Goal: Use online tool/utility: Utilize a website feature to perform a specific function

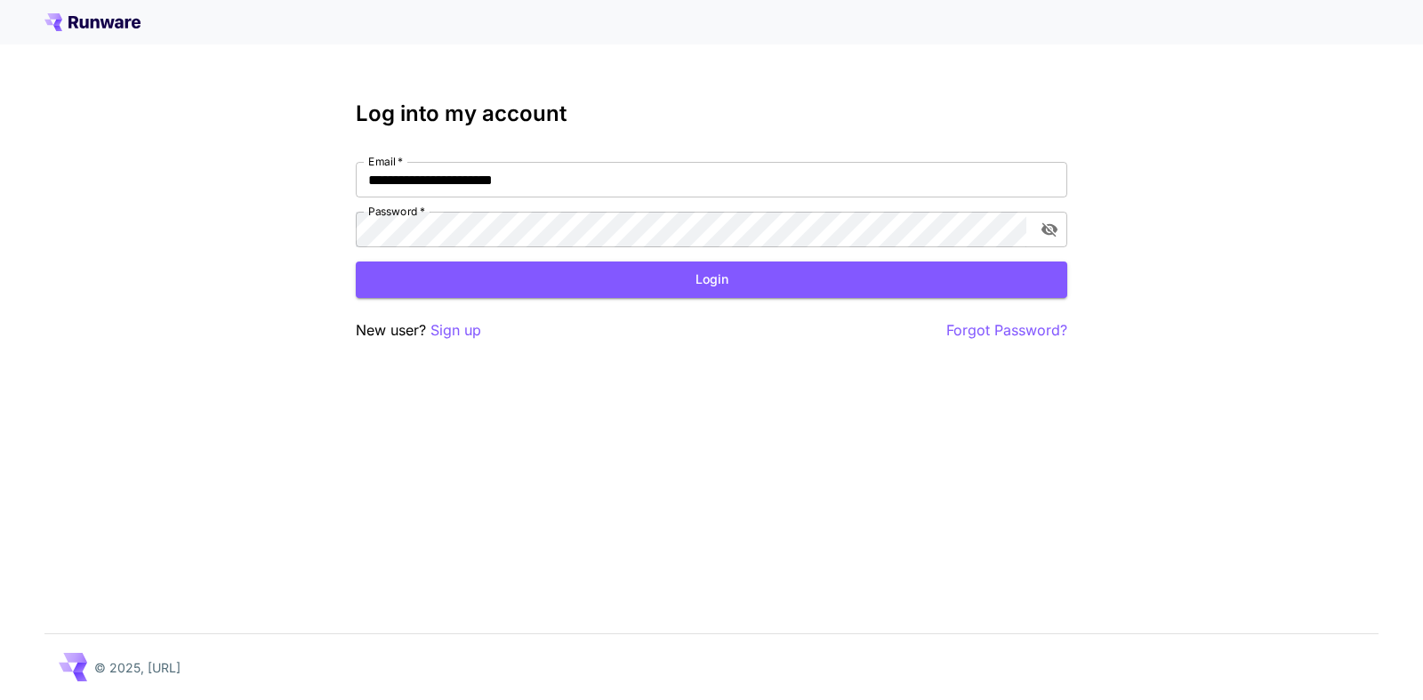
click at [713, 281] on button "Login" at bounding box center [711, 279] width 711 height 36
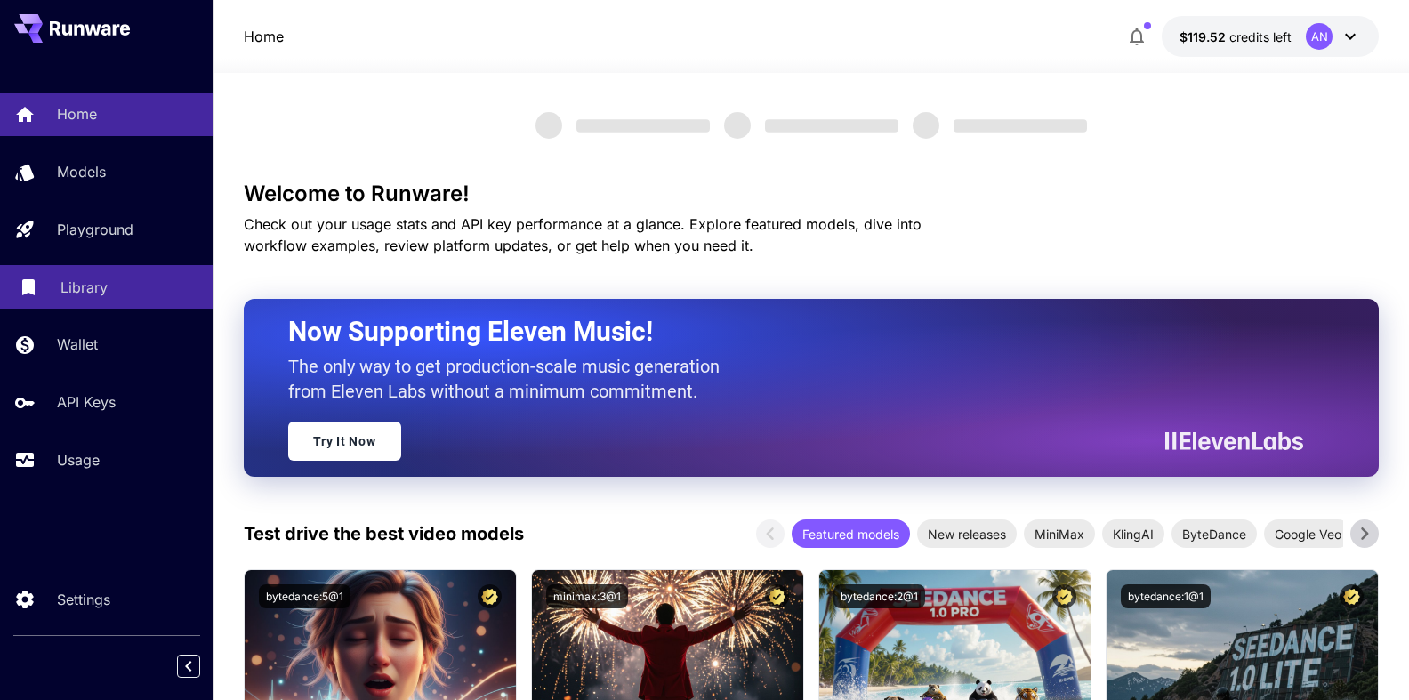
click at [80, 294] on p "Library" at bounding box center [83, 287] width 47 height 21
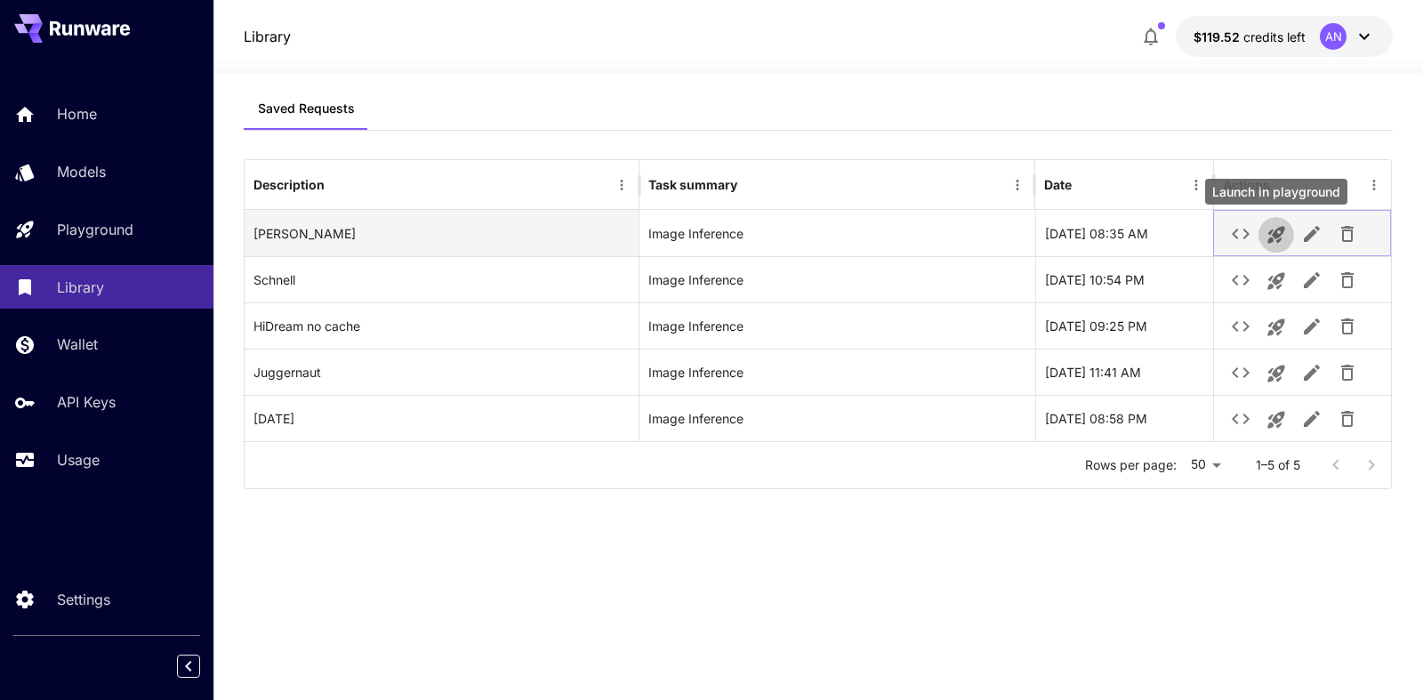
click at [1274, 228] on icon "Launch in playground" at bounding box center [1275, 234] width 21 height 21
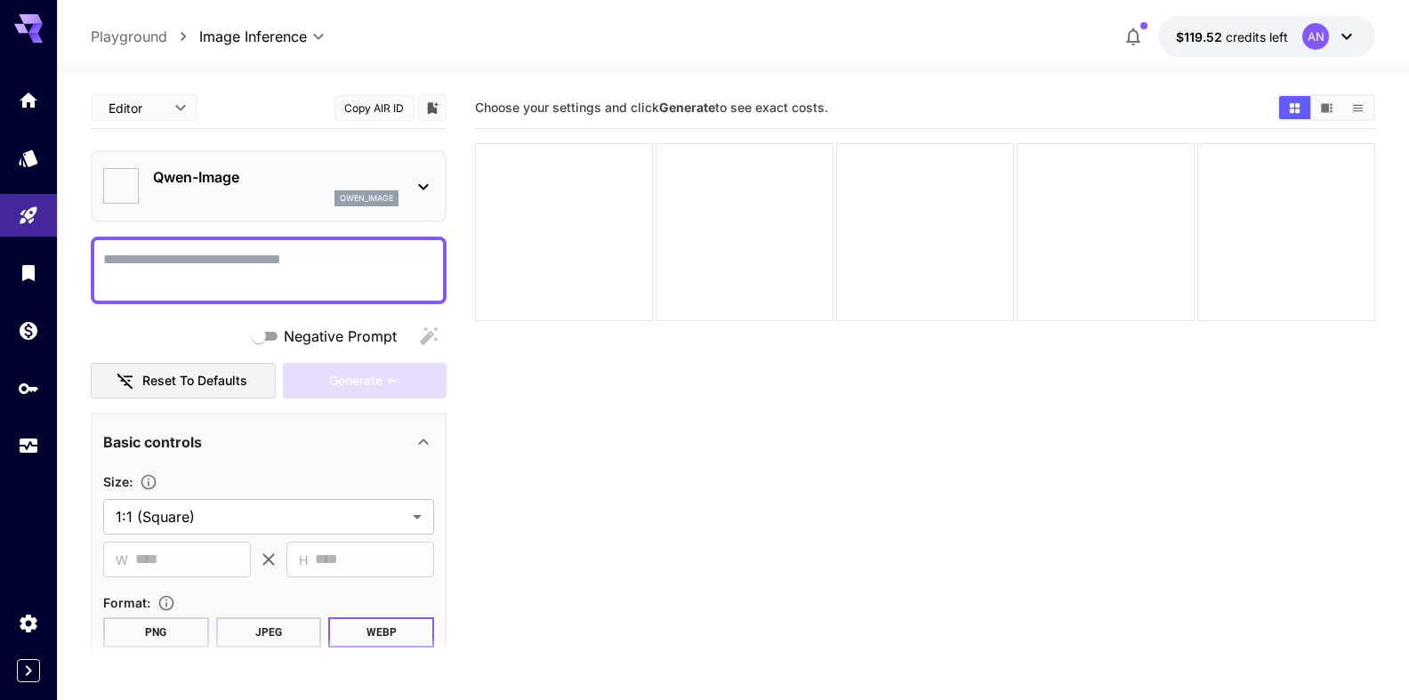
type input "**********"
click at [210, 256] on textarea "Negative Prompt" at bounding box center [268, 270] width 331 height 43
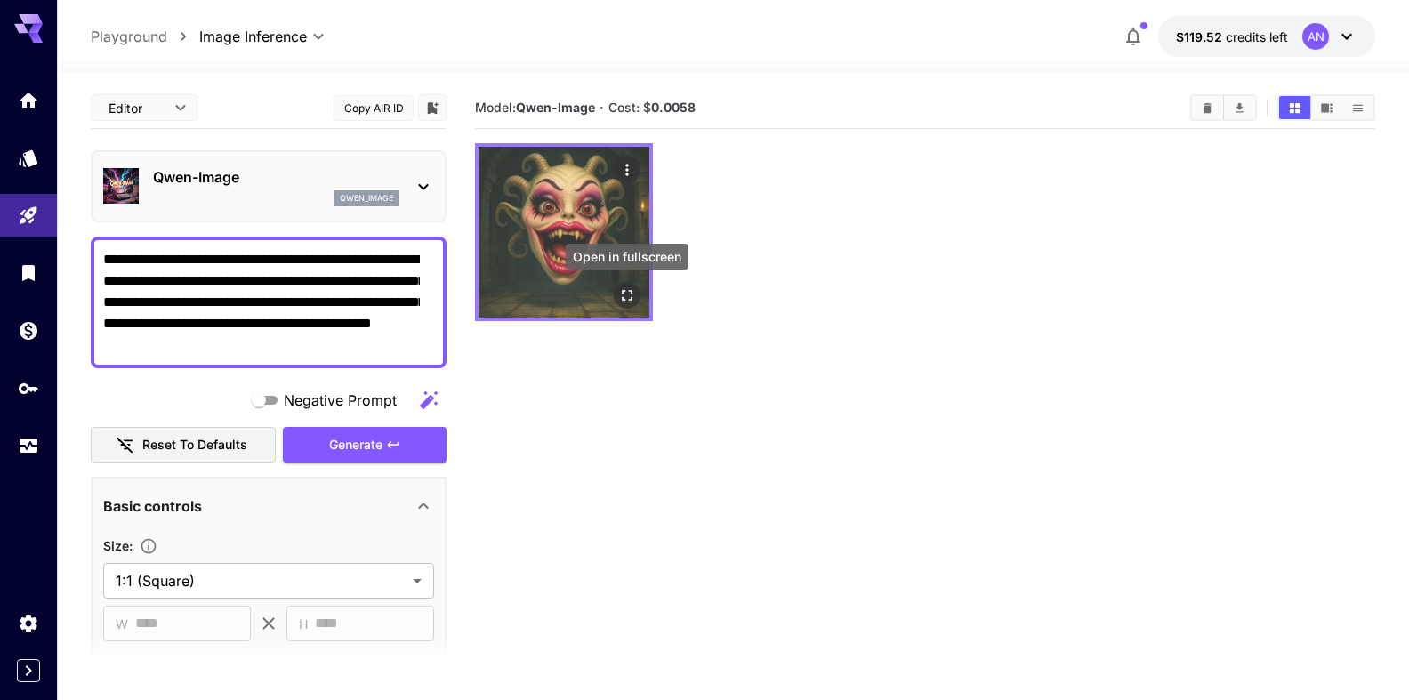
click at [619, 289] on icon "Open in fullscreen" at bounding box center [627, 295] width 18 height 18
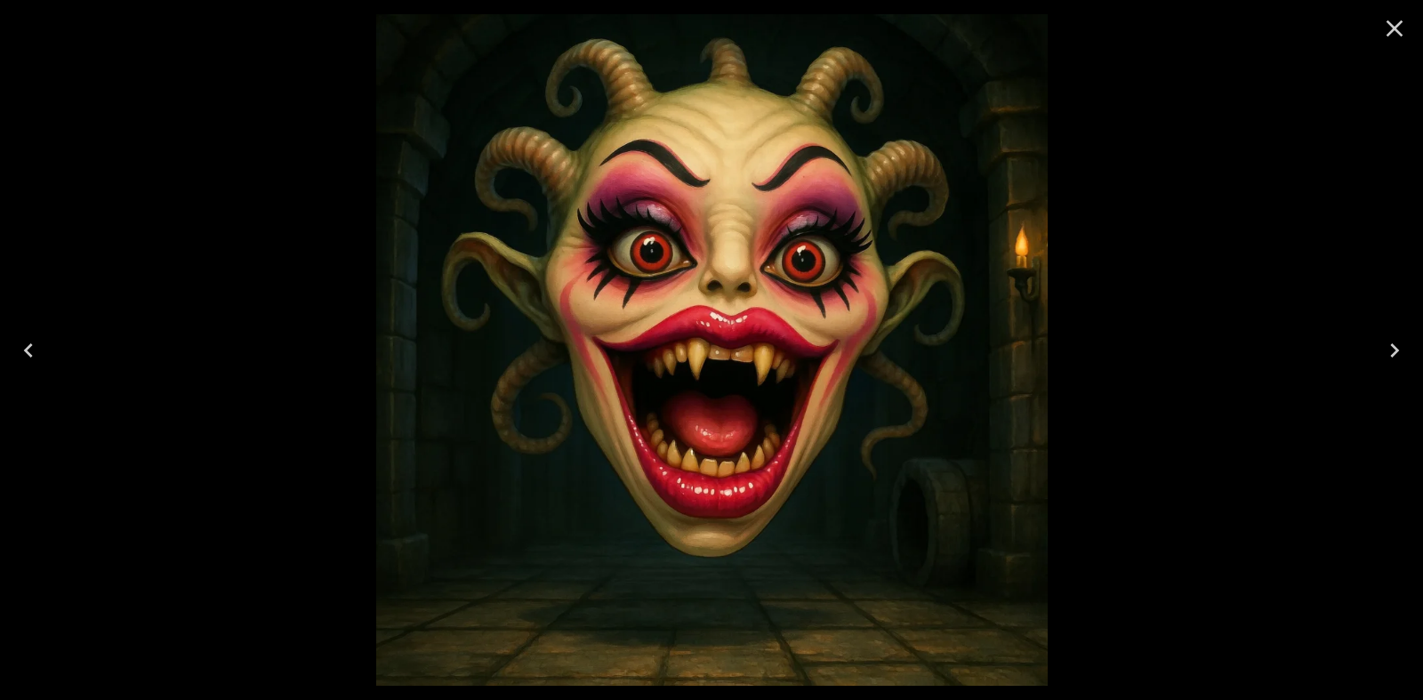
click at [1385, 24] on icon "Close" at bounding box center [1394, 28] width 28 height 28
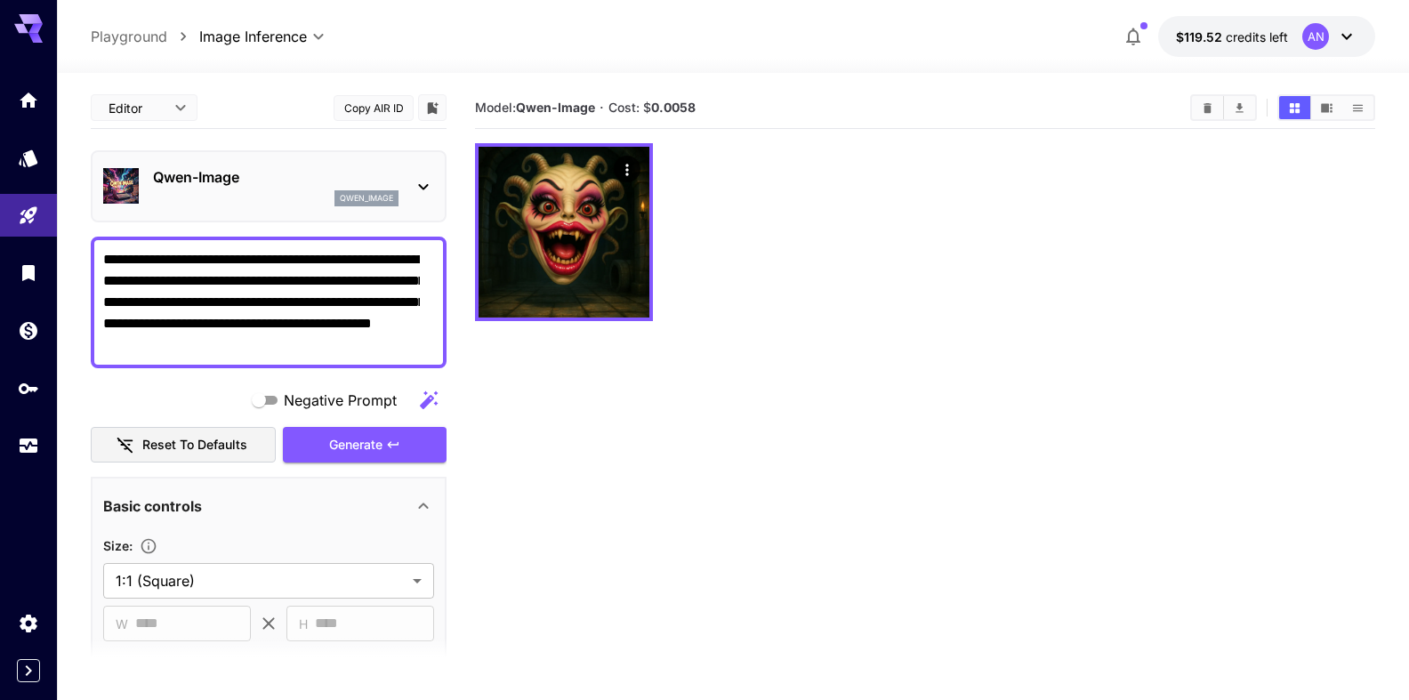
click at [407, 258] on textarea "**********" at bounding box center [261, 302] width 317 height 107
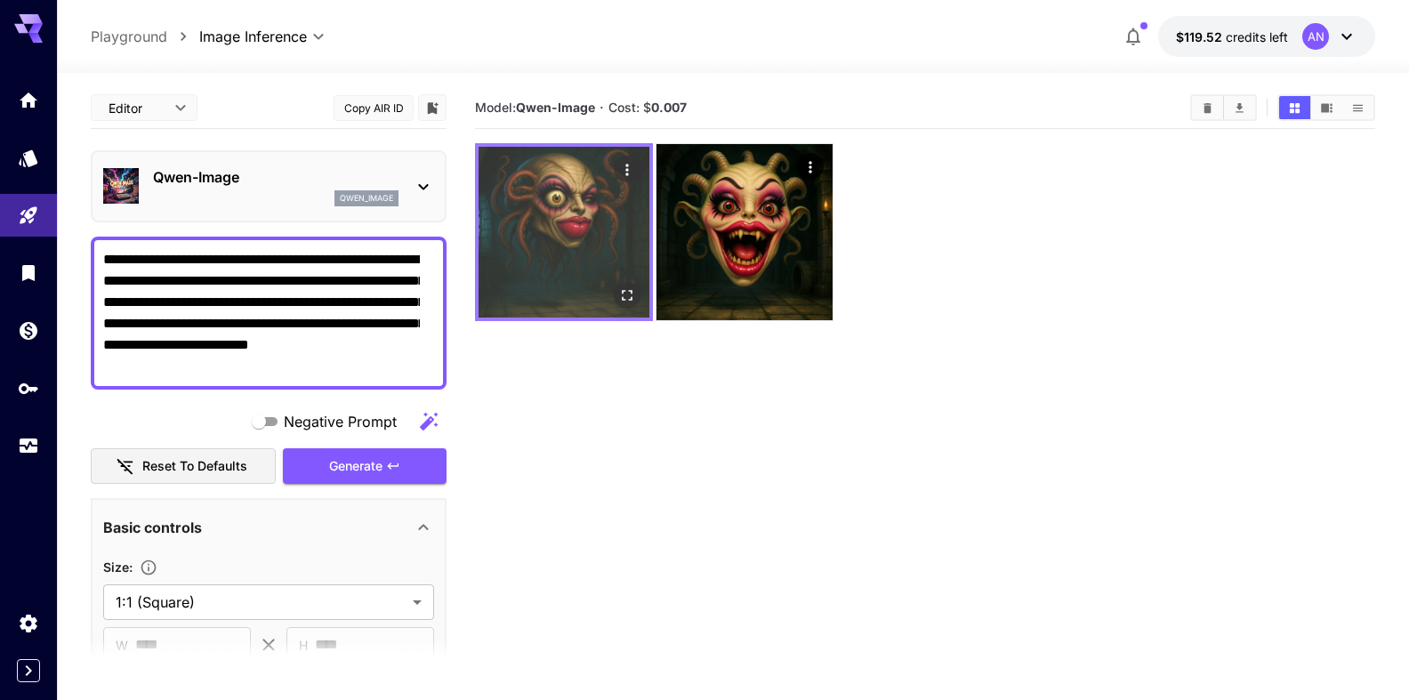
type textarea "**********"
click at [630, 295] on icon "Open in fullscreen" at bounding box center [627, 295] width 18 height 18
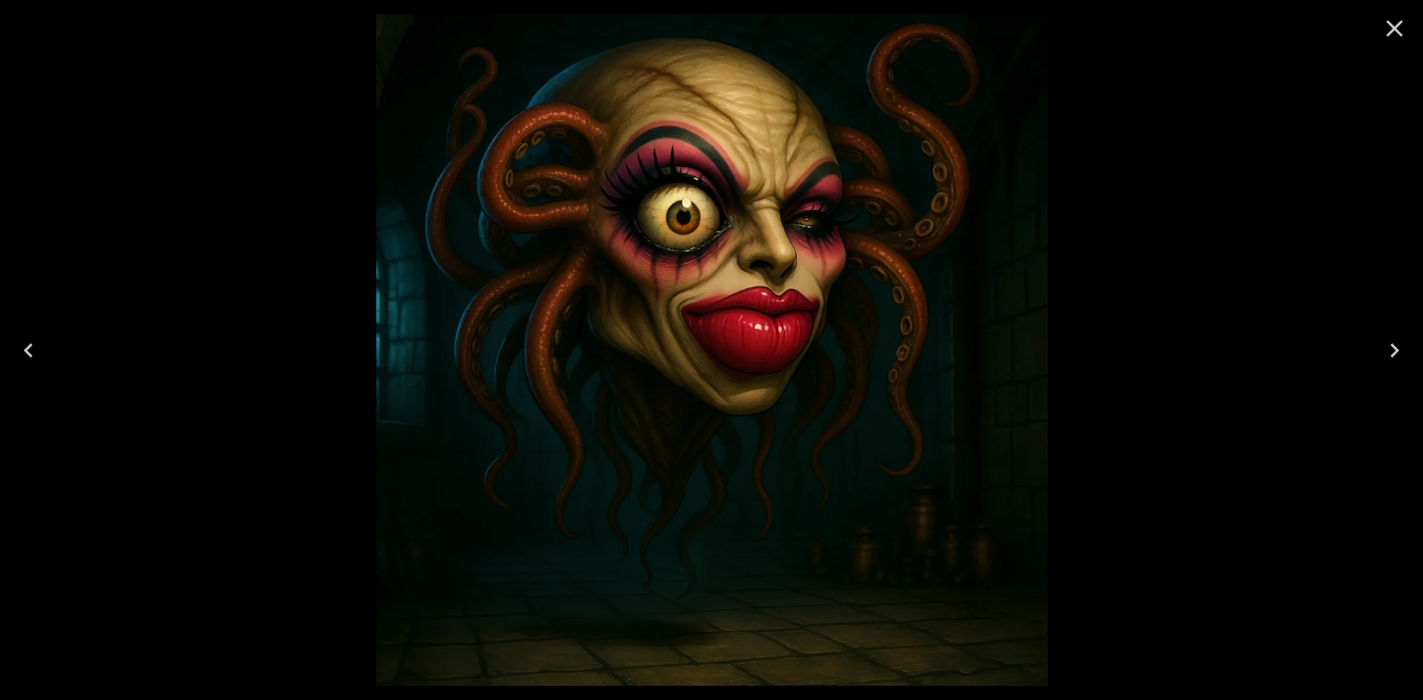
click at [1392, 36] on icon "Close" at bounding box center [1394, 28] width 28 height 28
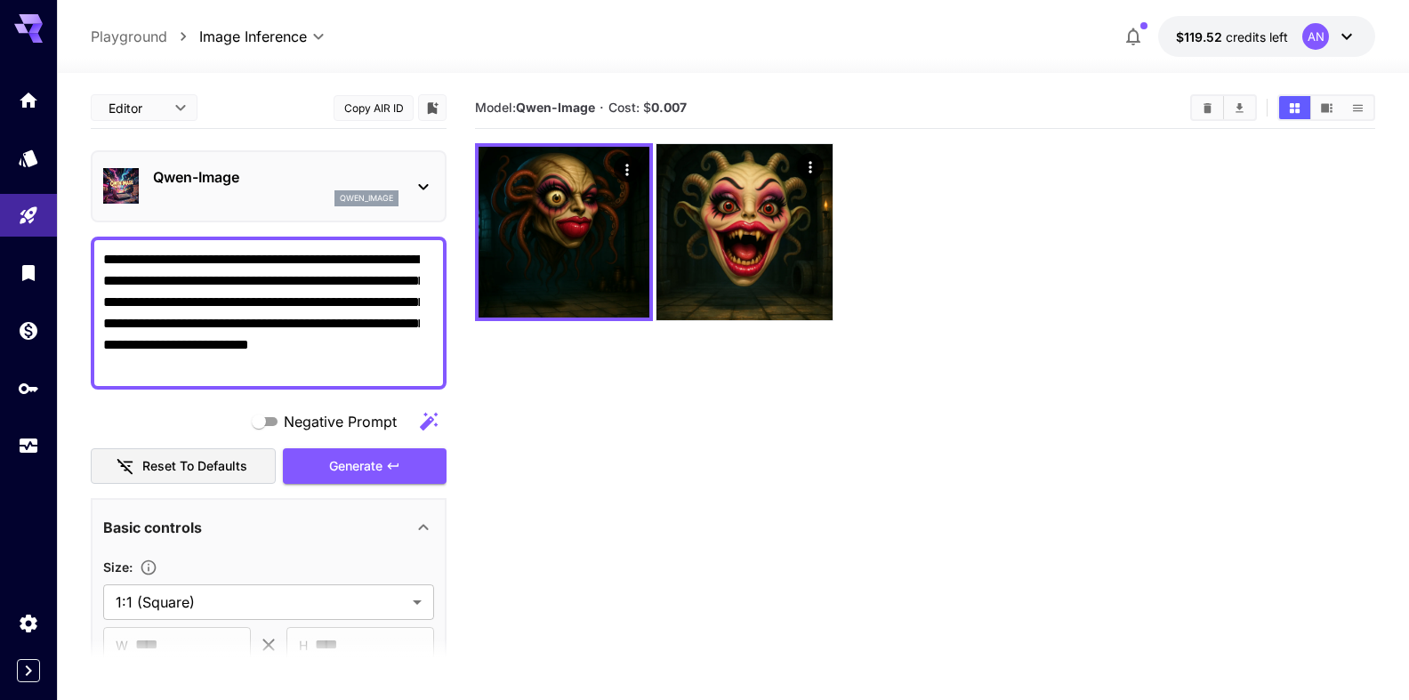
click at [214, 184] on p "Qwen-Image" at bounding box center [275, 176] width 245 height 21
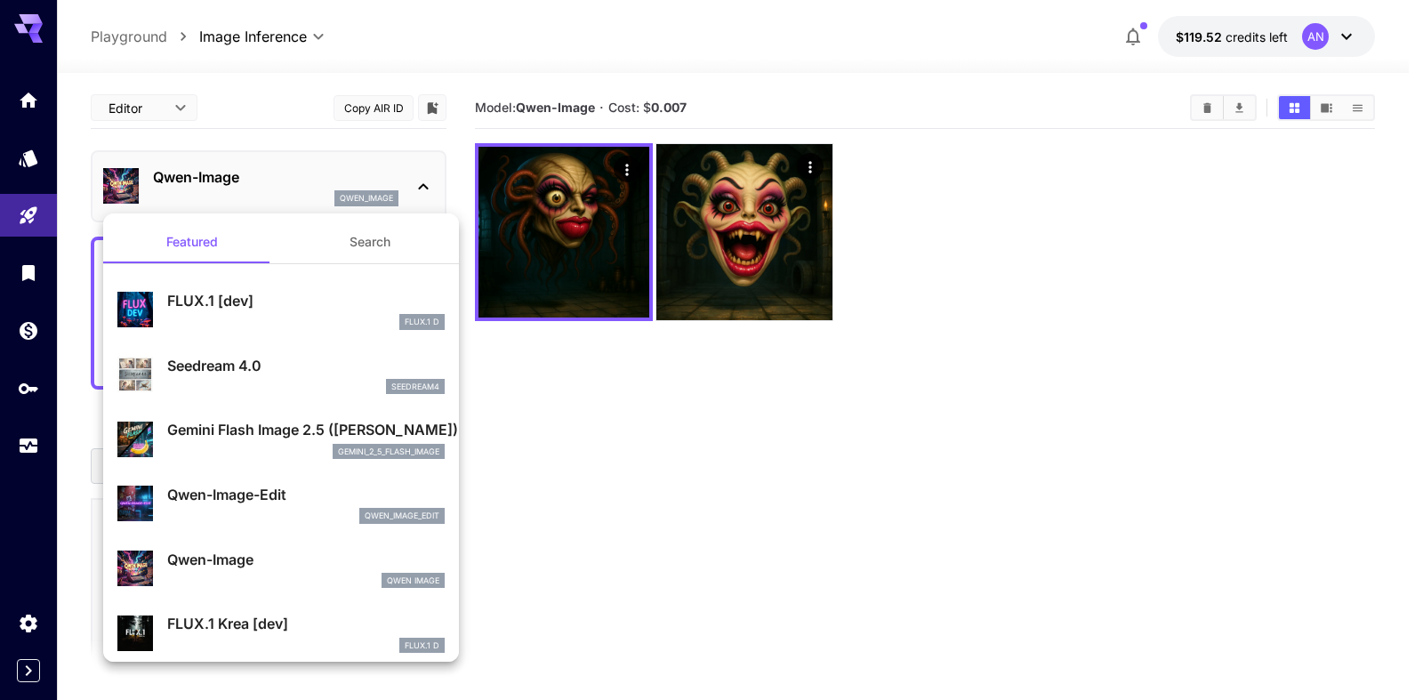
click at [249, 309] on p "FLUX.1 [dev]" at bounding box center [305, 300] width 277 height 21
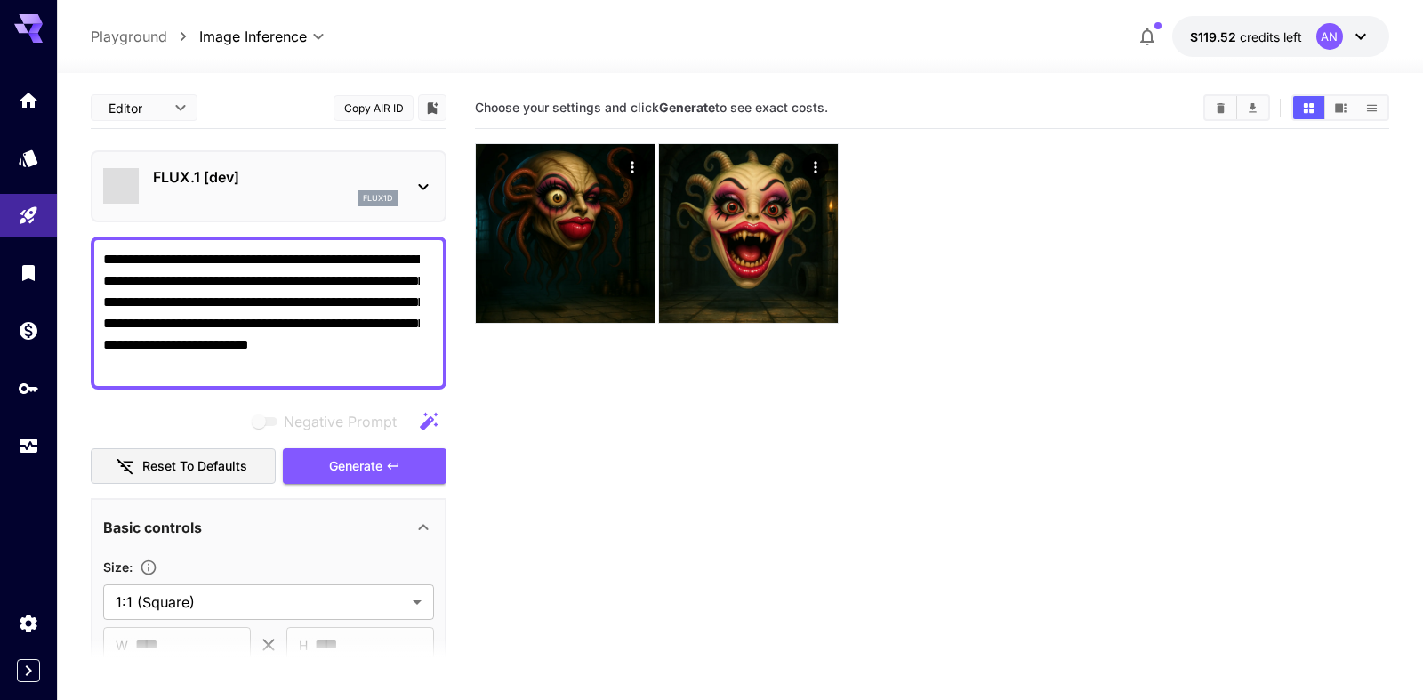
type input "**"
type input "***"
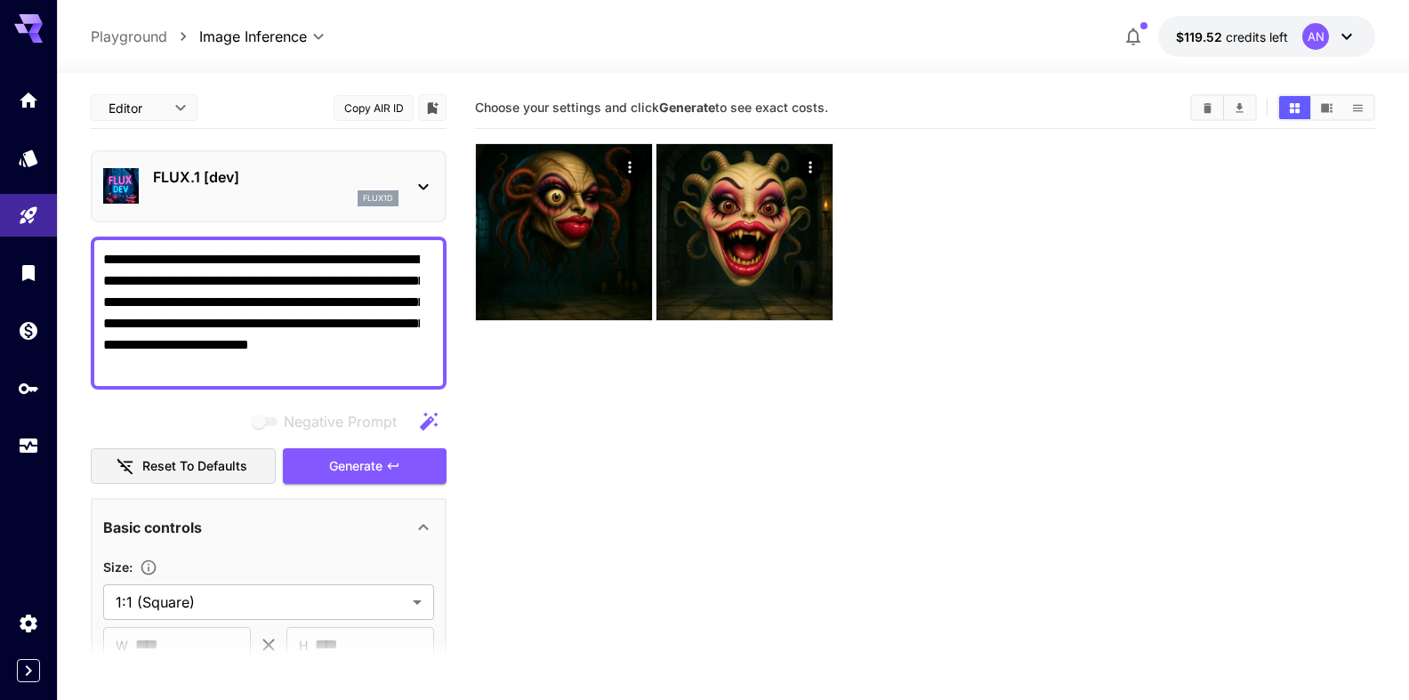
click at [154, 265] on textarea "**********" at bounding box center [261, 313] width 317 height 128
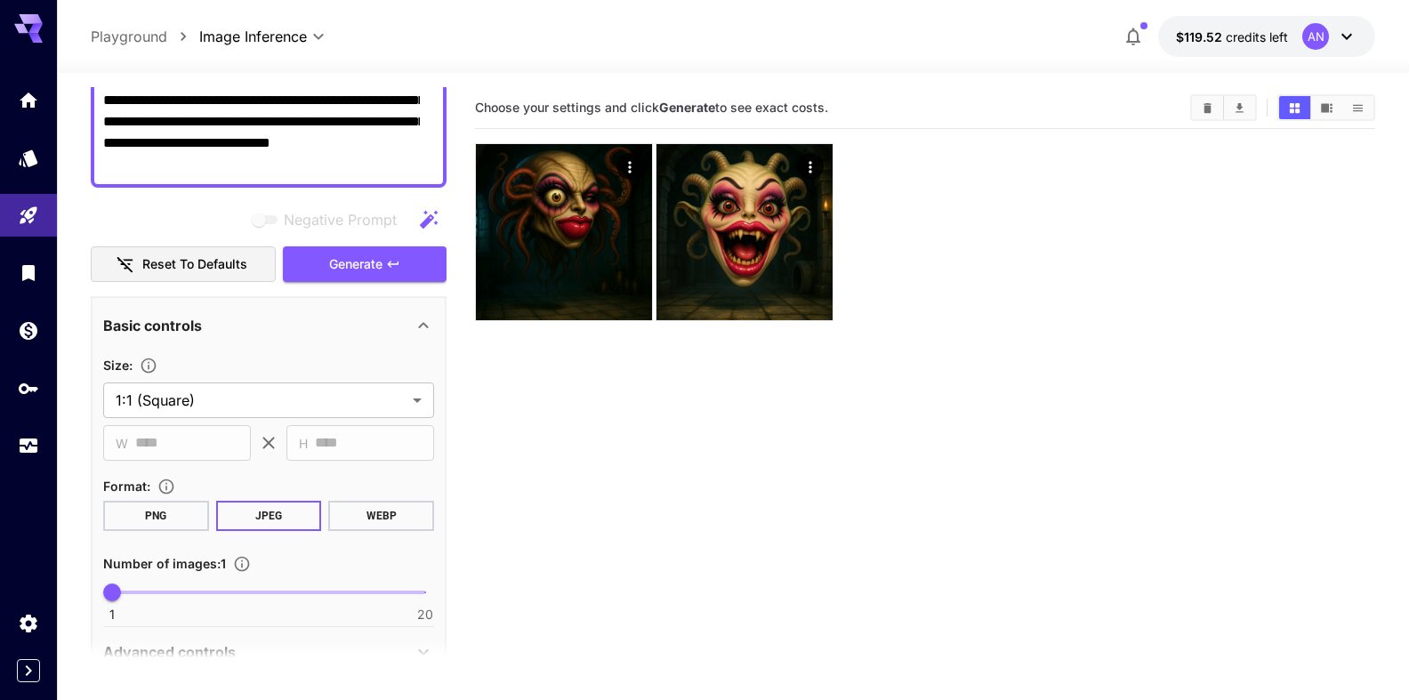
scroll to position [203, 0]
type textarea "**********"
click at [359, 515] on button "WEBP" at bounding box center [381, 515] width 106 height 30
click at [341, 261] on span "Generate" at bounding box center [355, 264] width 53 height 22
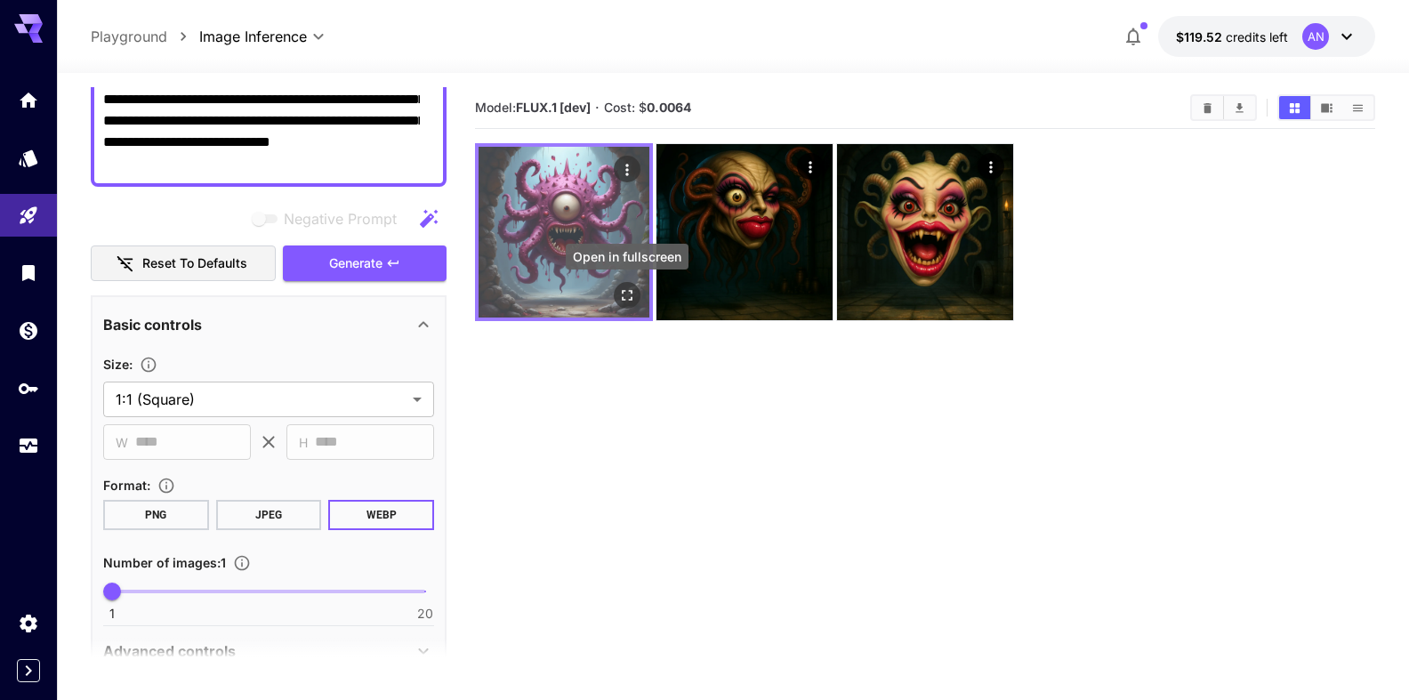
click at [628, 287] on icon "Open in fullscreen" at bounding box center [627, 295] width 18 height 18
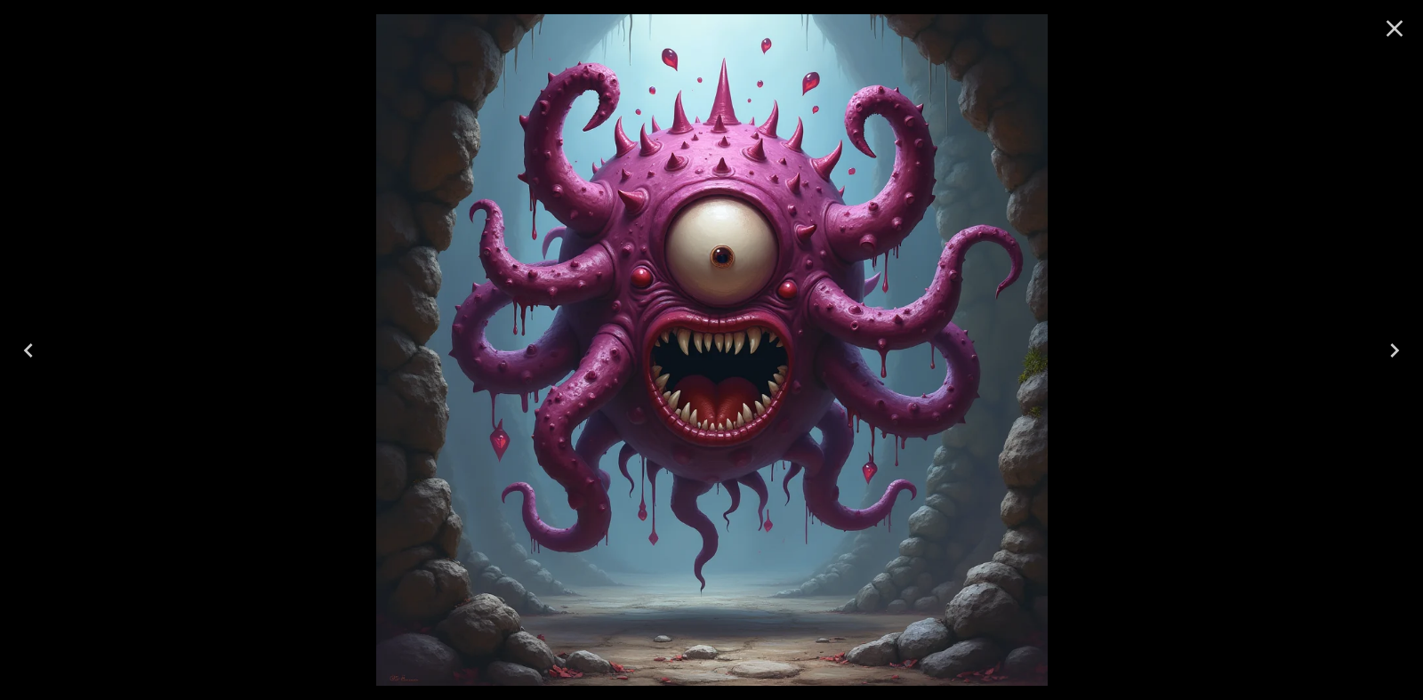
click at [1393, 26] on icon "Close" at bounding box center [1394, 28] width 28 height 28
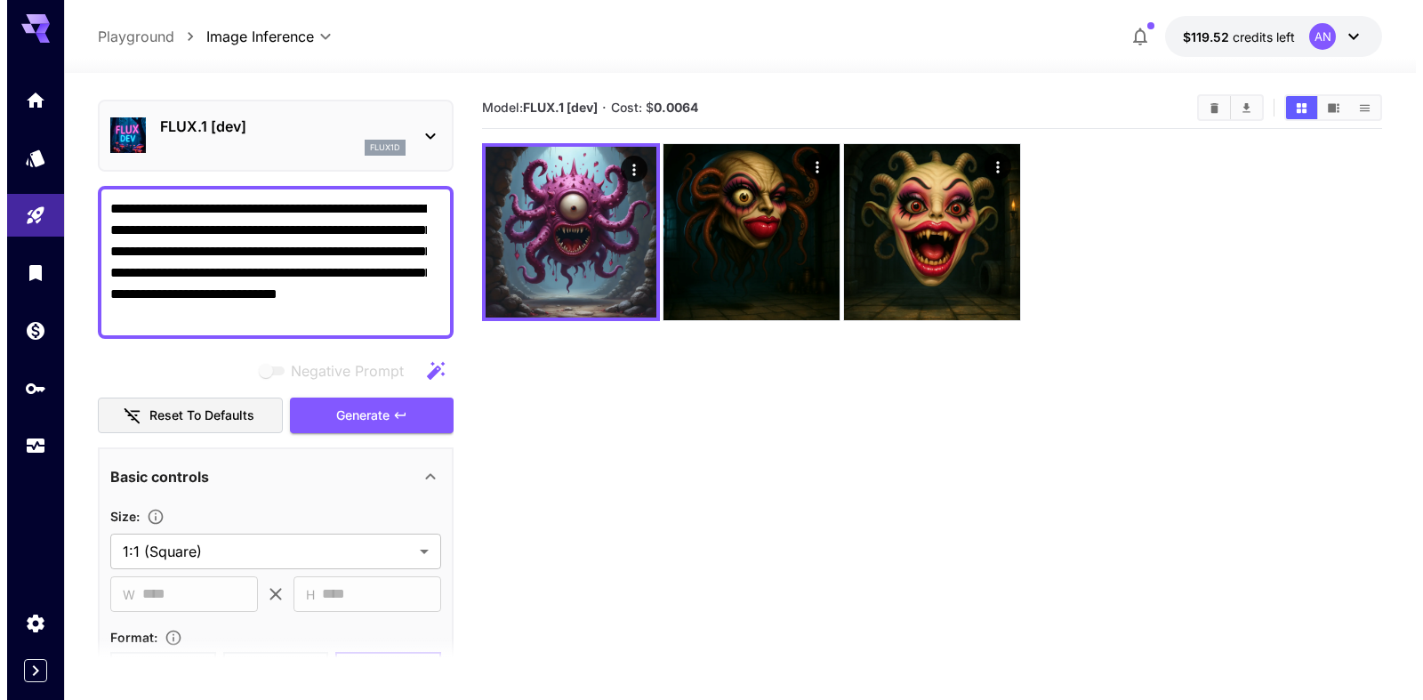
scroll to position [0, 0]
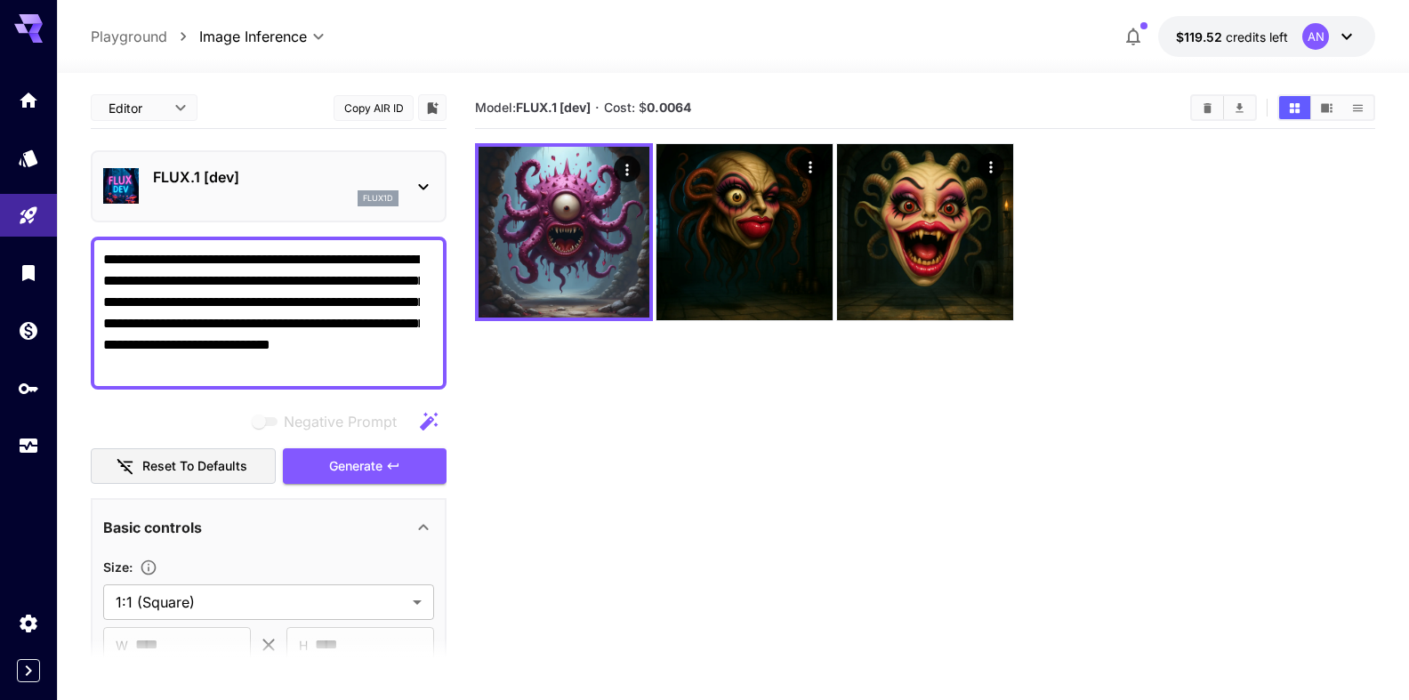
click at [232, 184] on p "FLUX.1 [dev]" at bounding box center [275, 176] width 245 height 21
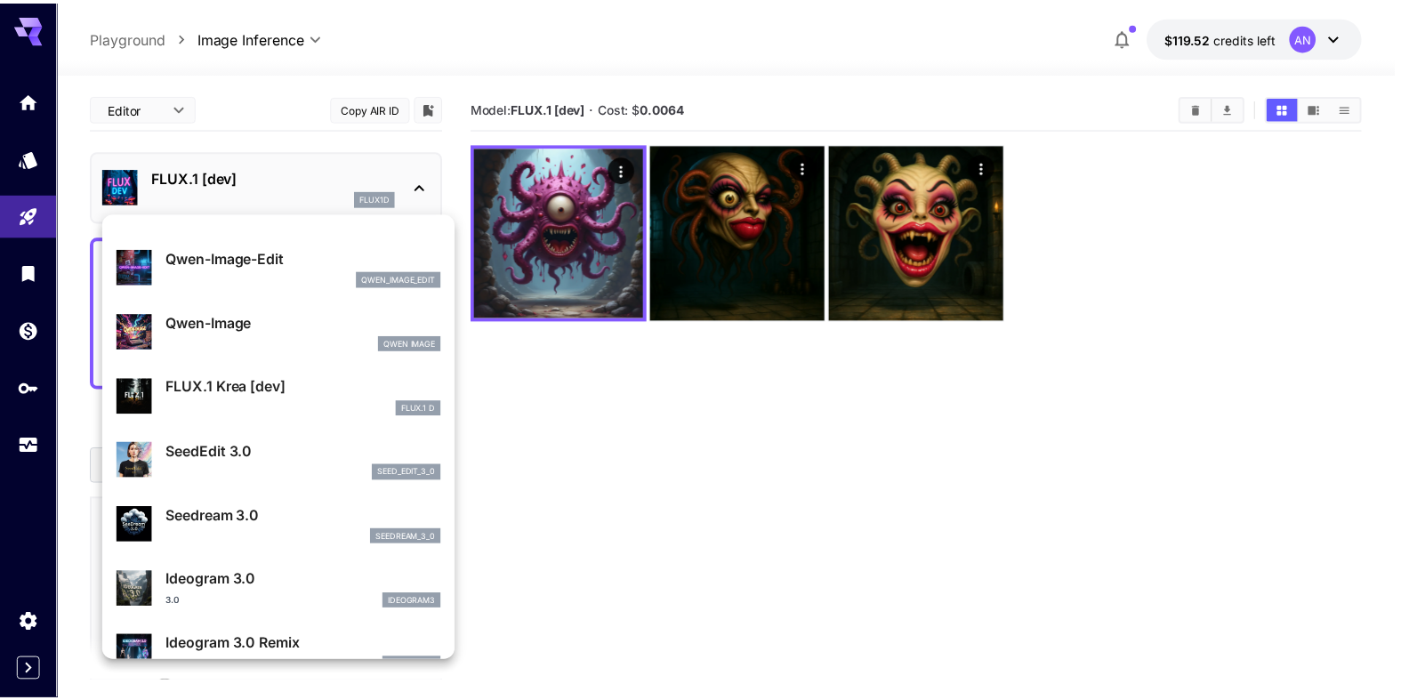
scroll to position [305, 0]
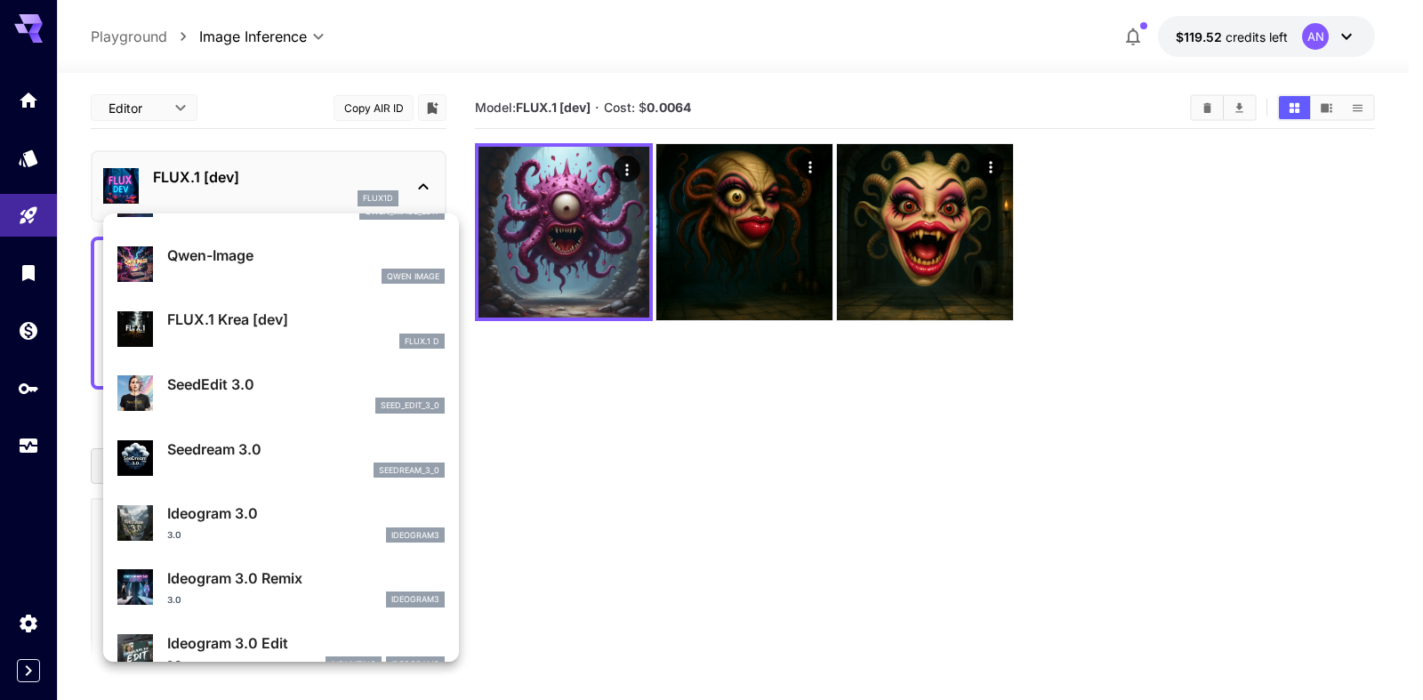
click at [213, 327] on p "FLUX.1 Krea [dev]" at bounding box center [305, 319] width 277 height 21
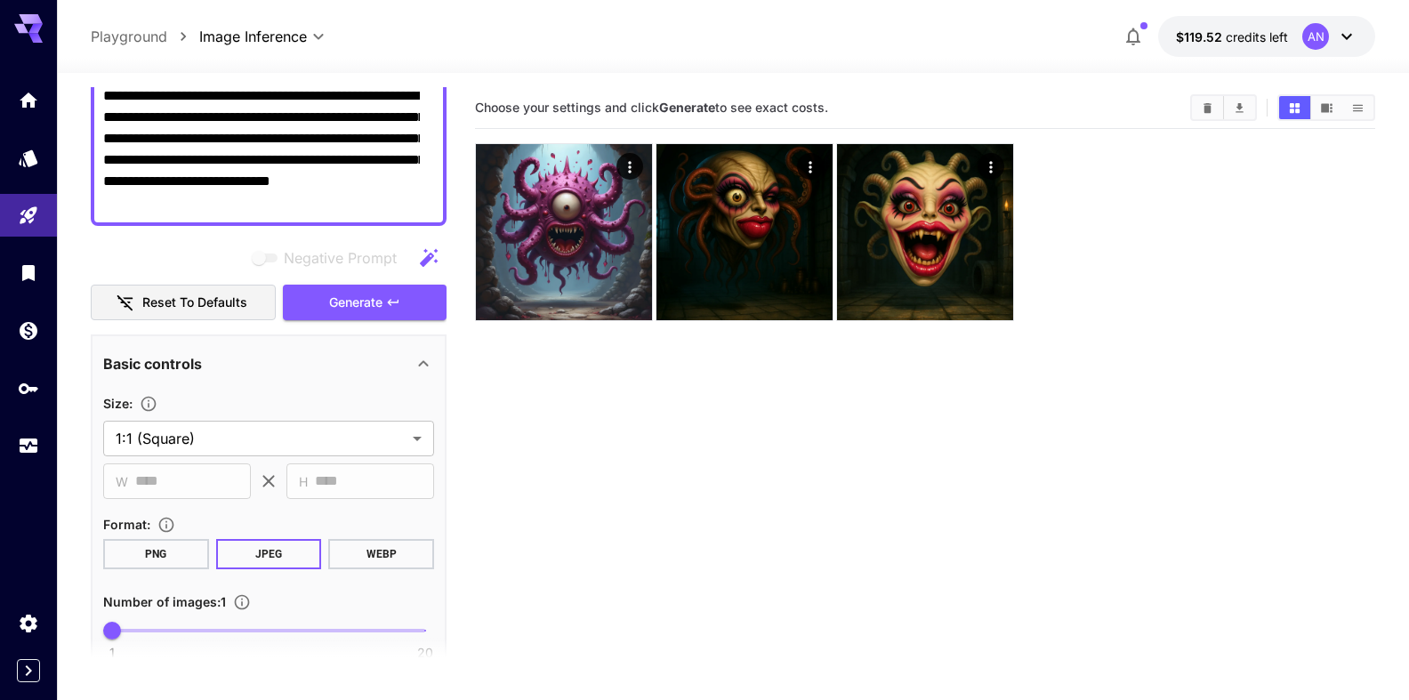
scroll to position [203, 0]
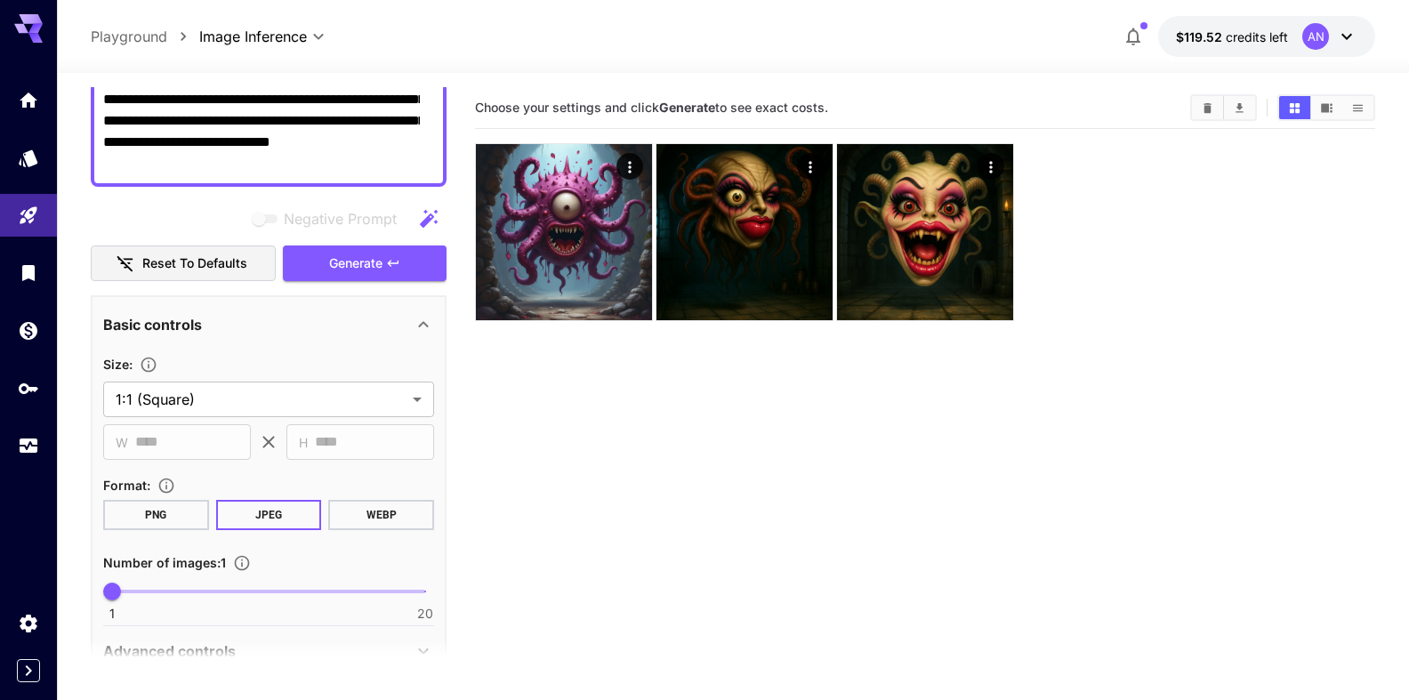
click at [372, 512] on button "WEBP" at bounding box center [381, 515] width 106 height 30
click at [329, 259] on span "Generate" at bounding box center [355, 264] width 53 height 22
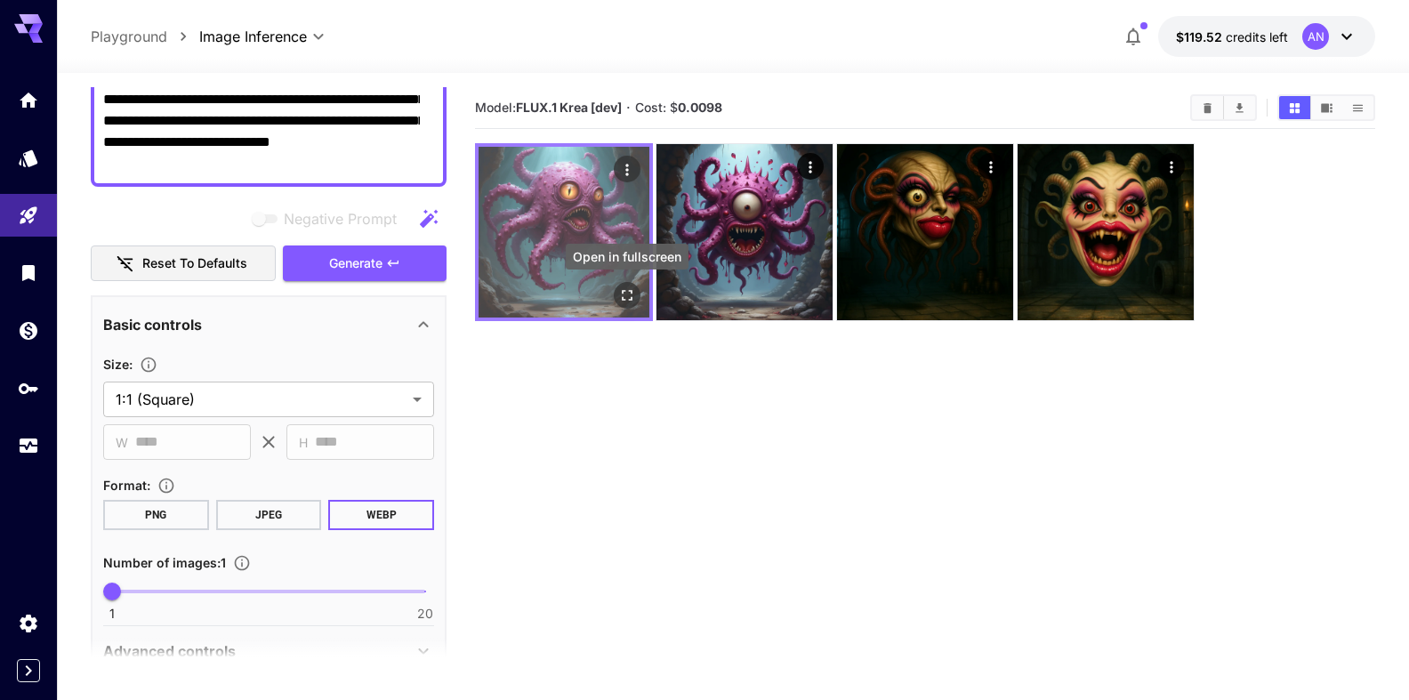
click at [628, 298] on icon "Open in fullscreen" at bounding box center [627, 295] width 18 height 18
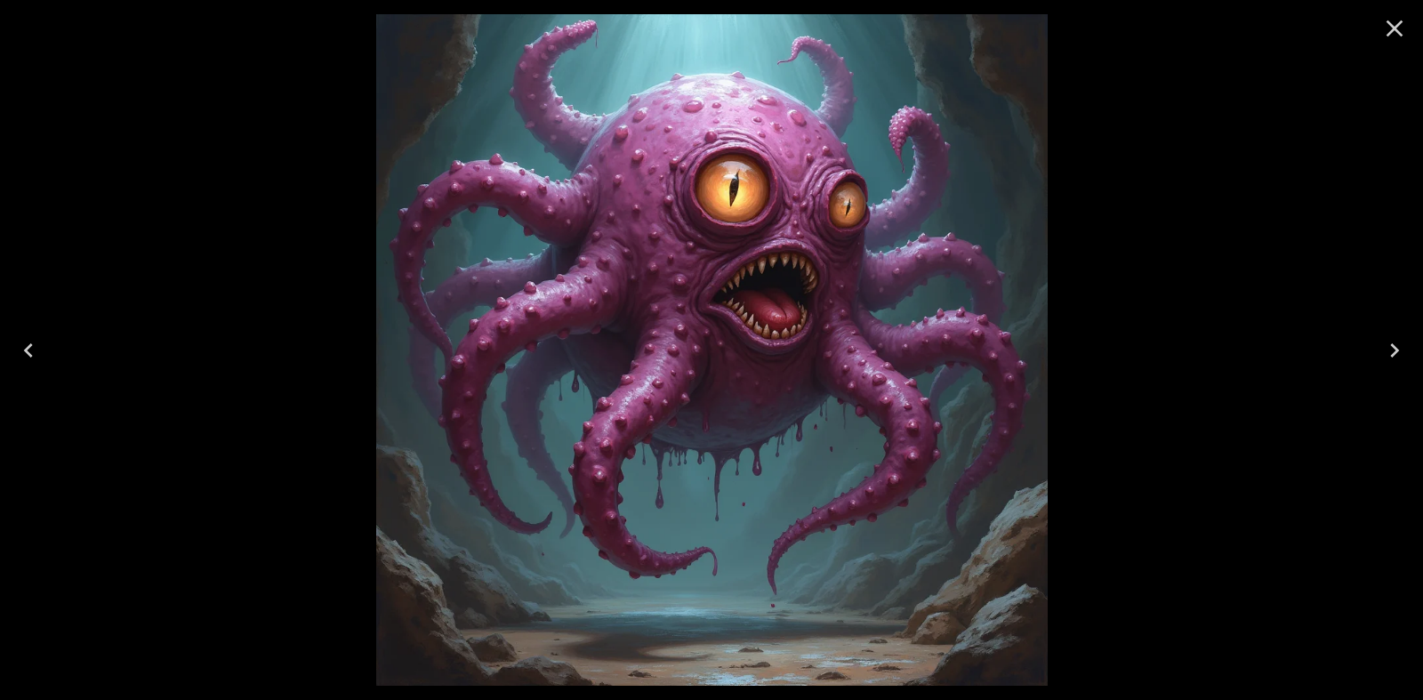
click at [1385, 34] on icon "Close" at bounding box center [1394, 28] width 28 height 28
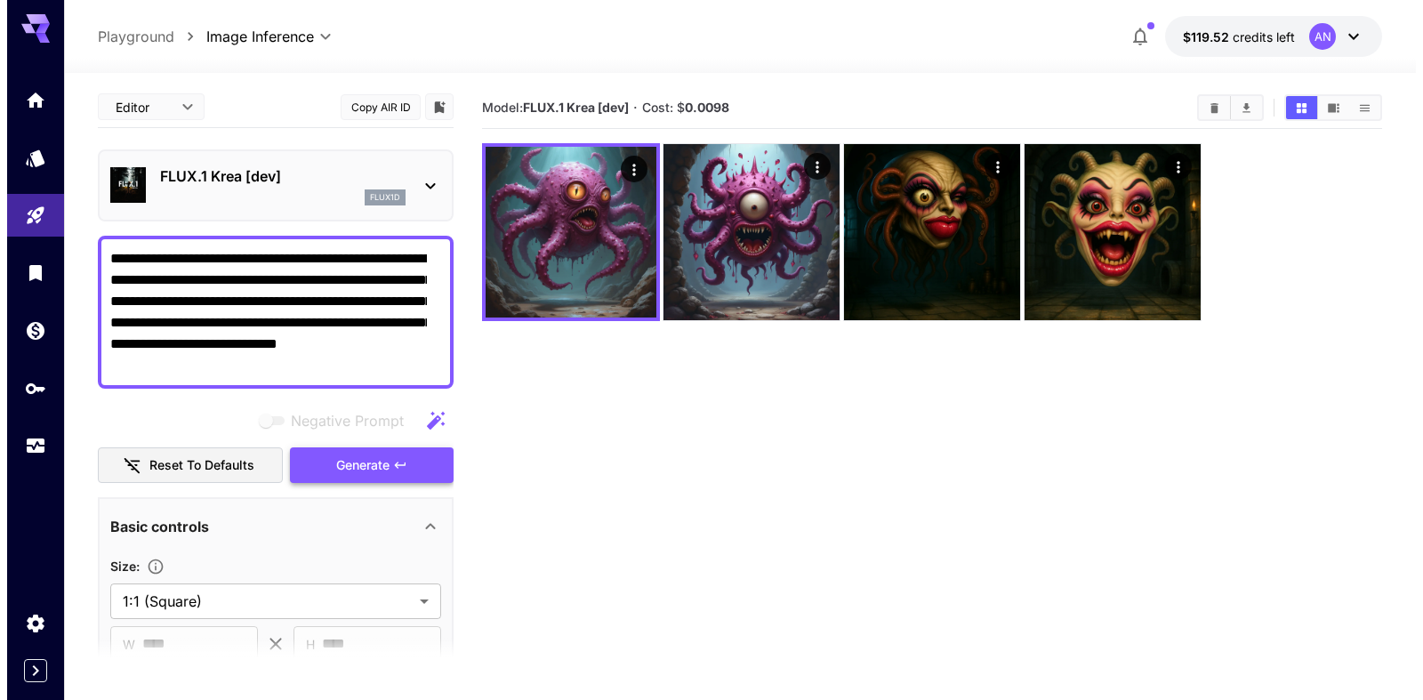
scroll to position [0, 0]
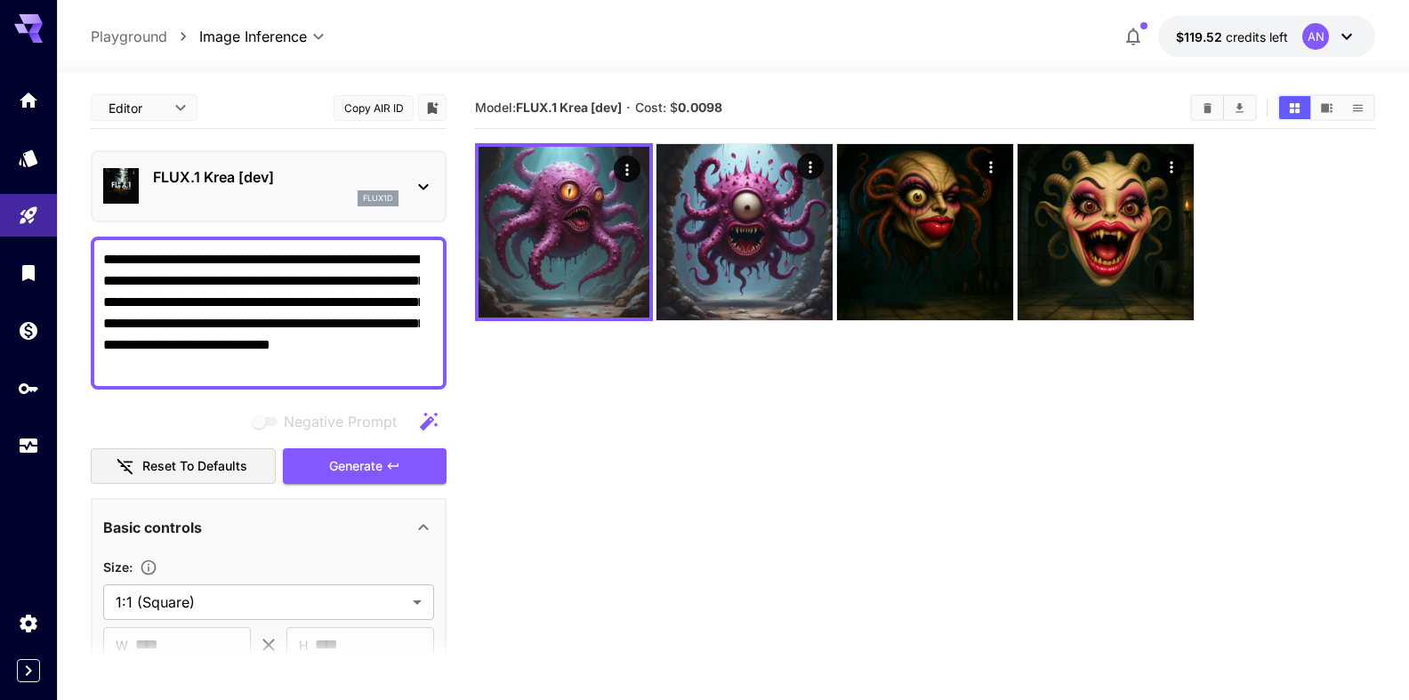
click at [256, 165] on div "FLUX.1 Krea [dev] flux1d" at bounding box center [268, 186] width 331 height 54
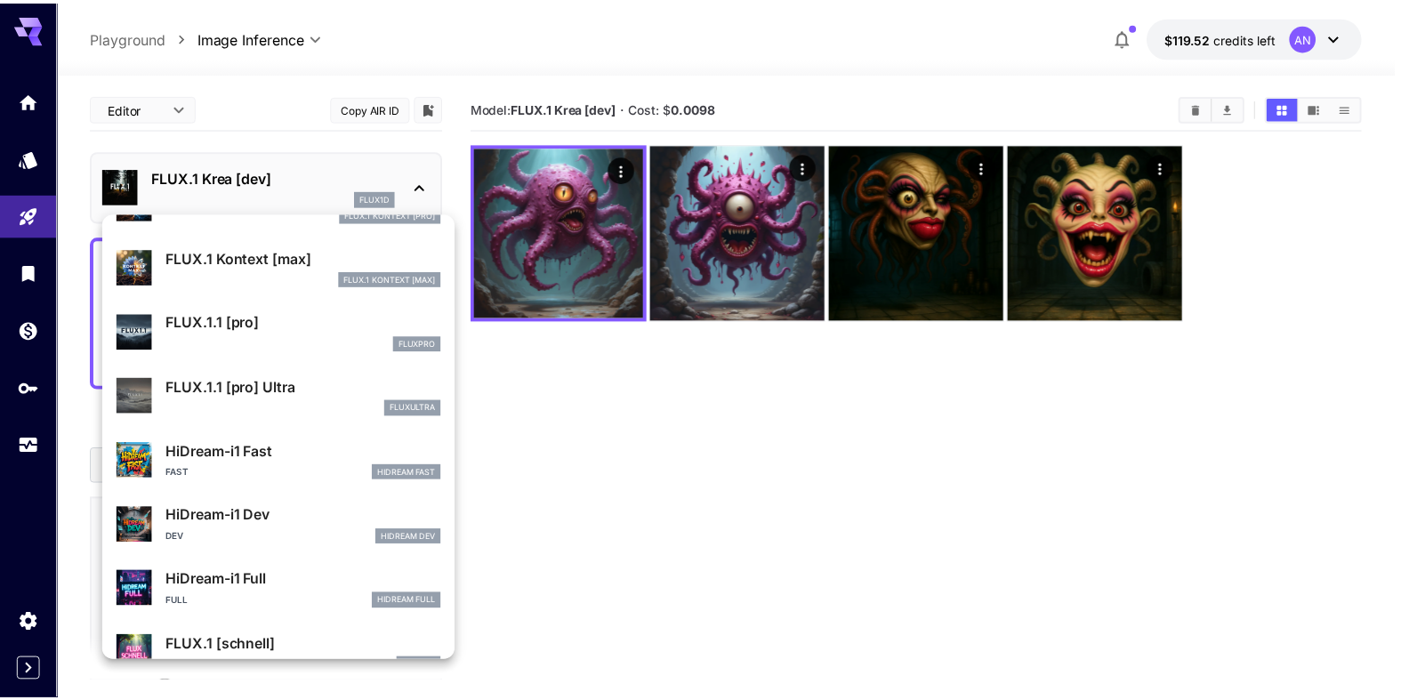
scroll to position [1321, 0]
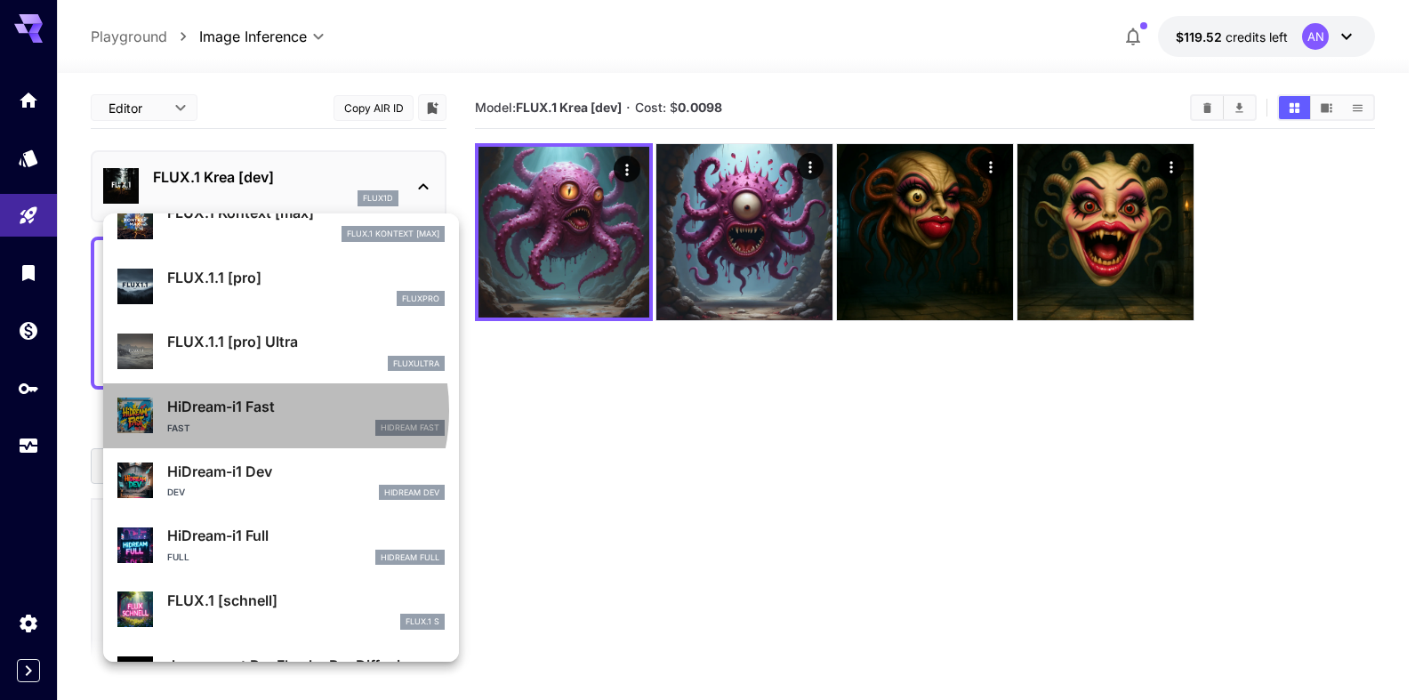
click at [254, 410] on p "HiDream-i1 Fast" at bounding box center [305, 406] width 277 height 21
type input "**"
type input "*"
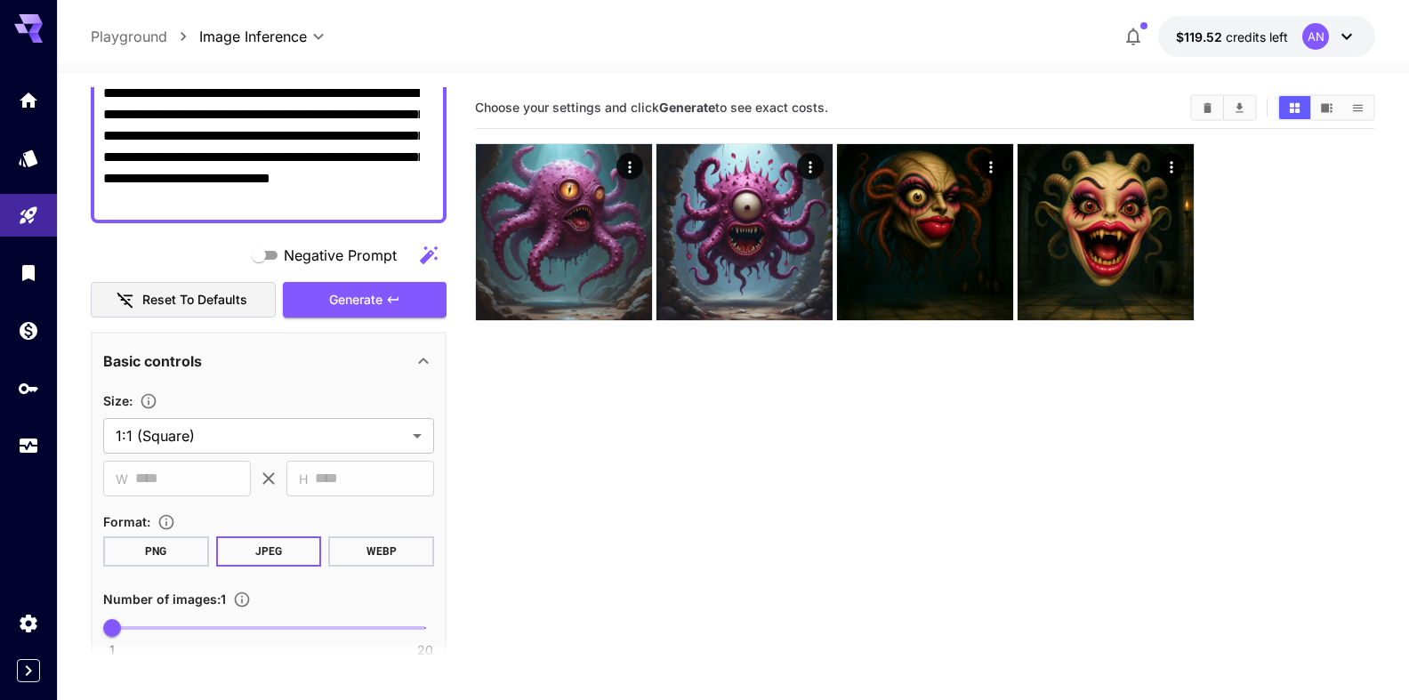
scroll to position [203, 0]
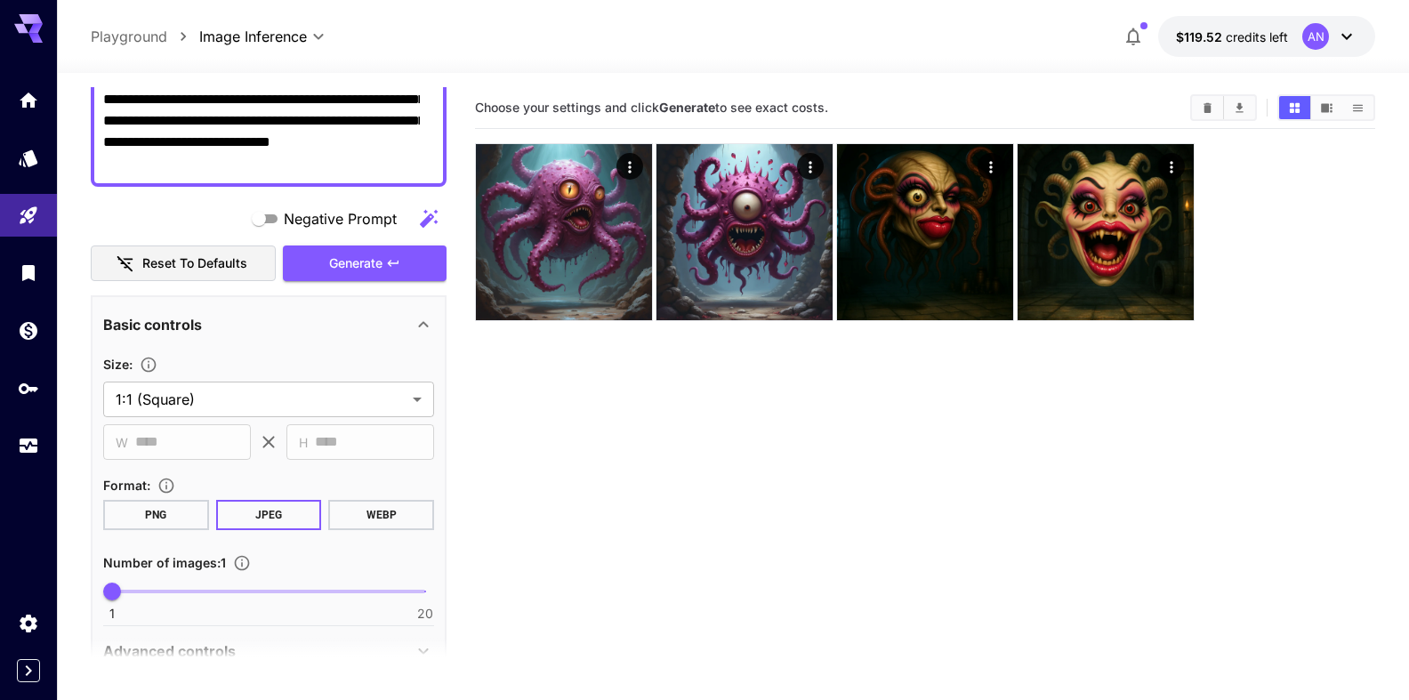
click at [357, 510] on button "WEBP" at bounding box center [381, 515] width 106 height 30
click at [330, 255] on span "Generate" at bounding box center [355, 264] width 53 height 22
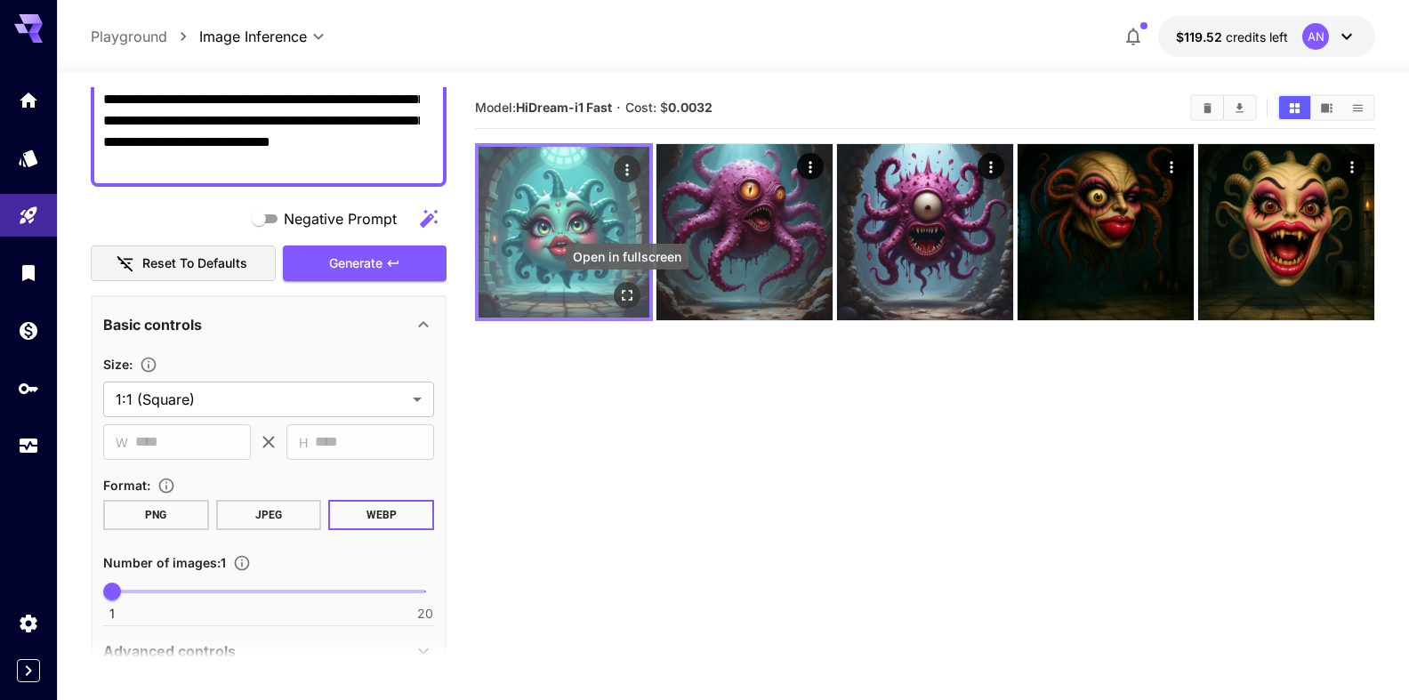
click at [624, 292] on icon "Open in fullscreen" at bounding box center [627, 295] width 18 height 18
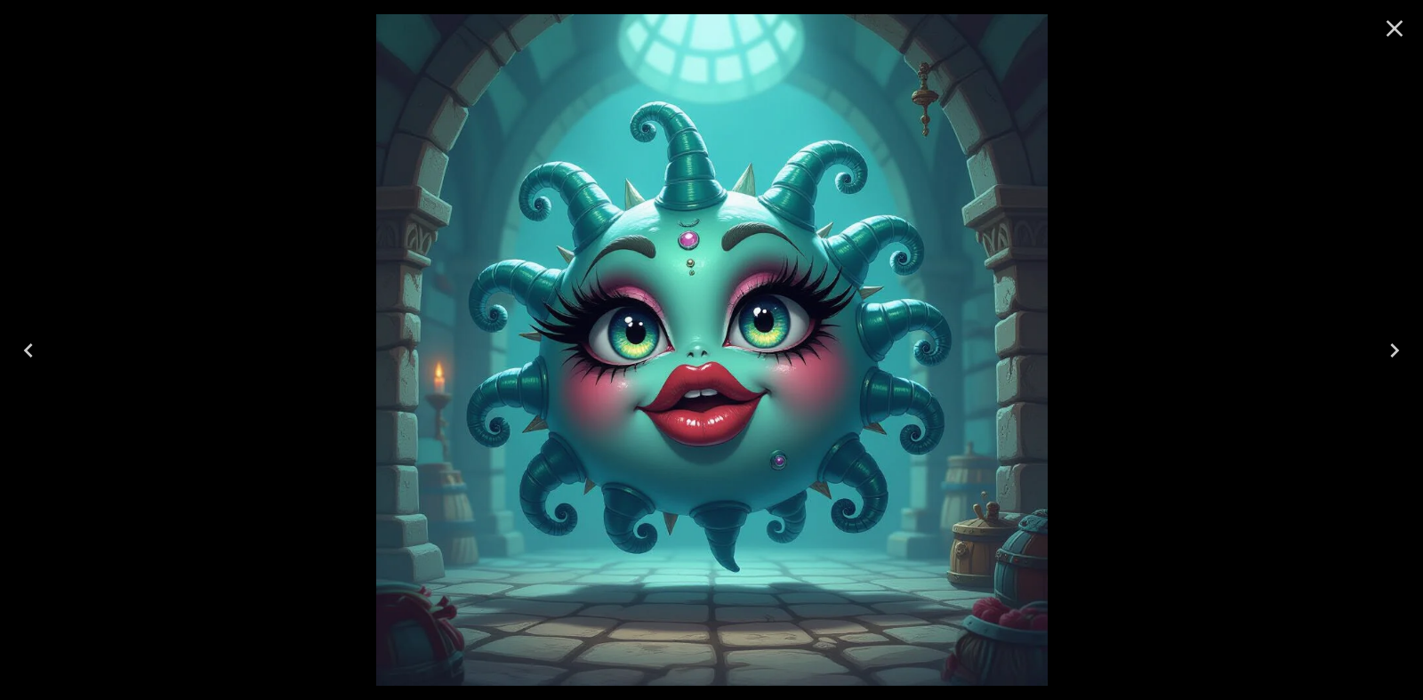
click at [1384, 24] on icon "Close" at bounding box center [1394, 28] width 28 height 28
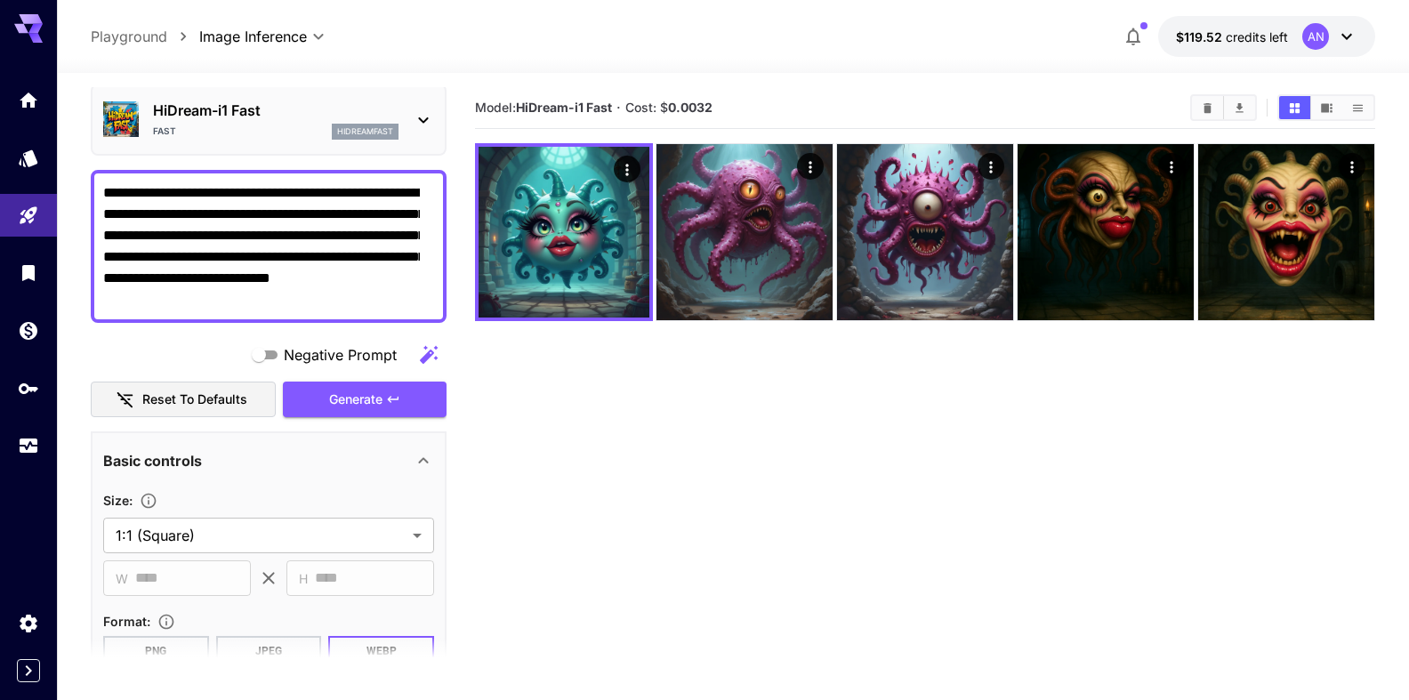
scroll to position [0, 0]
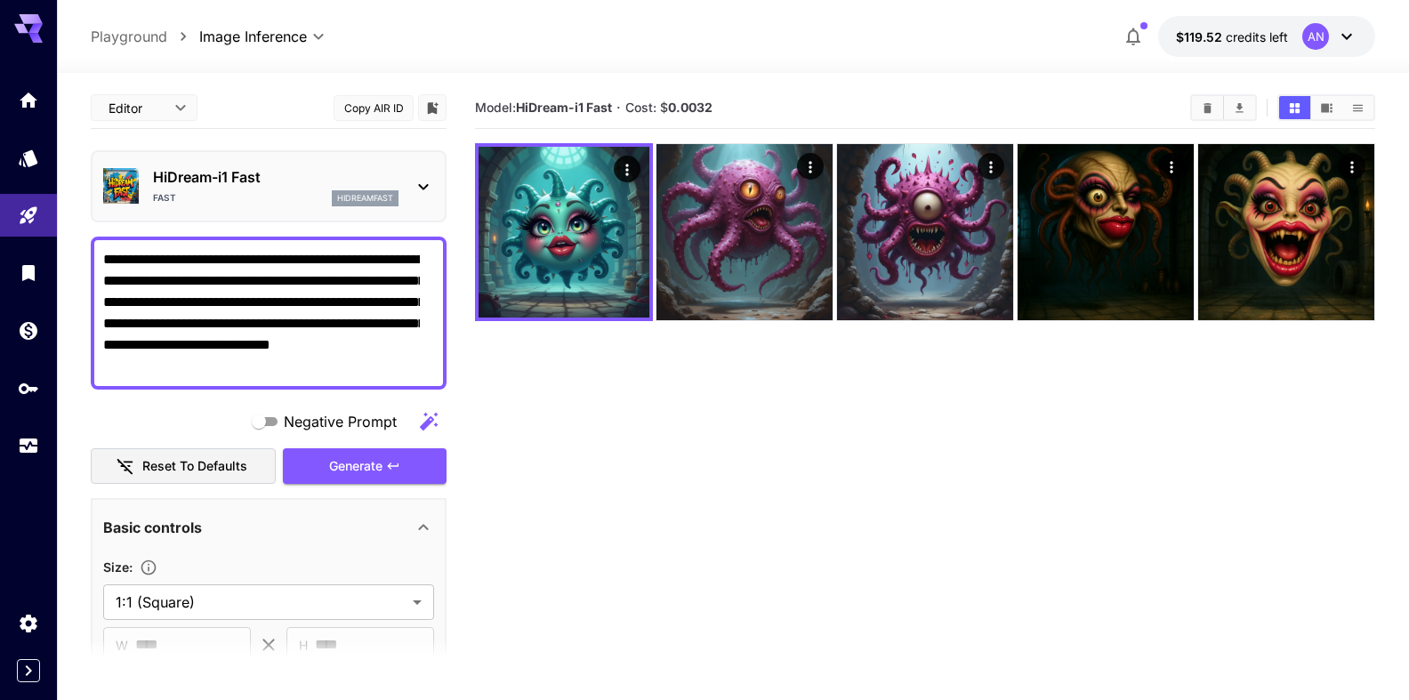
click at [185, 341] on textarea "**********" at bounding box center [261, 313] width 317 height 128
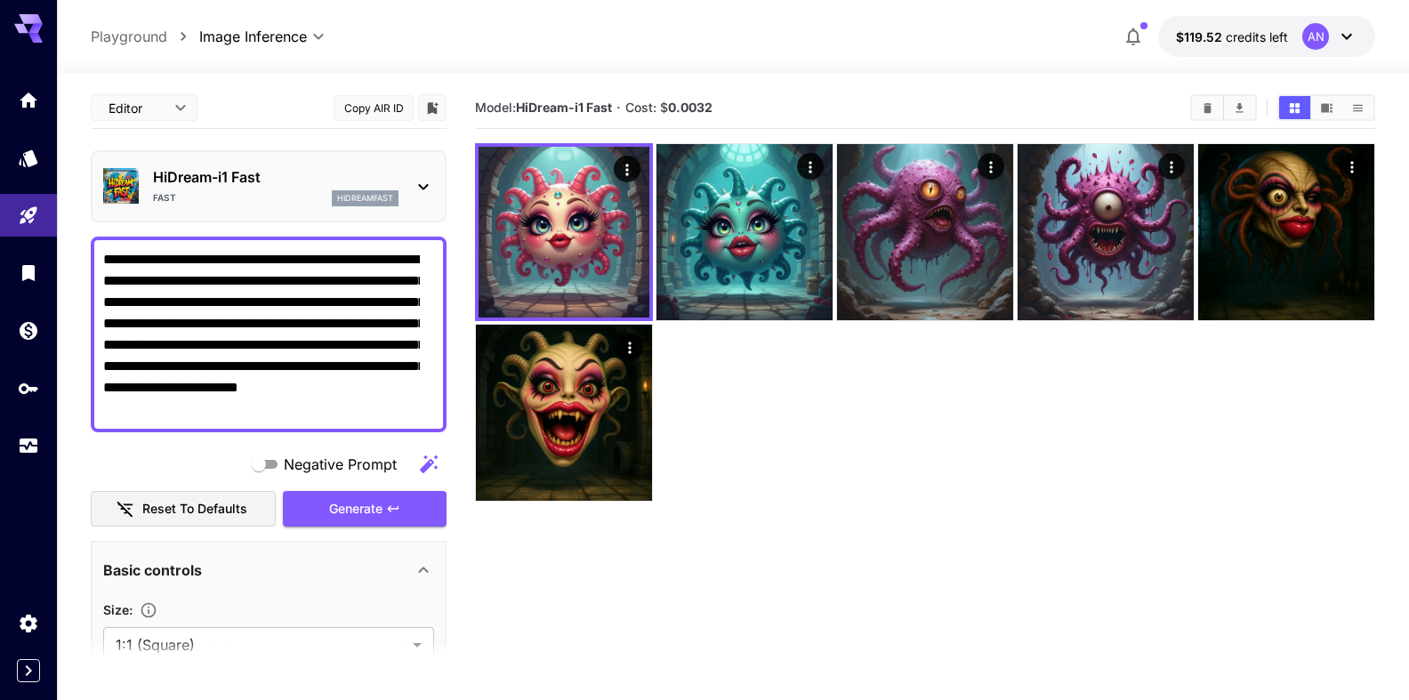
type textarea "**********"
click at [251, 178] on p "HiDream-i1 Fast" at bounding box center [275, 176] width 245 height 21
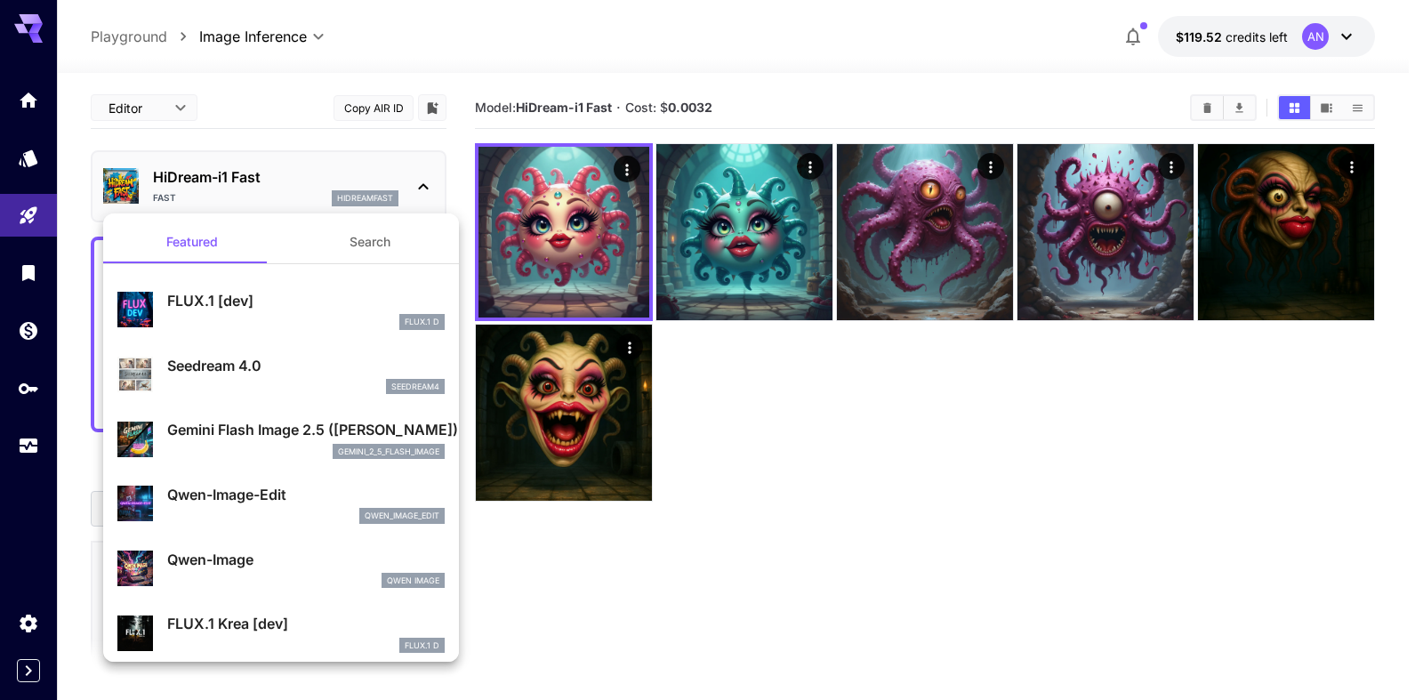
click at [214, 493] on p "Qwen-Image-Edit" at bounding box center [305, 494] width 277 height 21
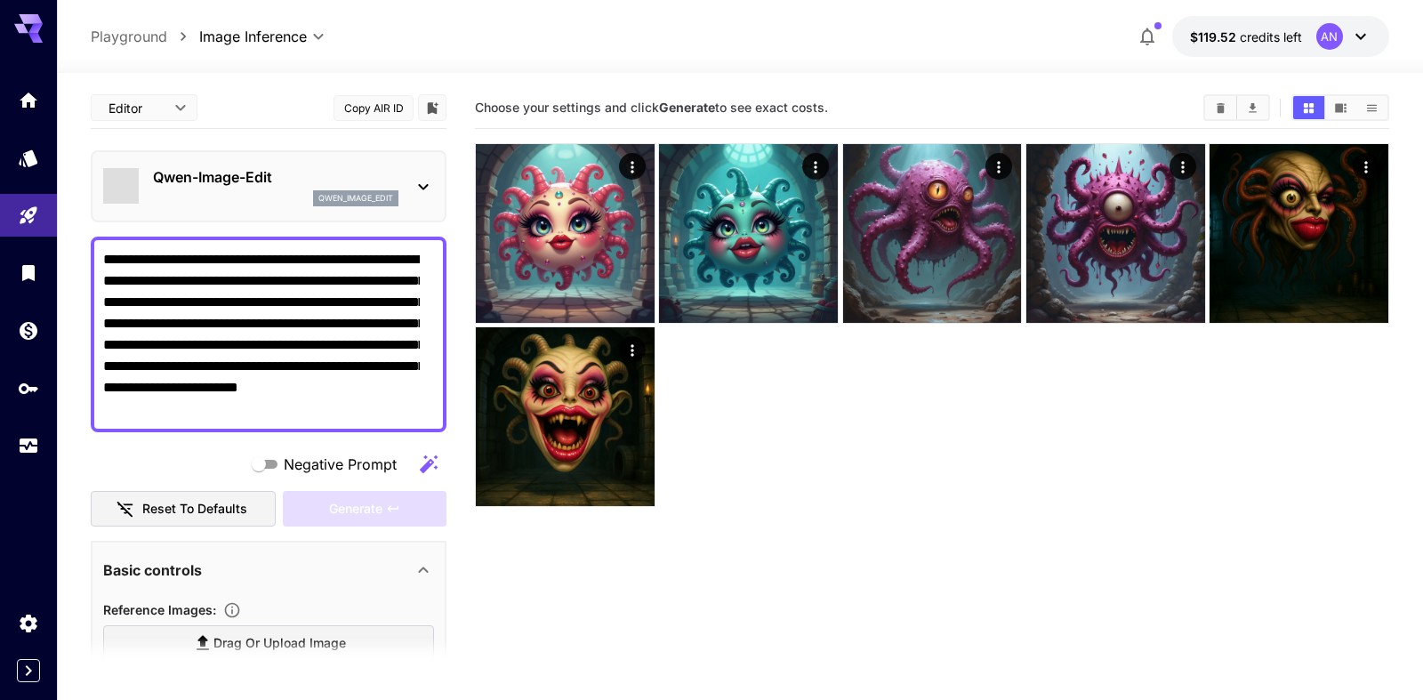
type input "*"
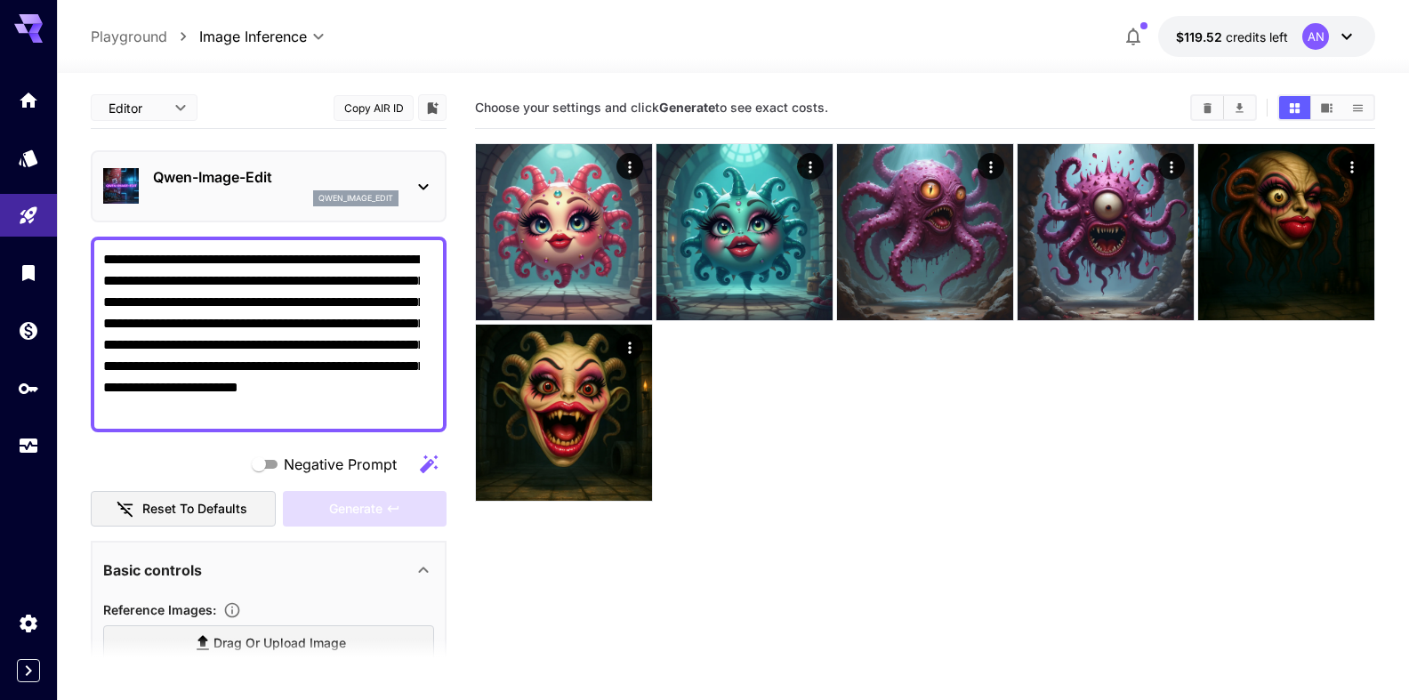
click at [261, 182] on p "Qwen-Image-Edit" at bounding box center [275, 176] width 245 height 21
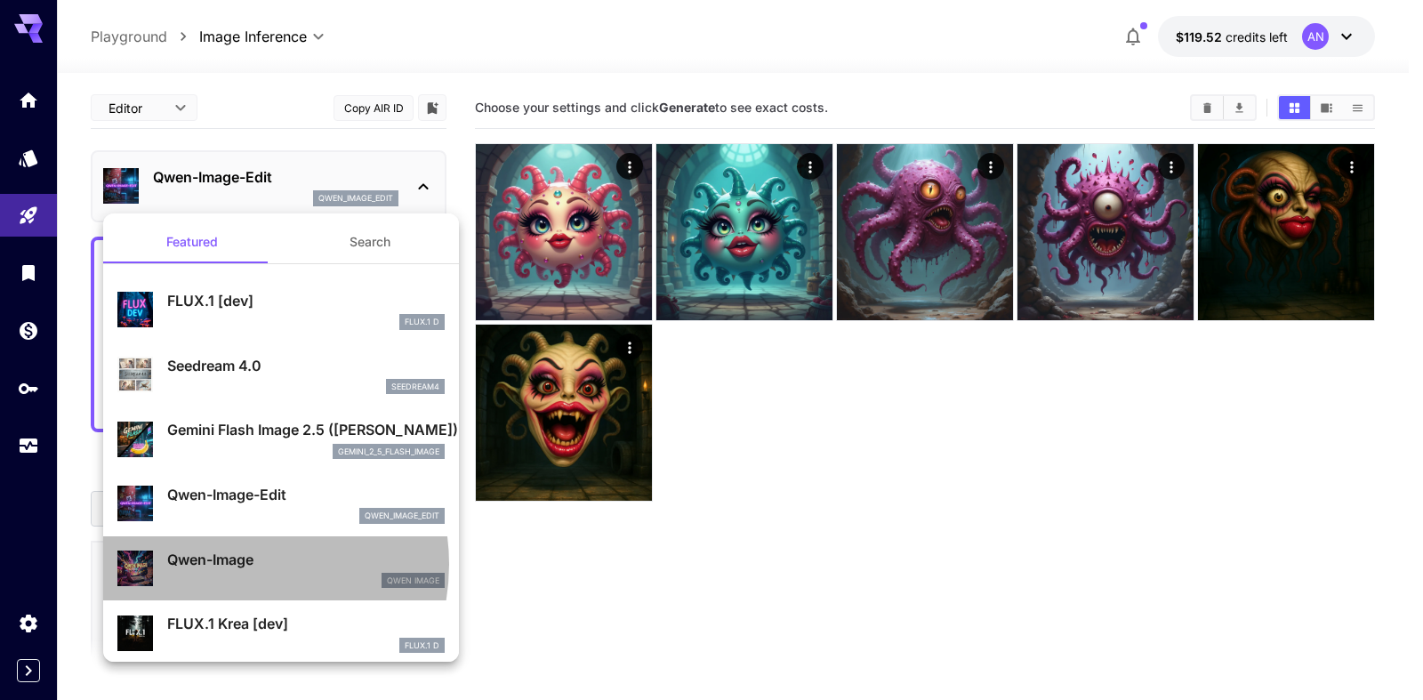
click at [229, 565] on p "Qwen-Image" at bounding box center [305, 559] width 277 height 21
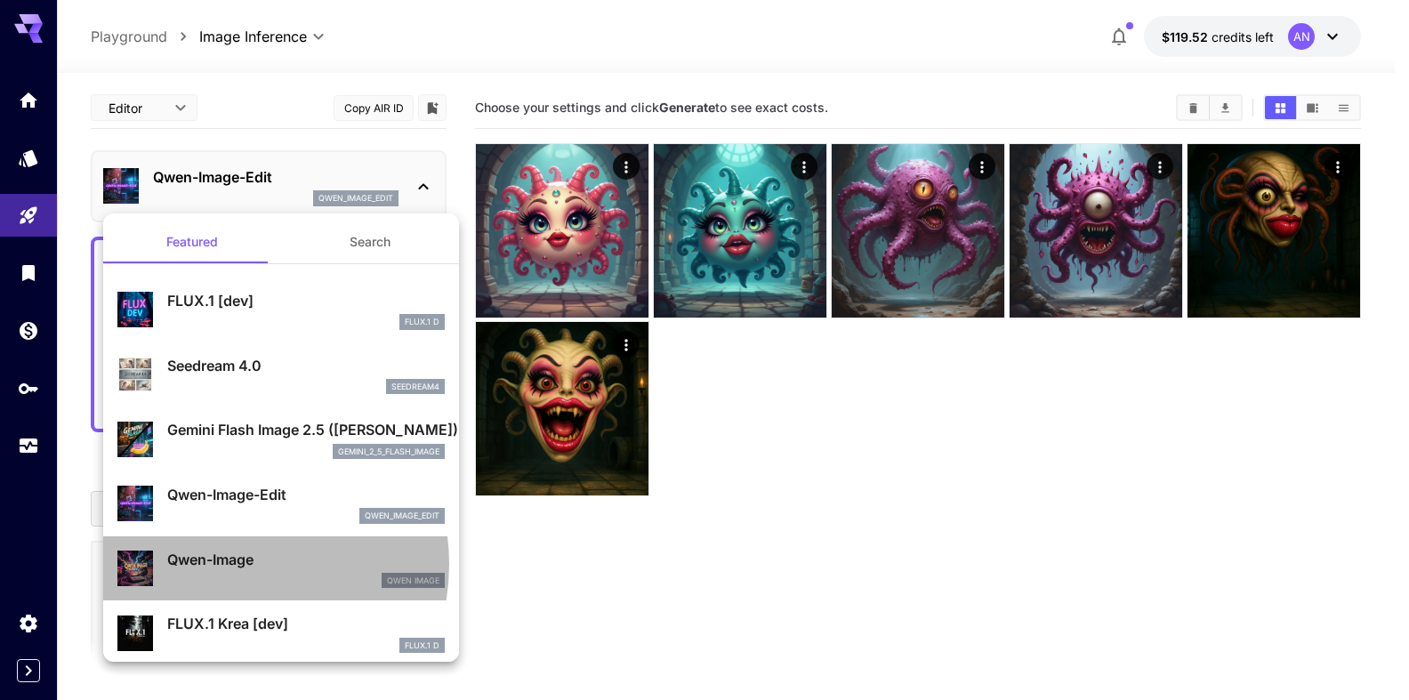
type input "**"
type input "***"
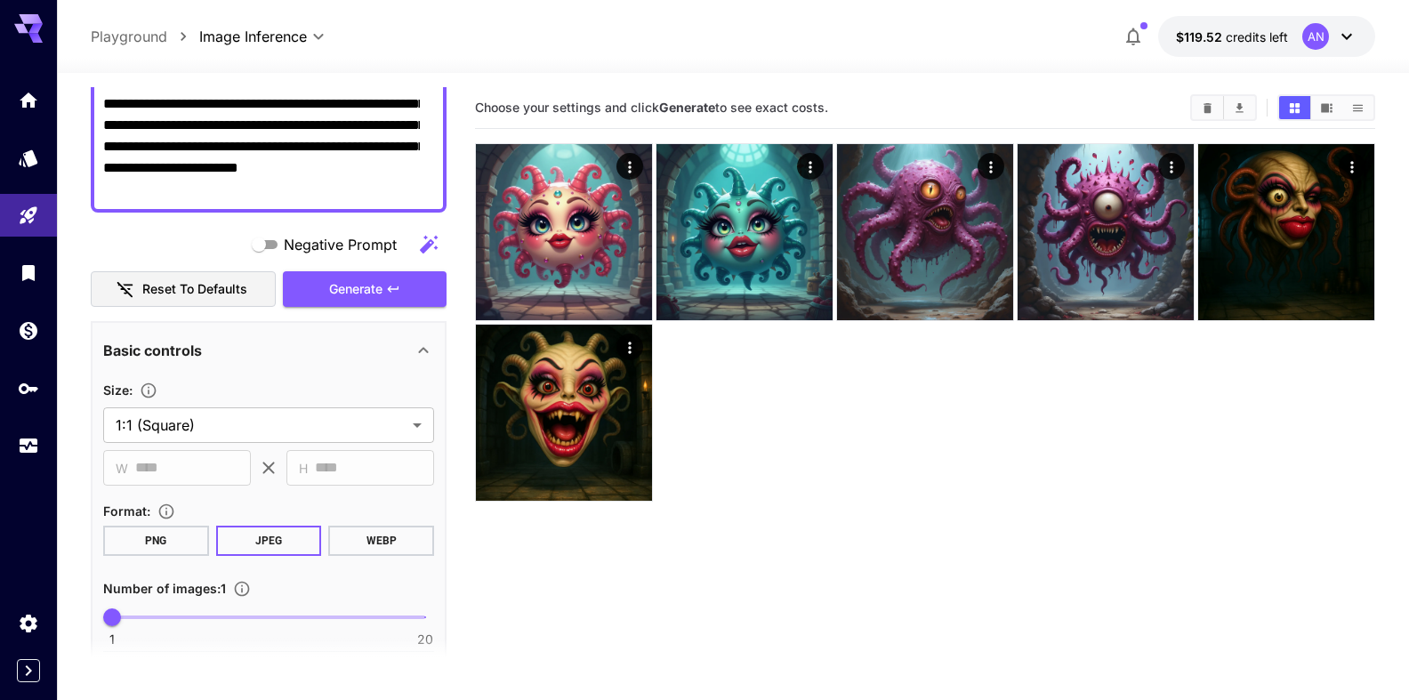
scroll to position [304, 0]
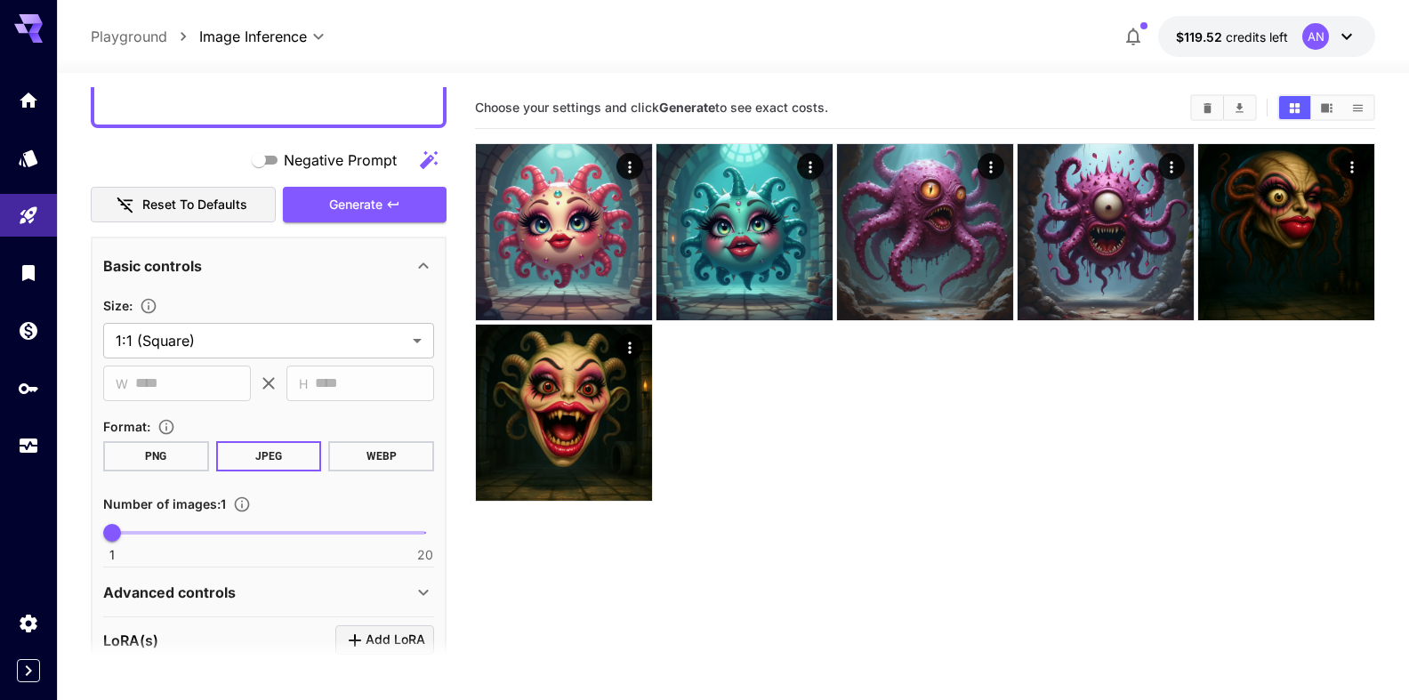
click at [367, 461] on button "WEBP" at bounding box center [381, 456] width 106 height 30
click at [348, 186] on div "Negative Prompt Reset to defaults Generate" at bounding box center [269, 182] width 356 height 81
click at [329, 213] on span "Generate" at bounding box center [355, 205] width 53 height 22
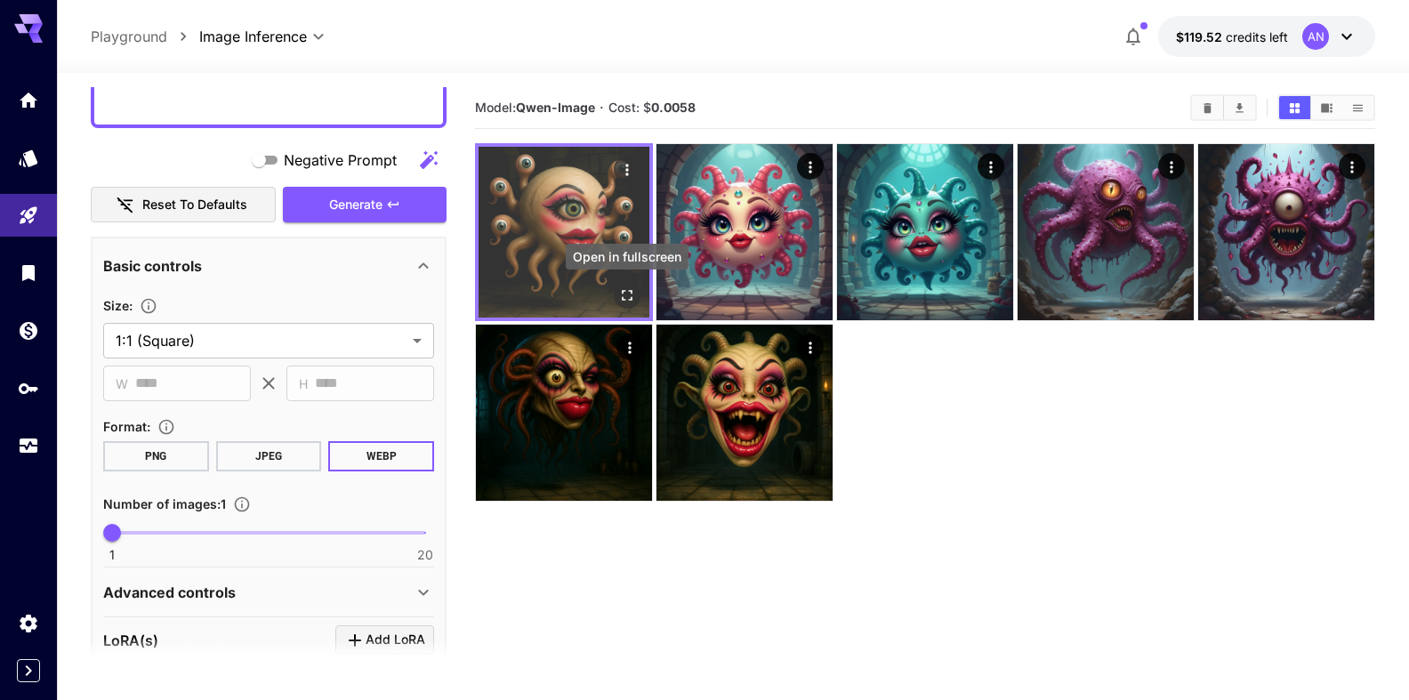
click at [625, 290] on icon "Open in fullscreen" at bounding box center [627, 295] width 18 height 18
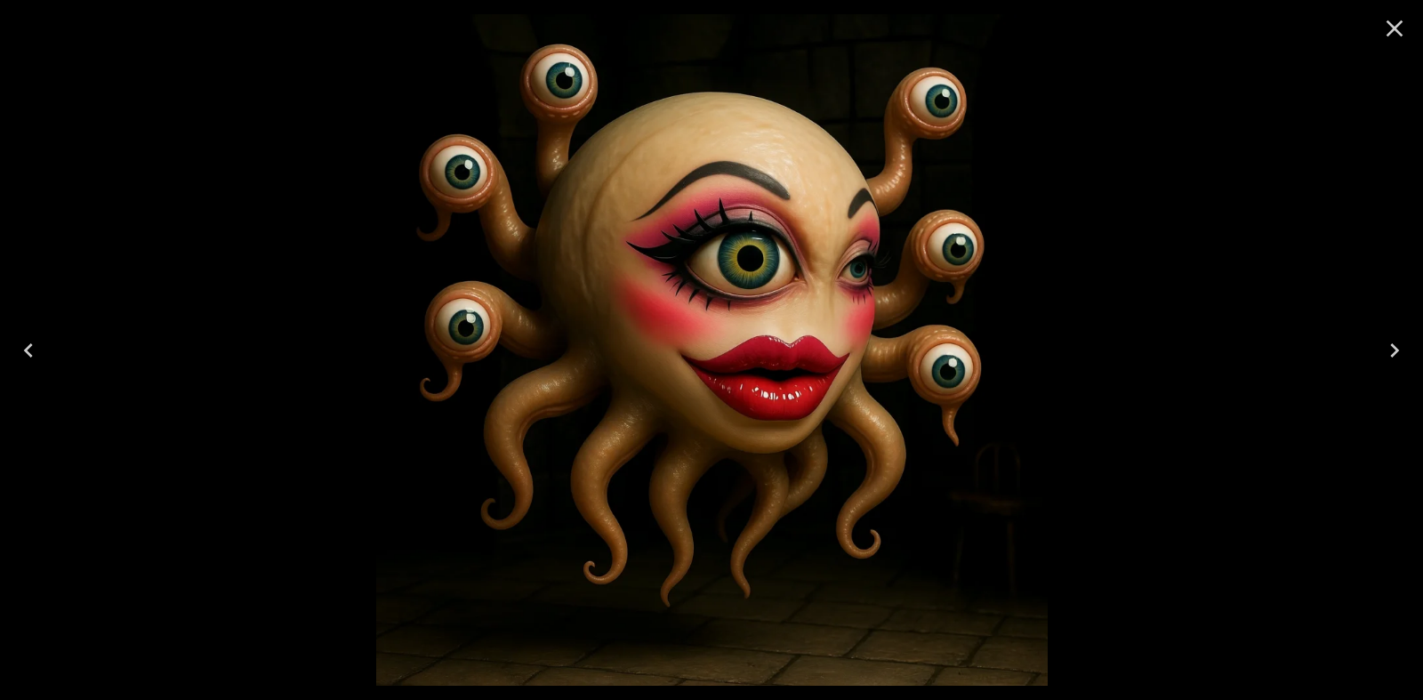
click at [1387, 26] on icon "Close" at bounding box center [1394, 28] width 28 height 28
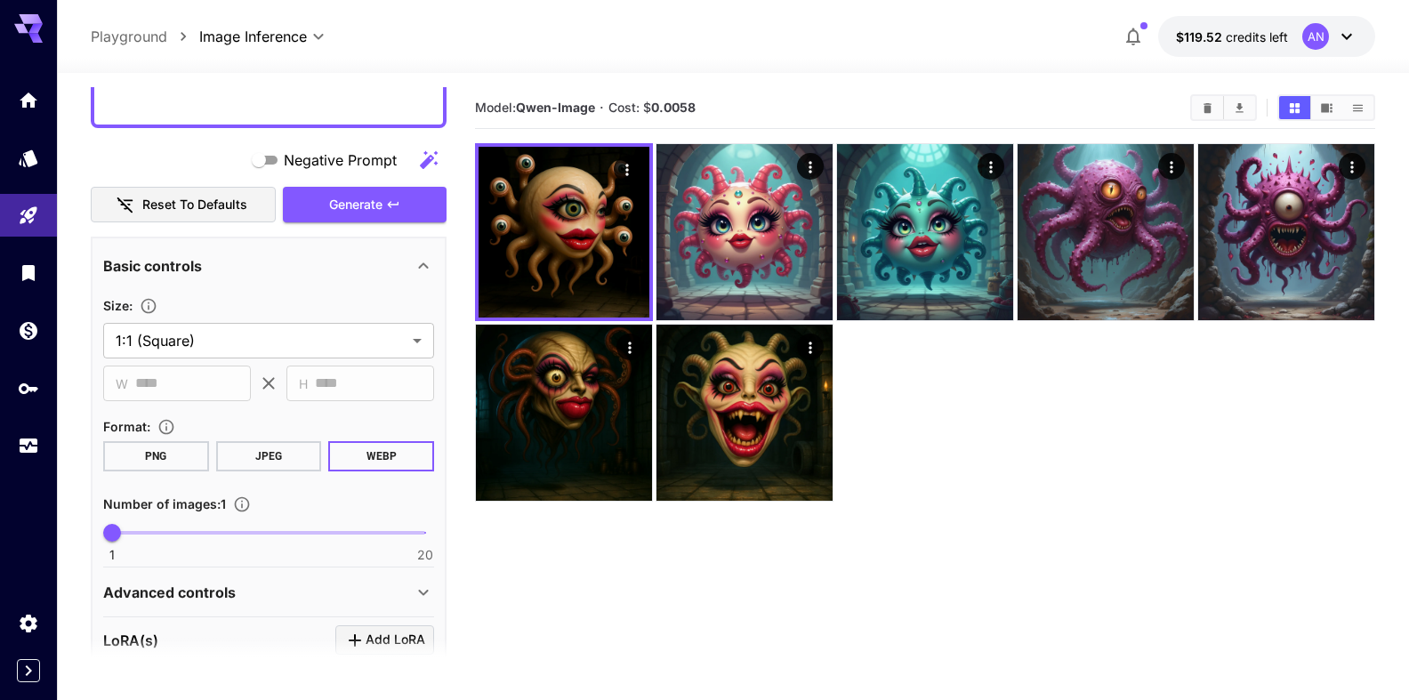
scroll to position [0, 0]
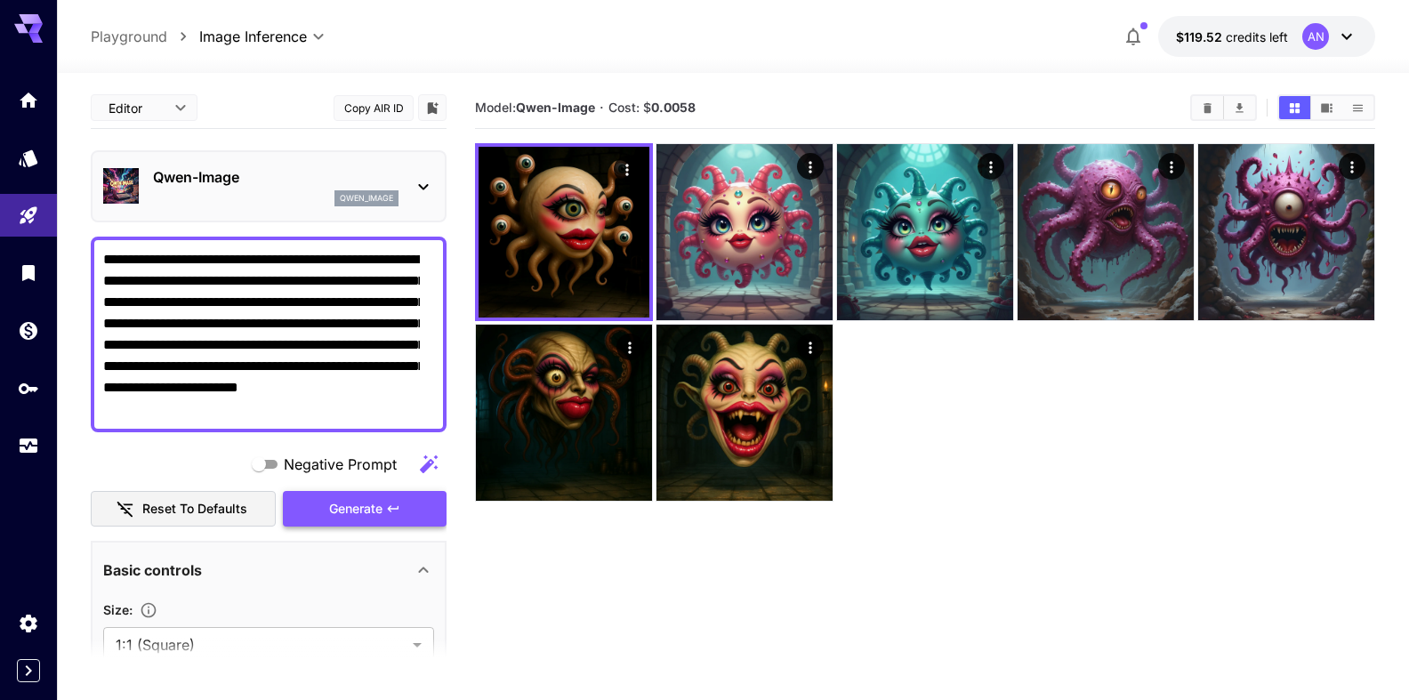
click at [337, 515] on span "Generate" at bounding box center [355, 509] width 53 height 22
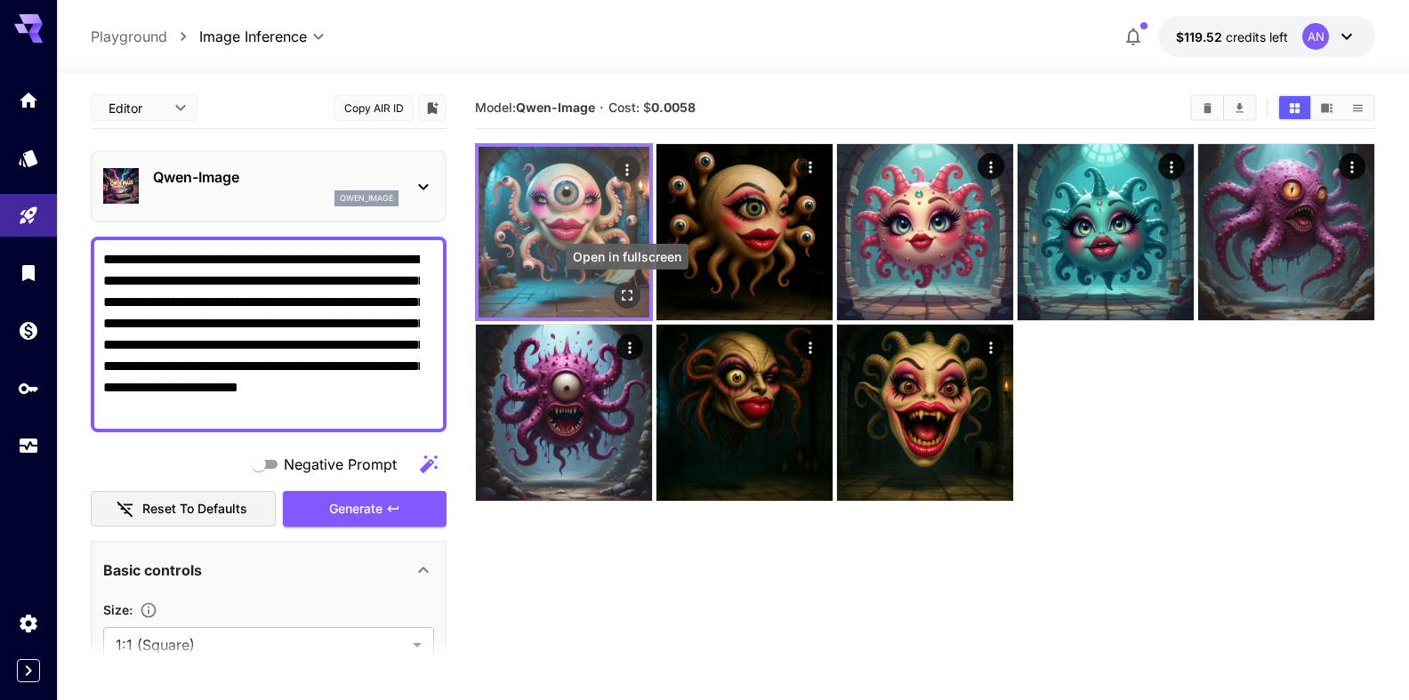
click at [620, 300] on icon "Open in fullscreen" at bounding box center [627, 295] width 18 height 18
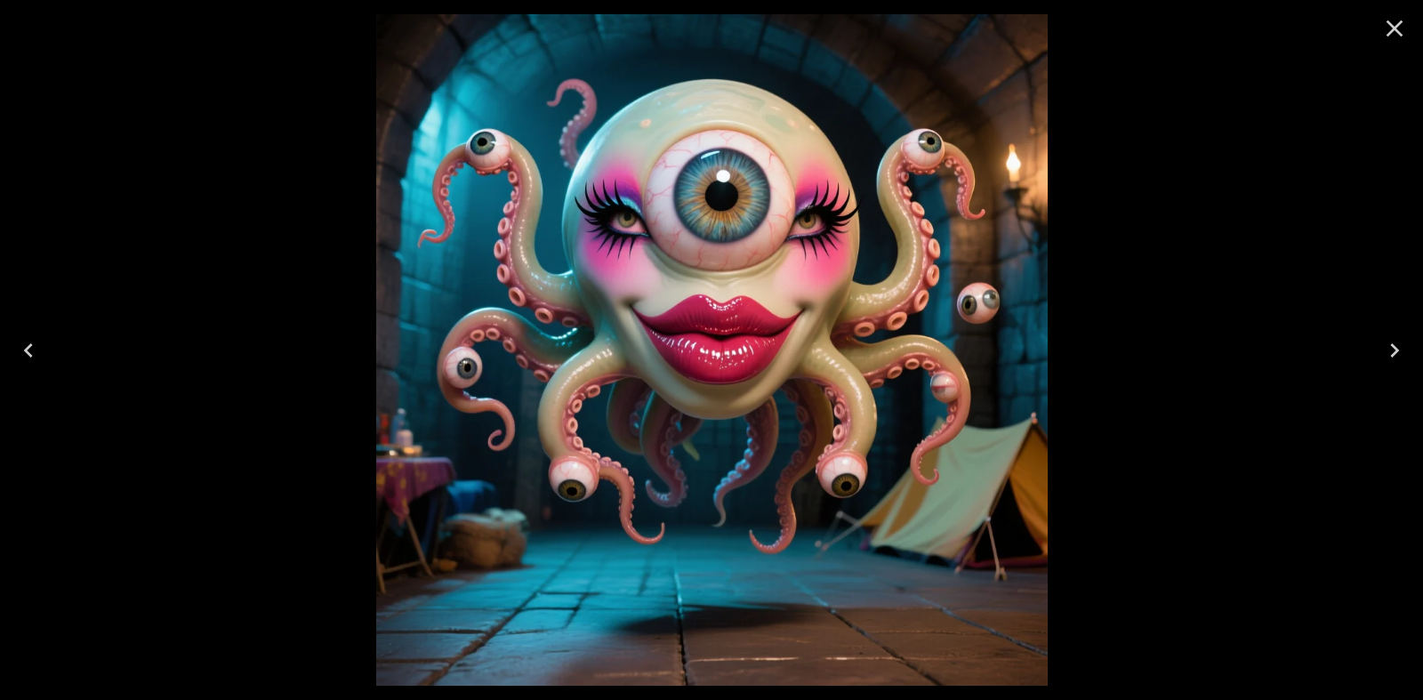
click at [1397, 30] on icon "Close" at bounding box center [1394, 28] width 17 height 17
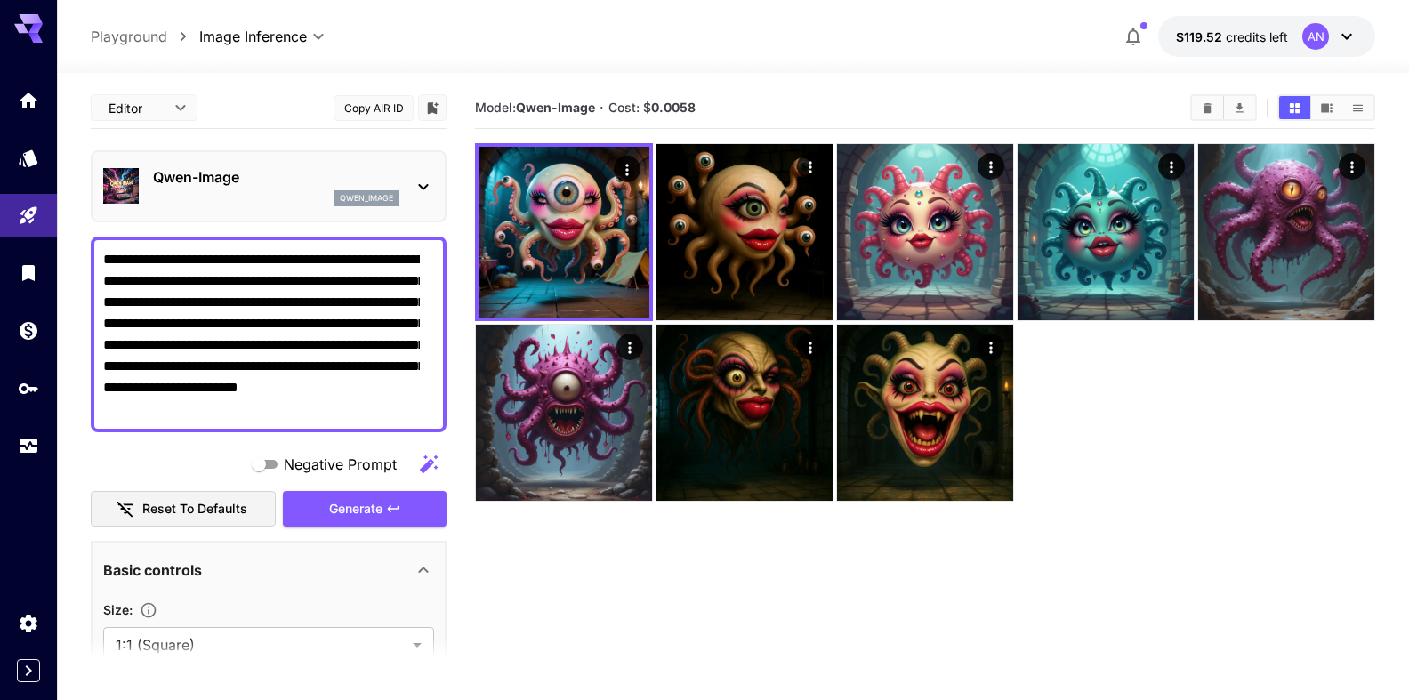
drag, startPoint x: 375, startPoint y: 407, endPoint x: 70, endPoint y: 248, distance: 344.1
click at [103, 249] on textarea "**********" at bounding box center [261, 334] width 317 height 171
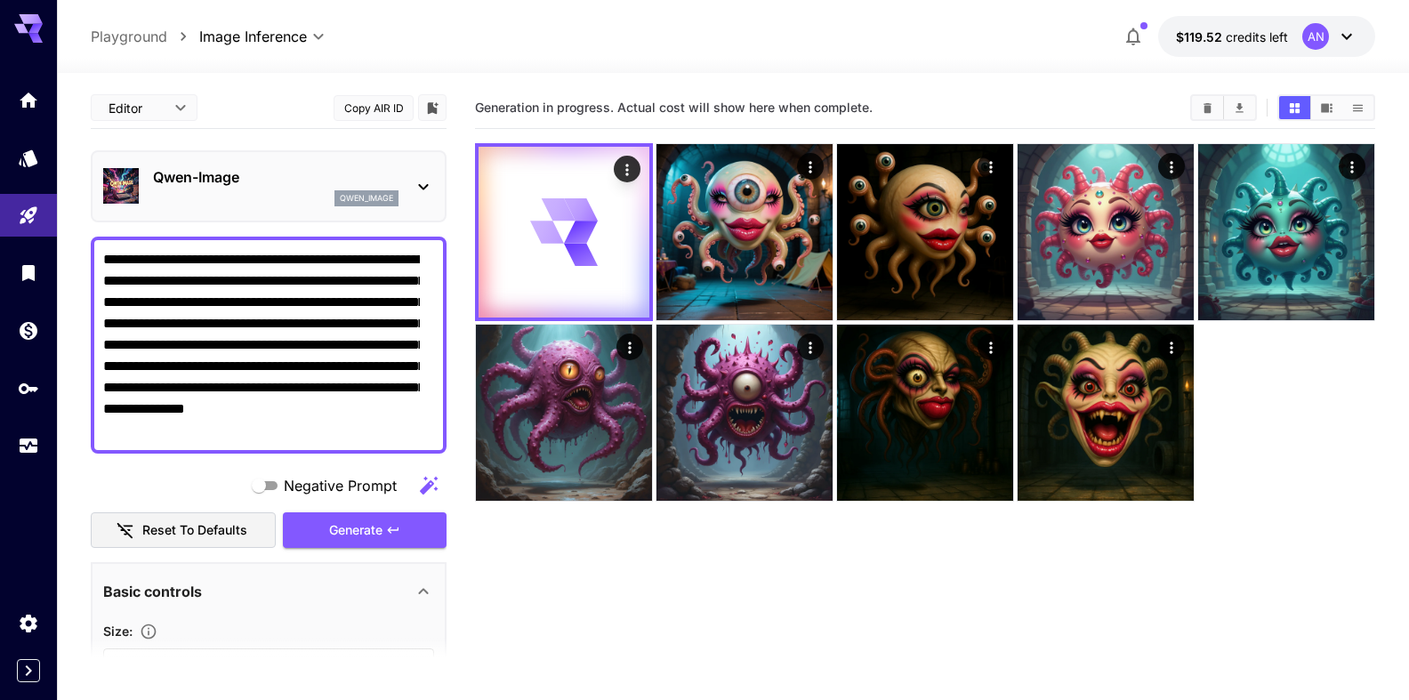
click at [267, 280] on textarea "**********" at bounding box center [261, 345] width 317 height 192
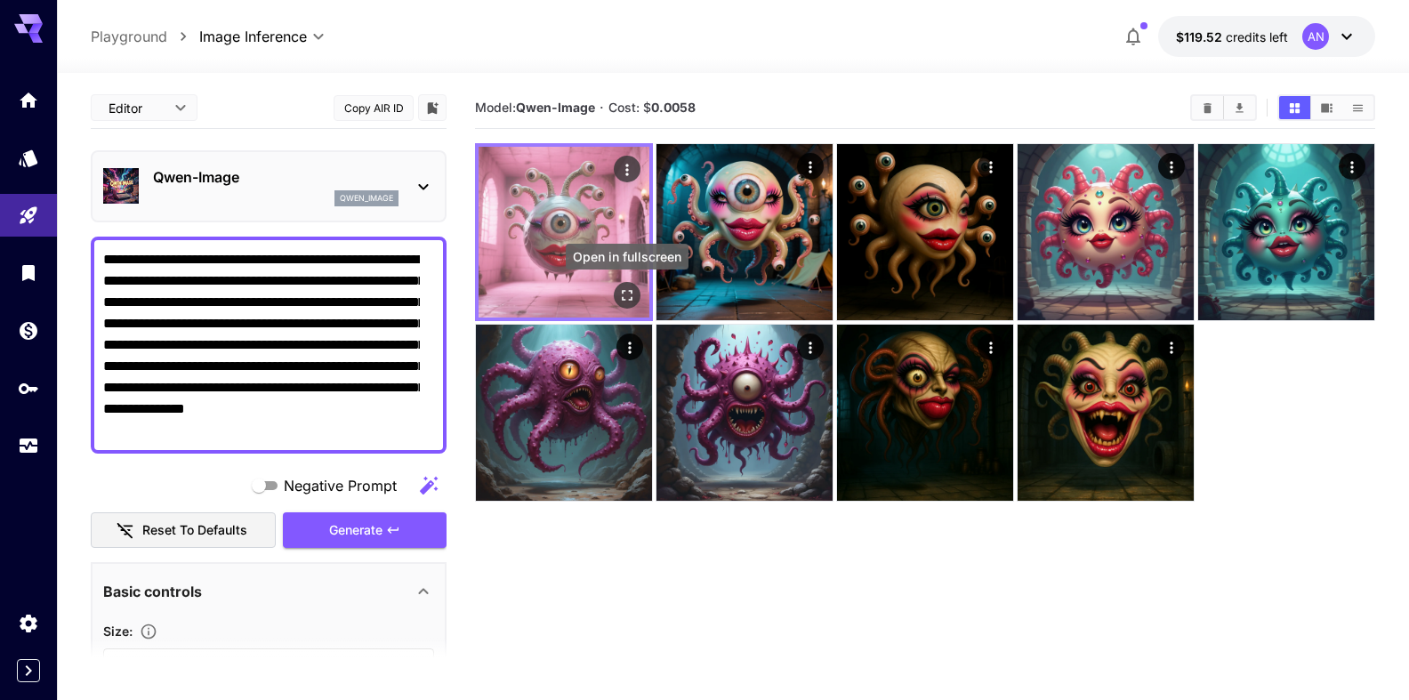
type textarea "**********"
click at [630, 295] on icon "Open in fullscreen" at bounding box center [627, 295] width 18 height 18
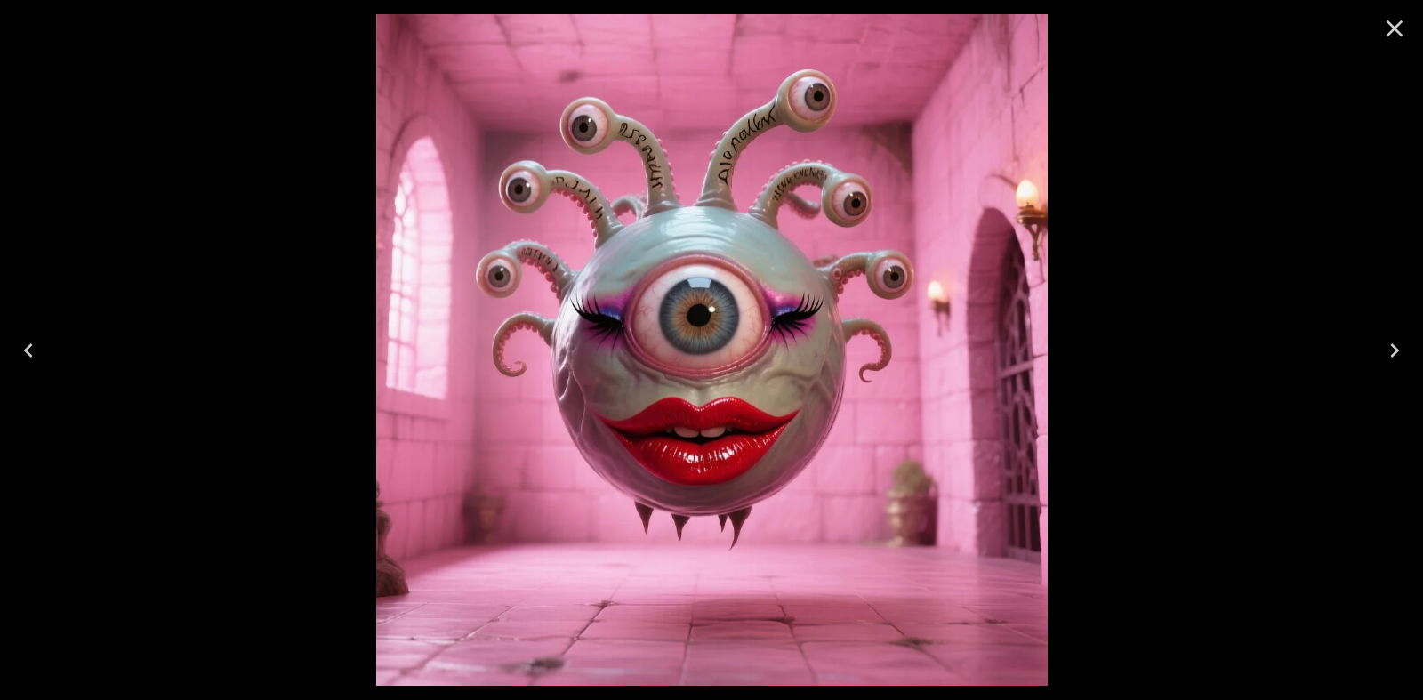
drag, startPoint x: 1392, startPoint y: 40, endPoint x: 1175, endPoint y: 74, distance: 219.6
click at [1389, 40] on icon "Close" at bounding box center [1394, 28] width 28 height 28
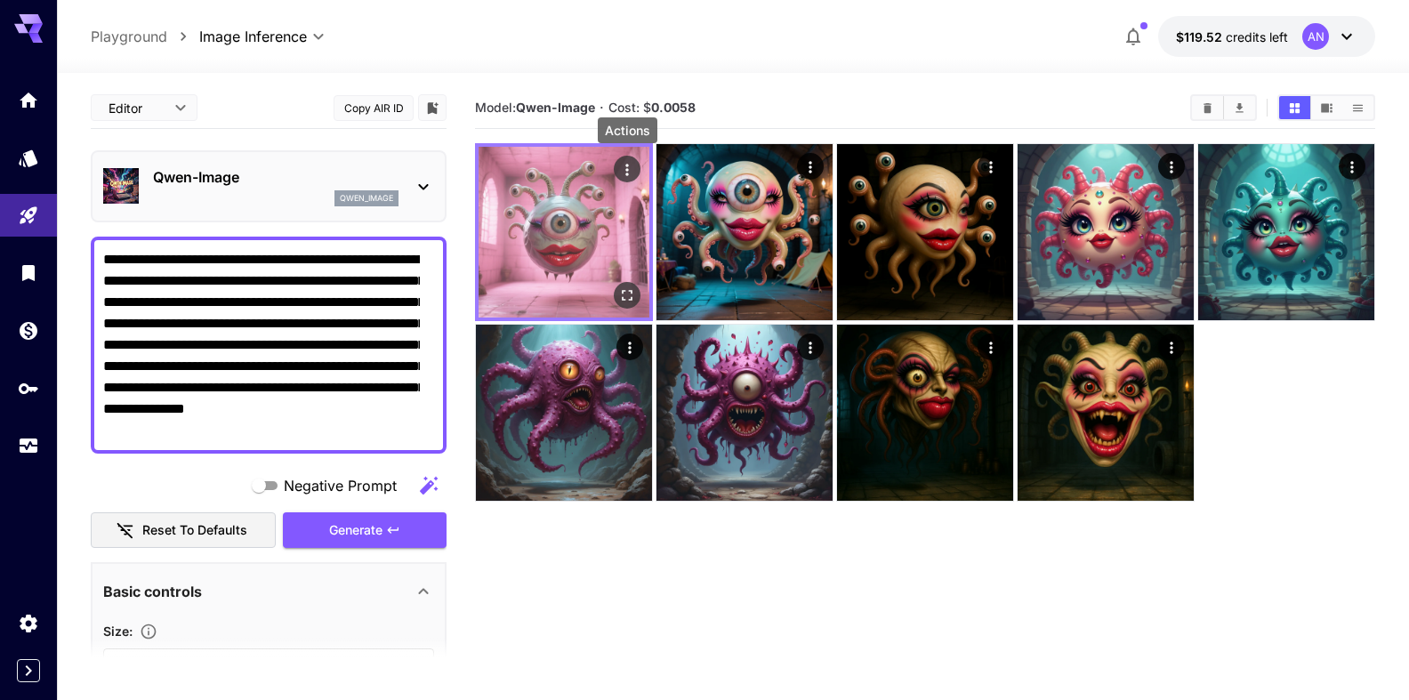
click at [627, 167] on icon "Actions" at bounding box center [627, 170] width 18 height 18
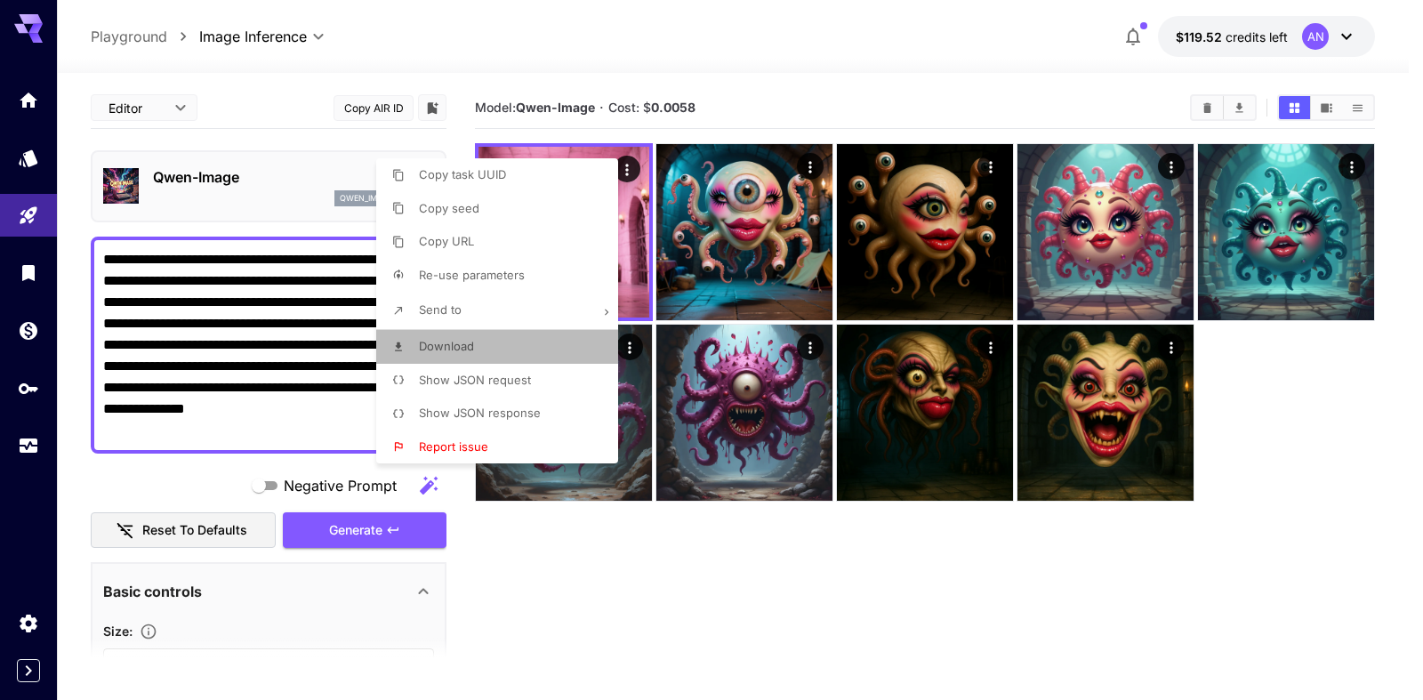
click at [448, 349] on span "Download" at bounding box center [446, 346] width 55 height 14
click at [655, 558] on div at bounding box center [711, 350] width 1423 height 700
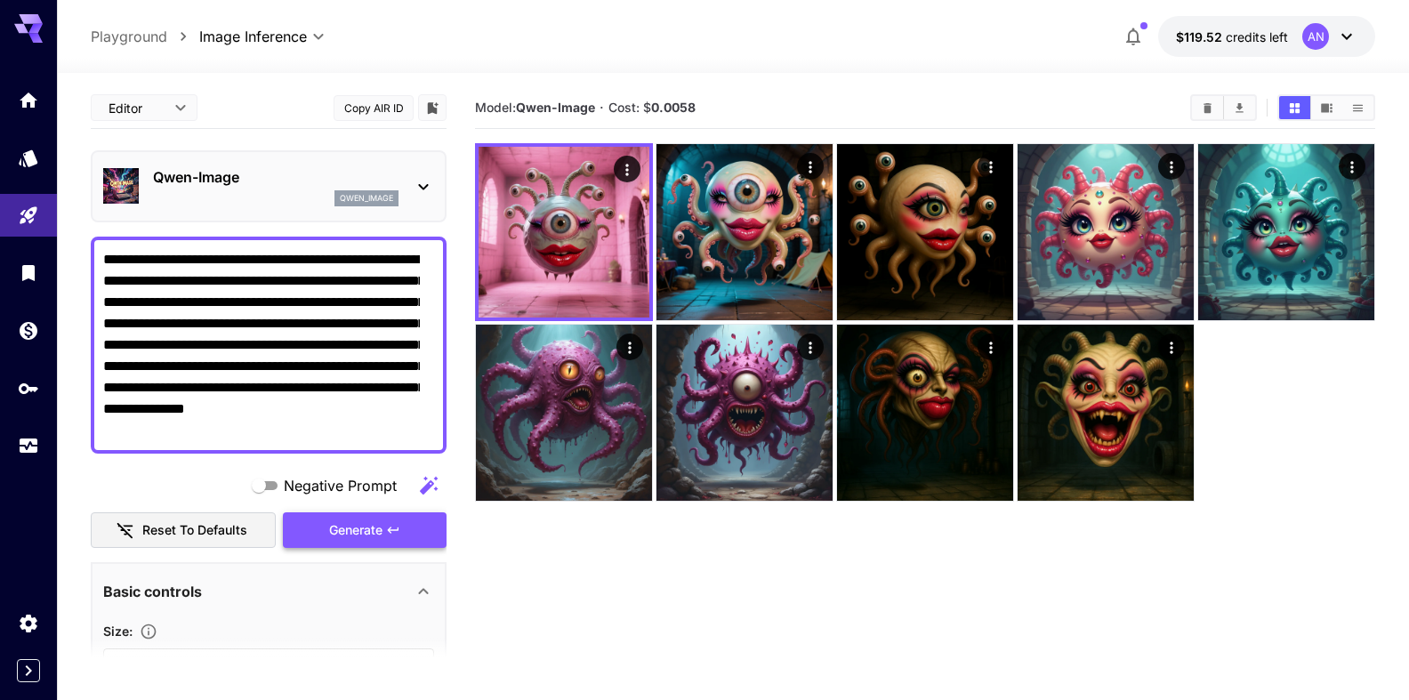
click at [354, 530] on span "Generate" at bounding box center [355, 530] width 53 height 22
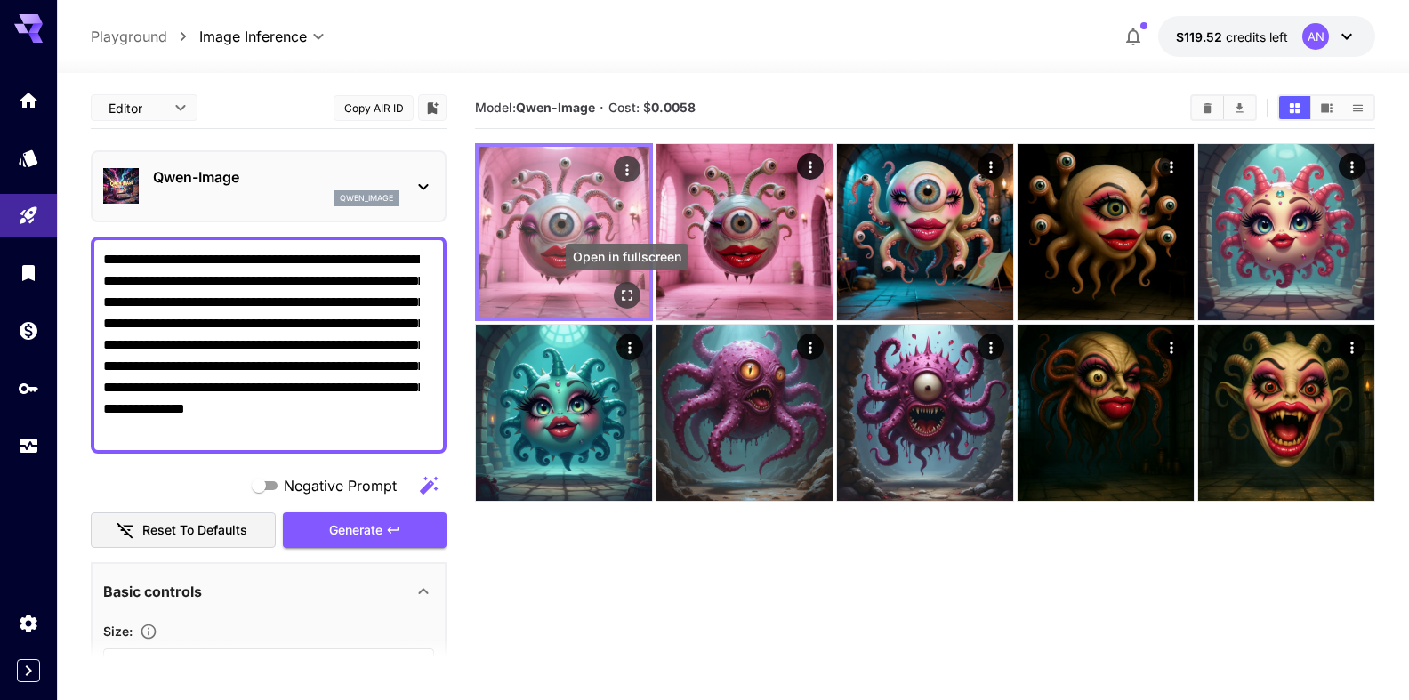
click at [620, 286] on icon "Open in fullscreen" at bounding box center [627, 295] width 18 height 18
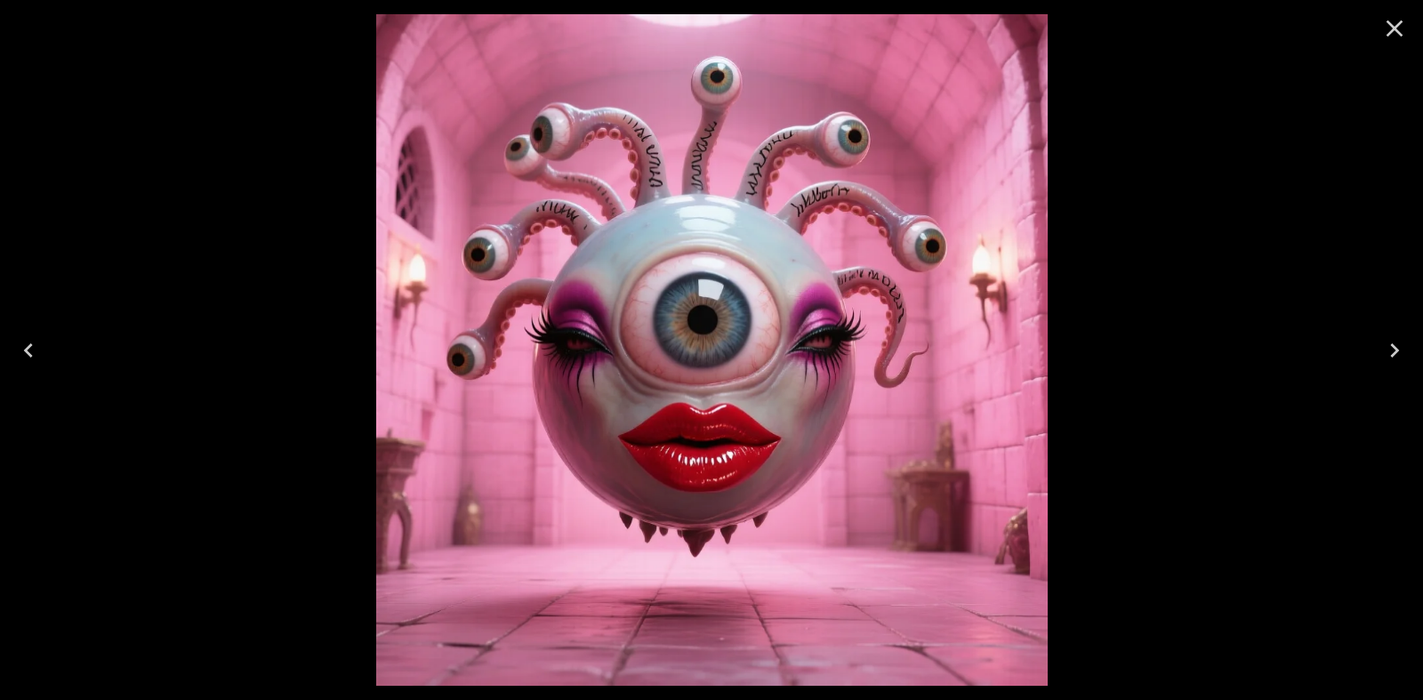
click at [1400, 32] on icon "Close" at bounding box center [1394, 28] width 28 height 28
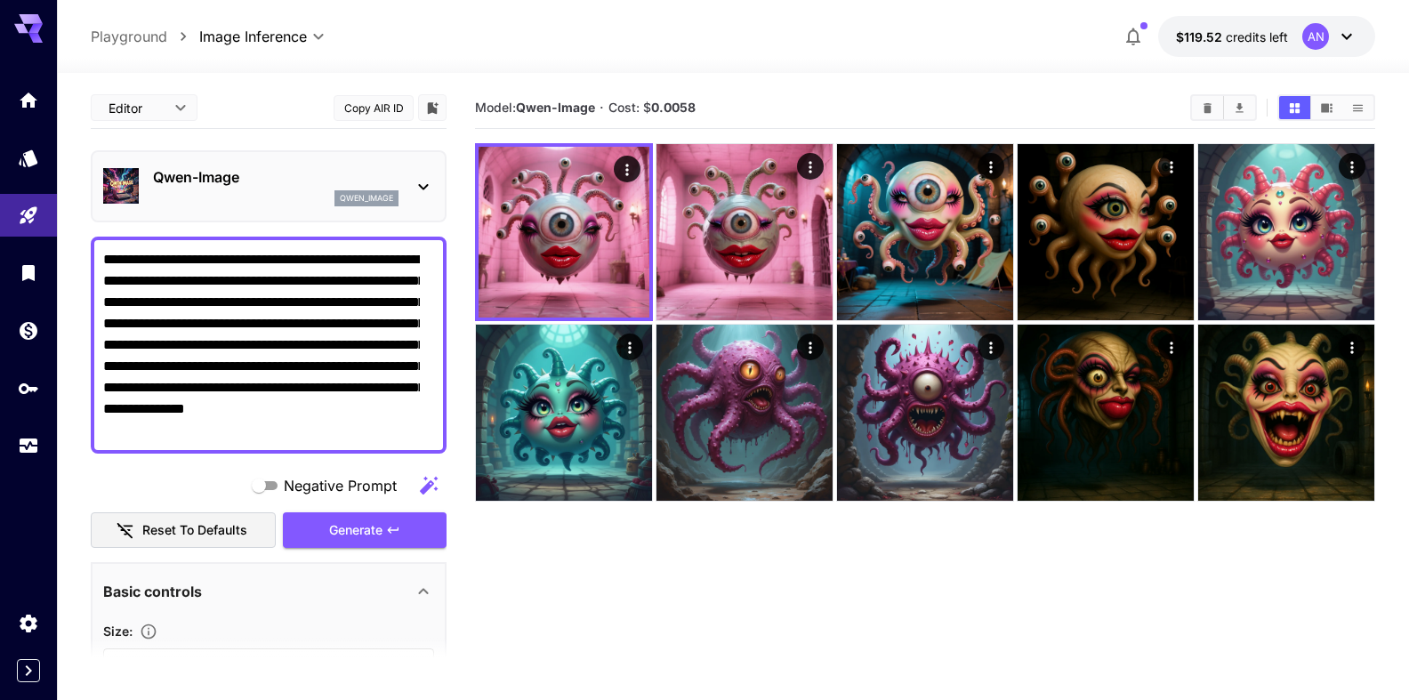
click at [221, 184] on p "Qwen-Image" at bounding box center [275, 176] width 245 height 21
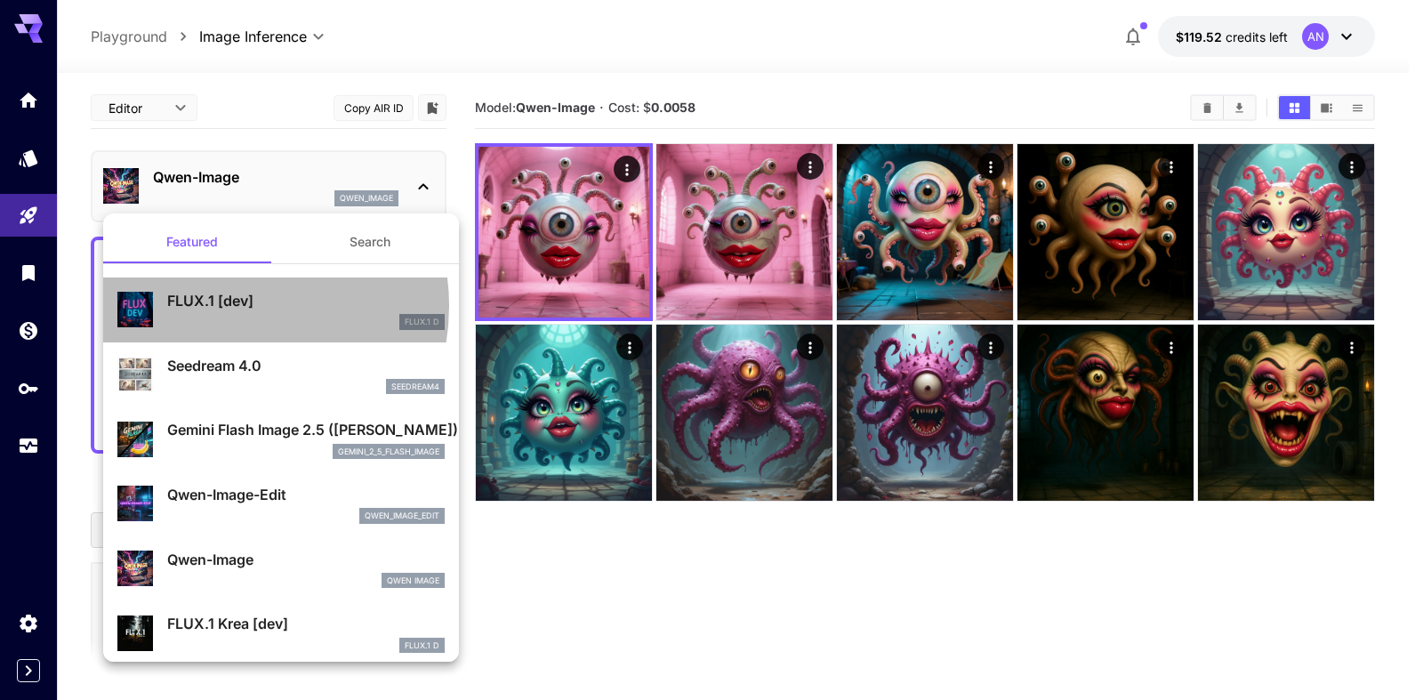
click at [228, 306] on p "FLUX.1 [dev]" at bounding box center [305, 300] width 277 height 21
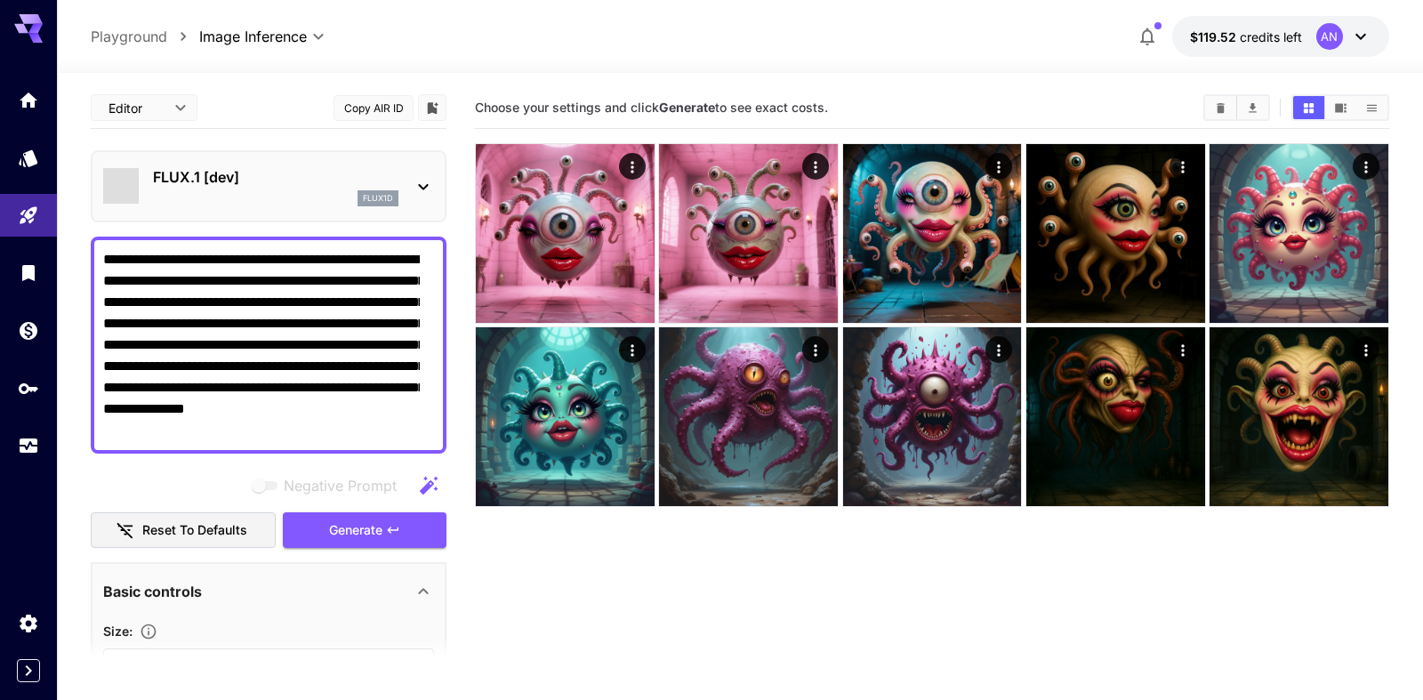
type input "**"
type input "***"
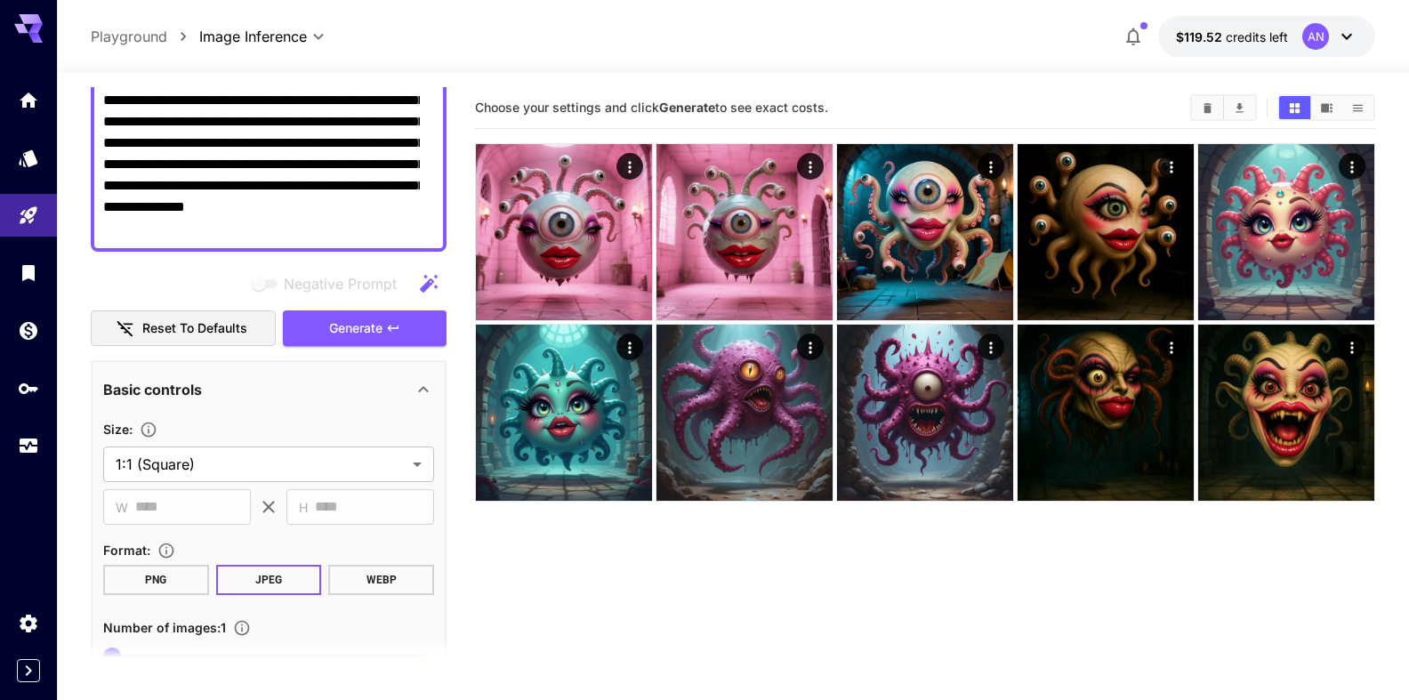
scroll to position [203, 0]
click at [363, 577] on button "WEBP" at bounding box center [381, 579] width 106 height 30
click at [333, 325] on span "Generate" at bounding box center [355, 328] width 53 height 22
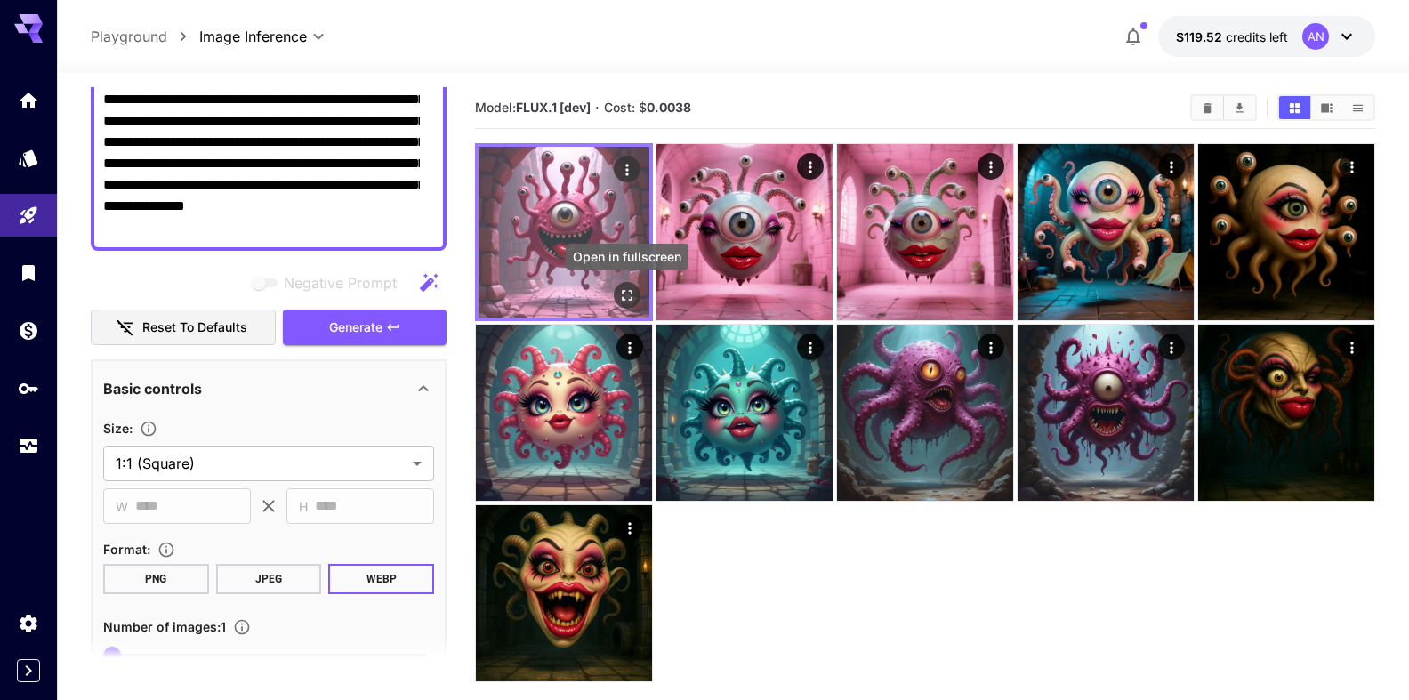
click at [620, 293] on icon "Open in fullscreen" at bounding box center [627, 295] width 18 height 18
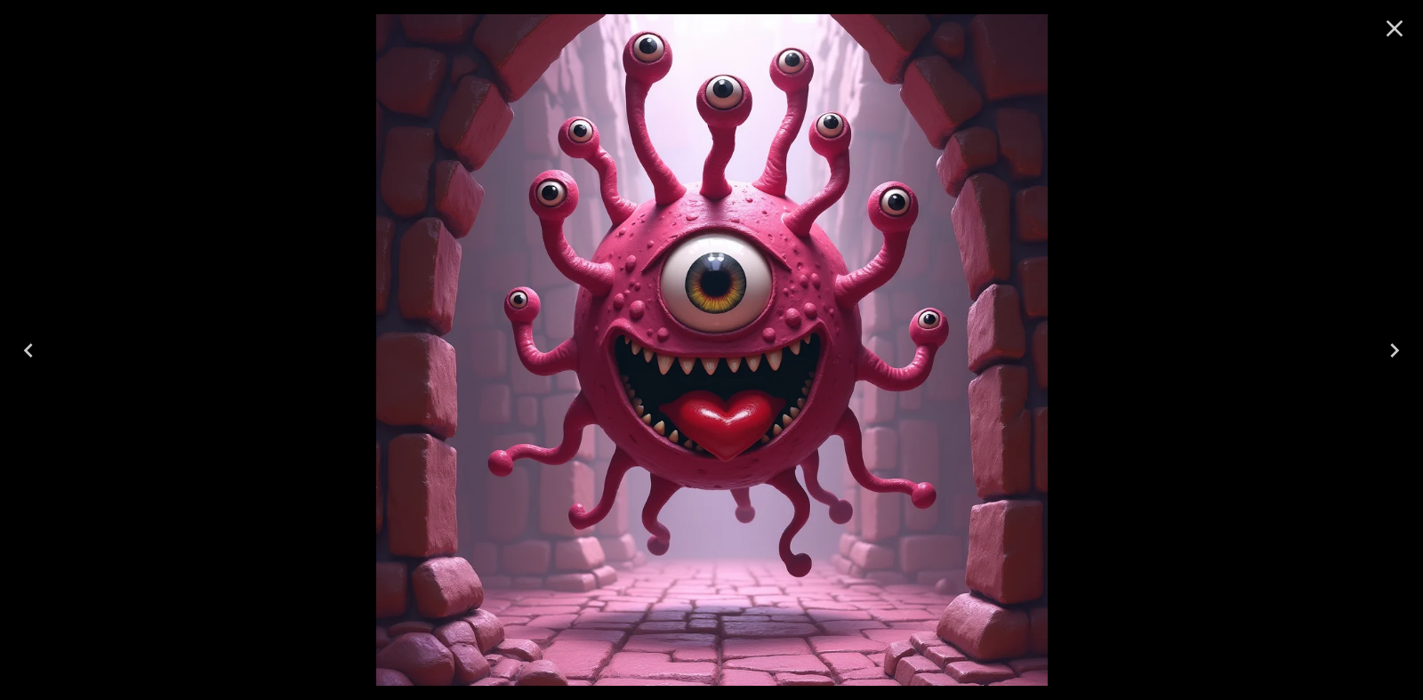
click at [1384, 37] on icon "Close" at bounding box center [1394, 28] width 28 height 28
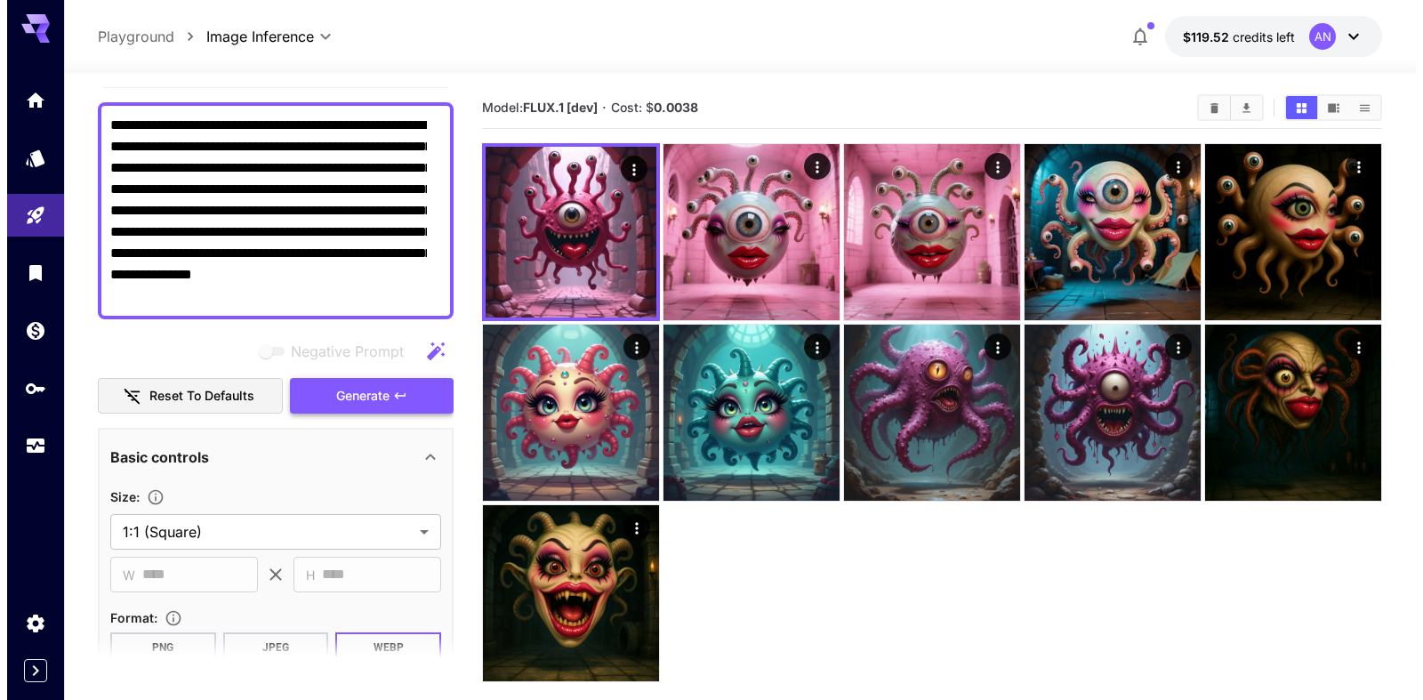
scroll to position [0, 0]
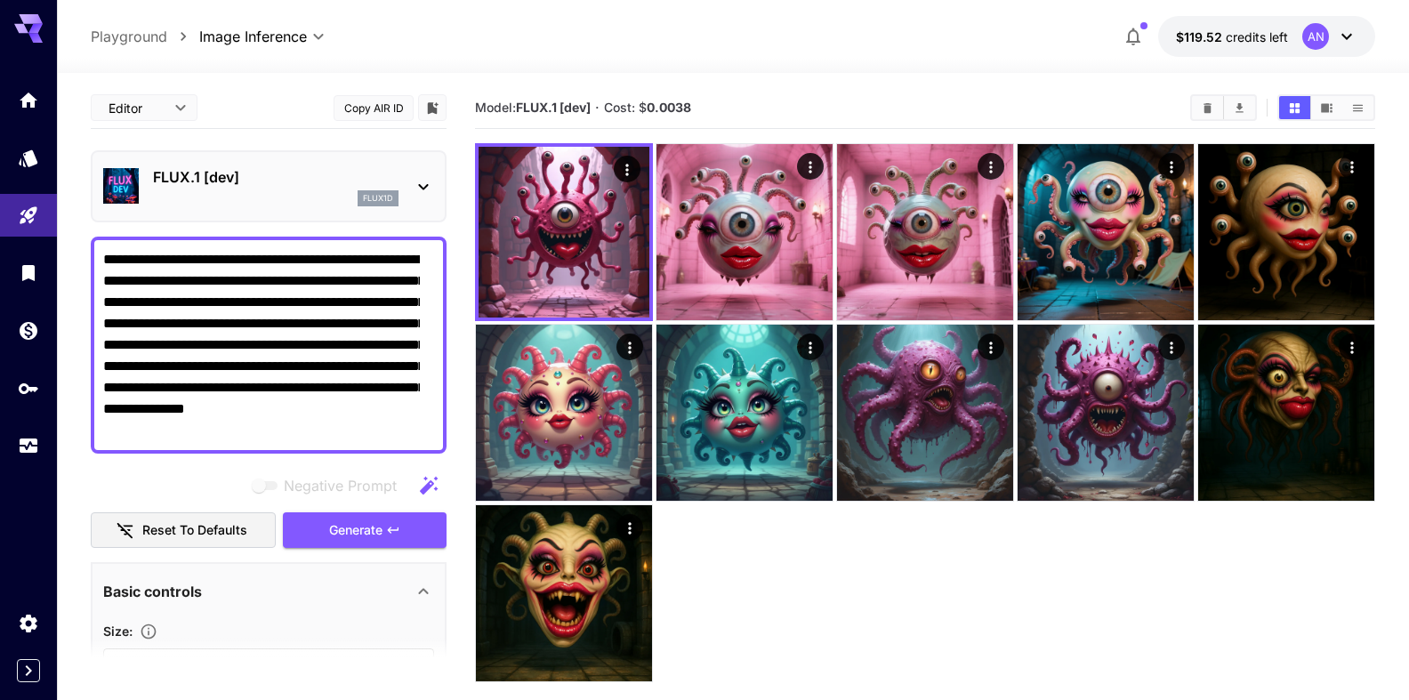
click at [159, 182] on p "FLUX.1 [dev]" at bounding box center [275, 176] width 245 height 21
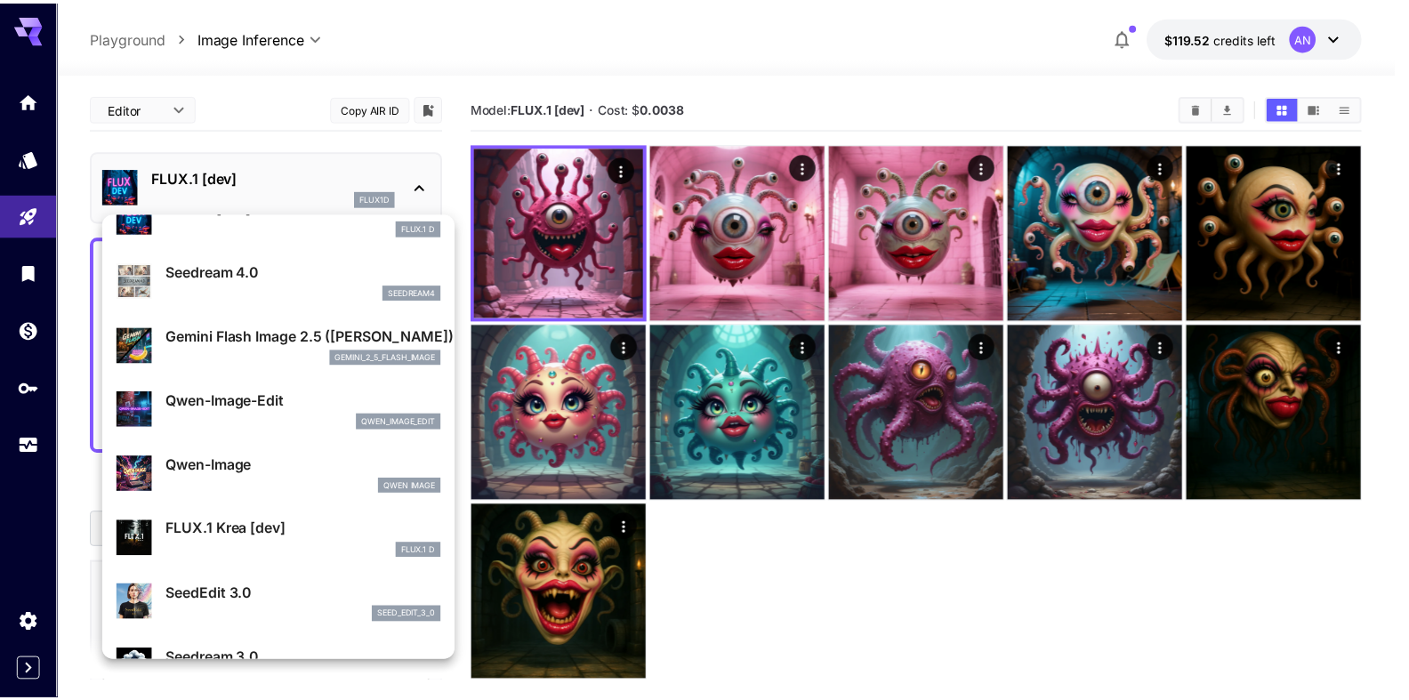
scroll to position [101, 0]
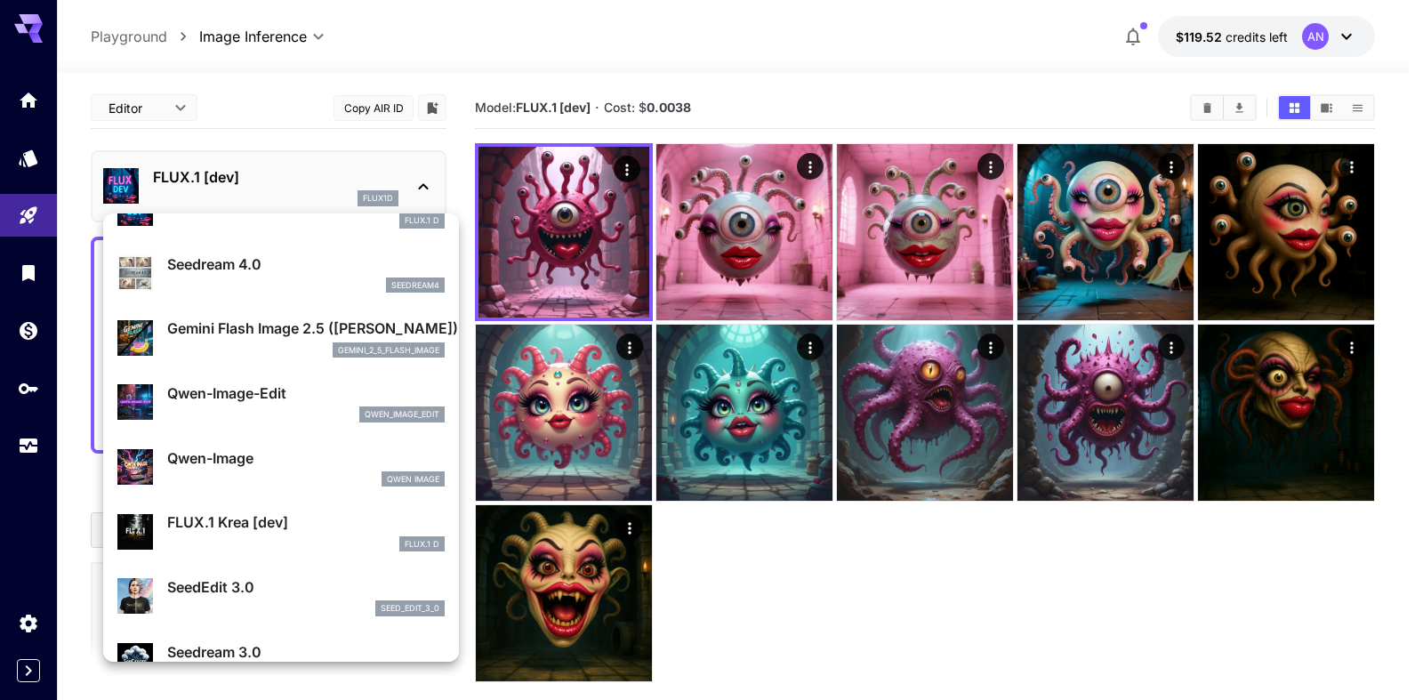
click at [224, 521] on p "FLUX.1 Krea [dev]" at bounding box center [305, 521] width 277 height 21
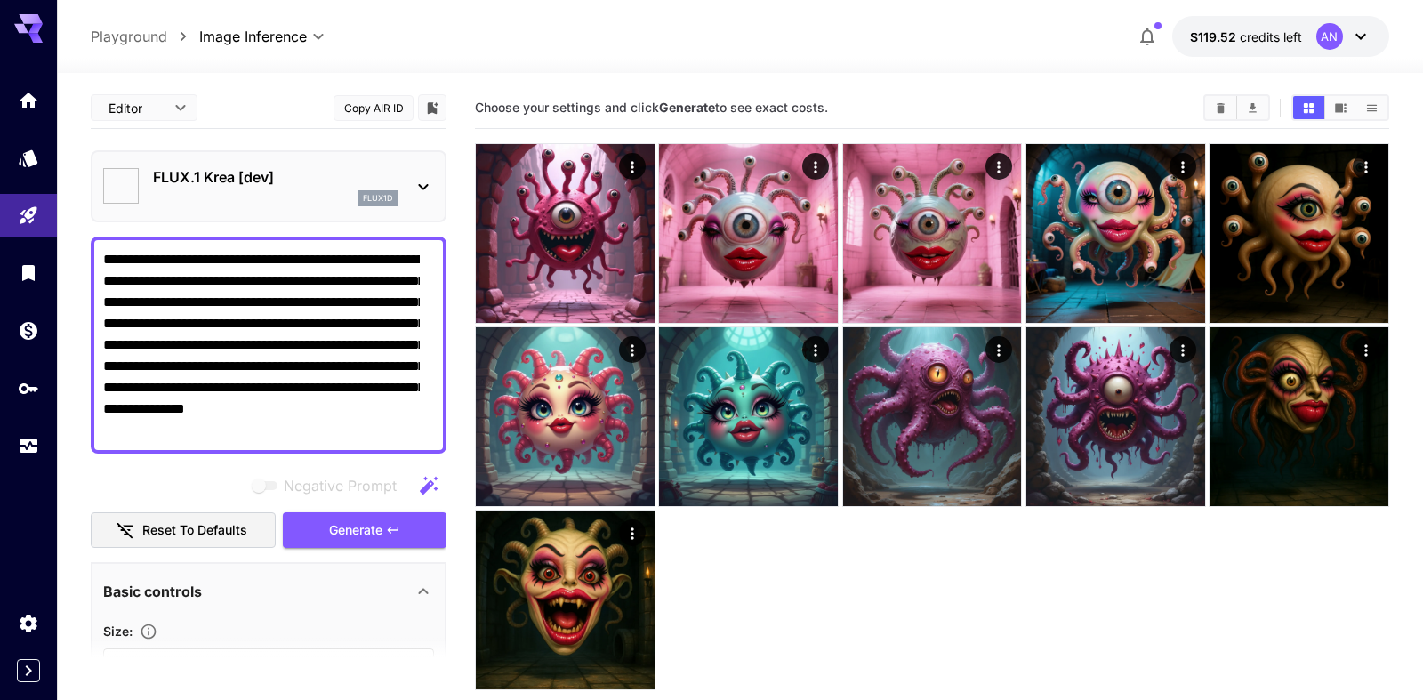
type input "*******"
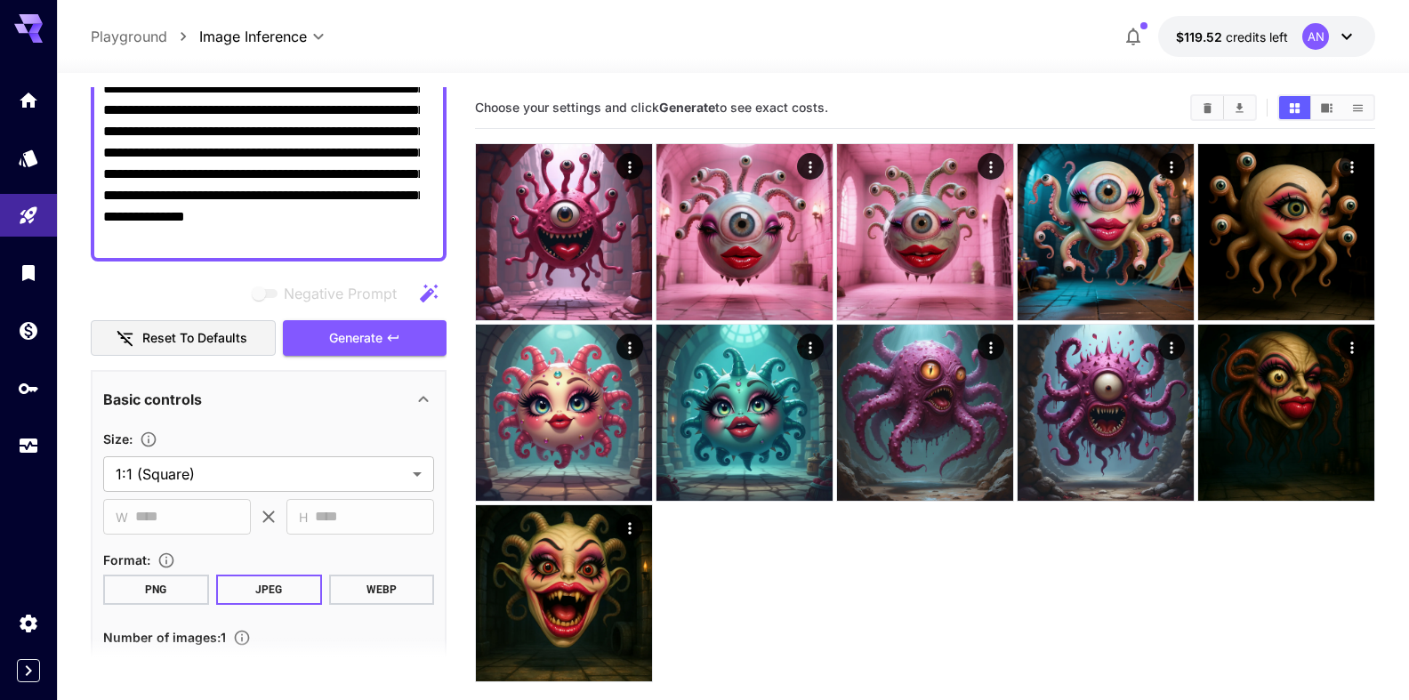
scroll to position [203, 0]
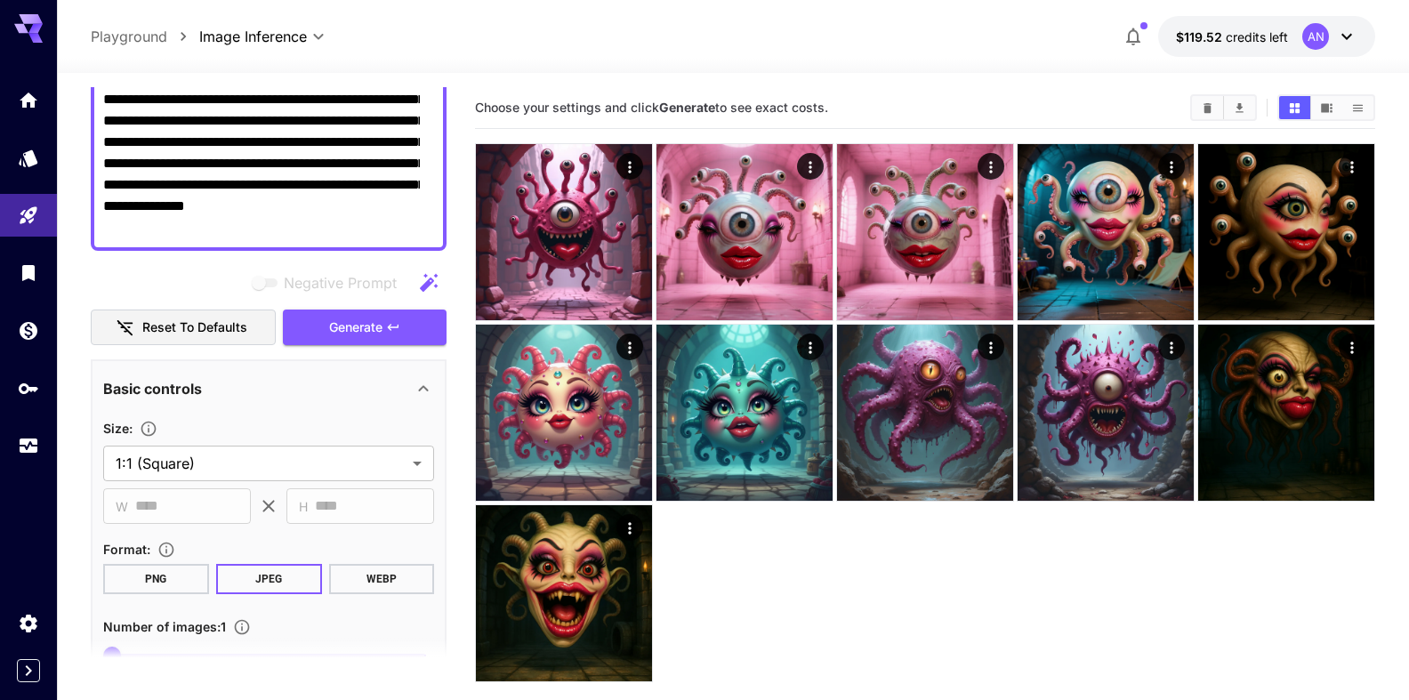
click at [365, 580] on button "WEBP" at bounding box center [381, 579] width 106 height 30
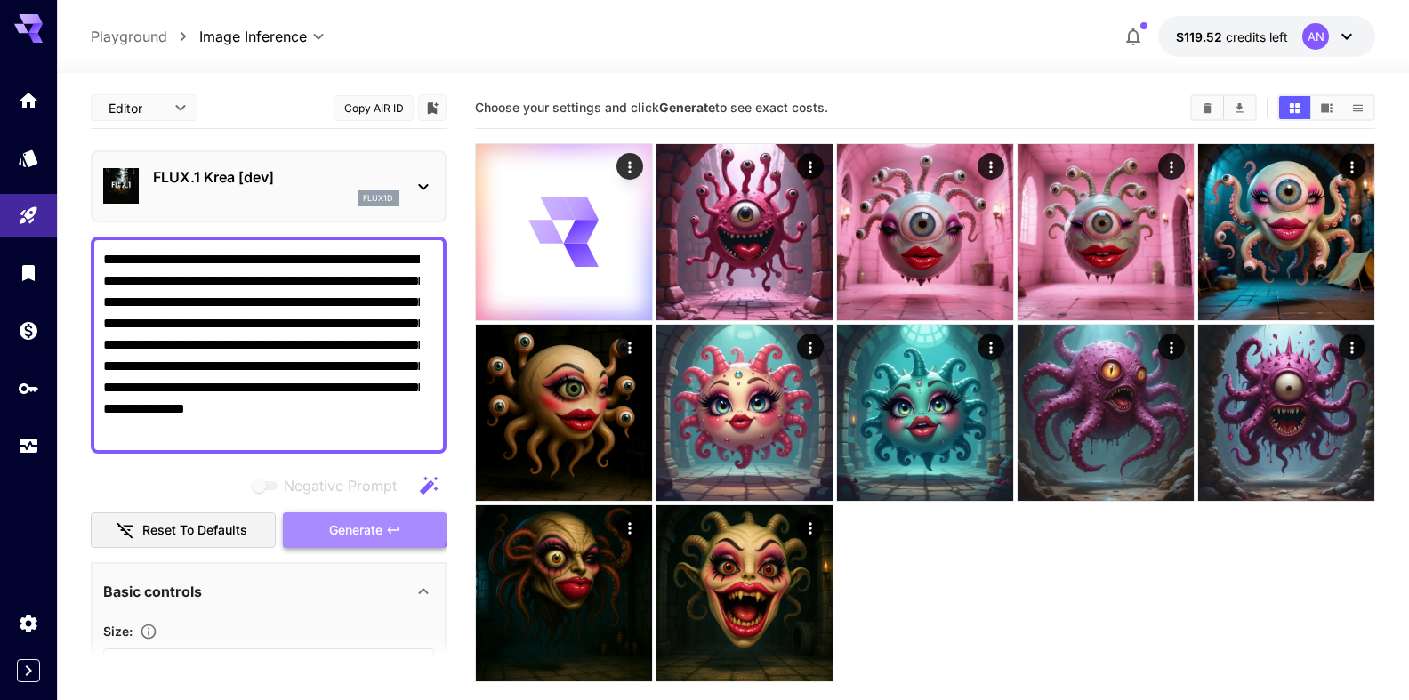
click at [356, 519] on span "Generate" at bounding box center [355, 530] width 53 height 22
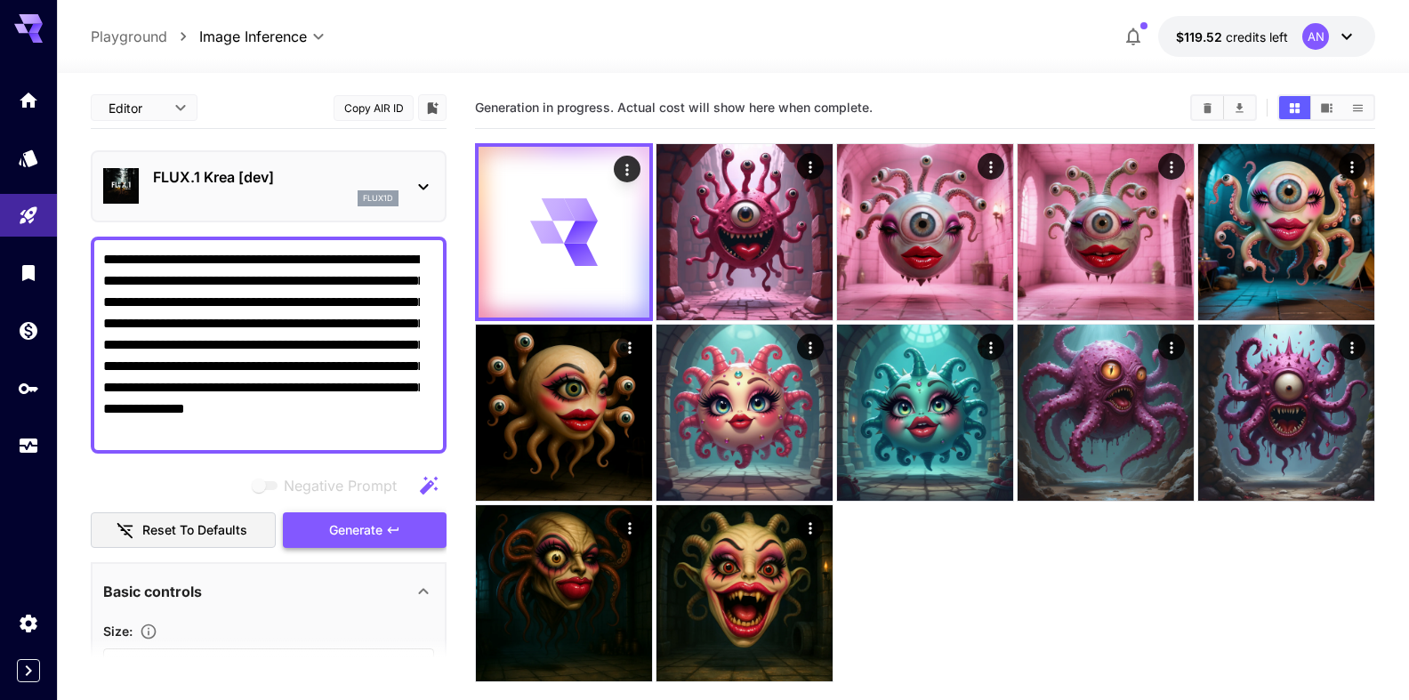
scroll to position [203, 0]
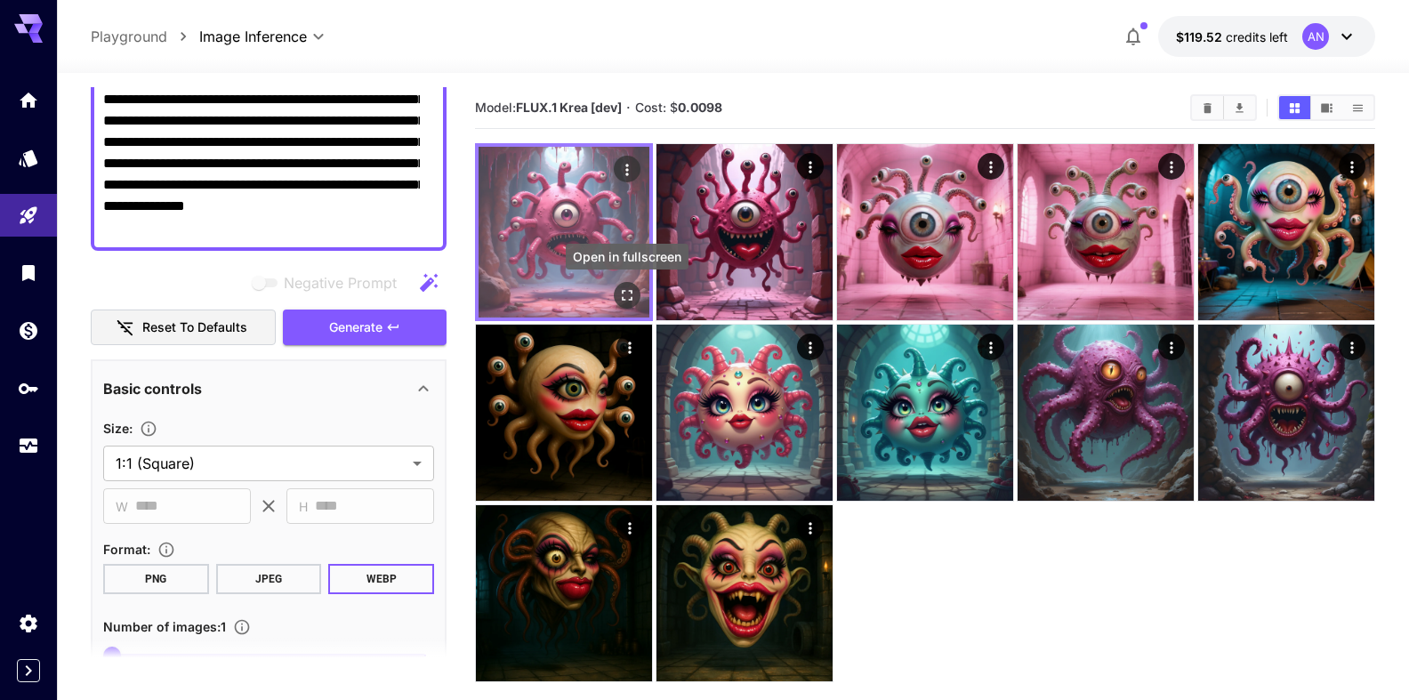
click at [625, 301] on icon "Open in fullscreen" at bounding box center [627, 295] width 18 height 18
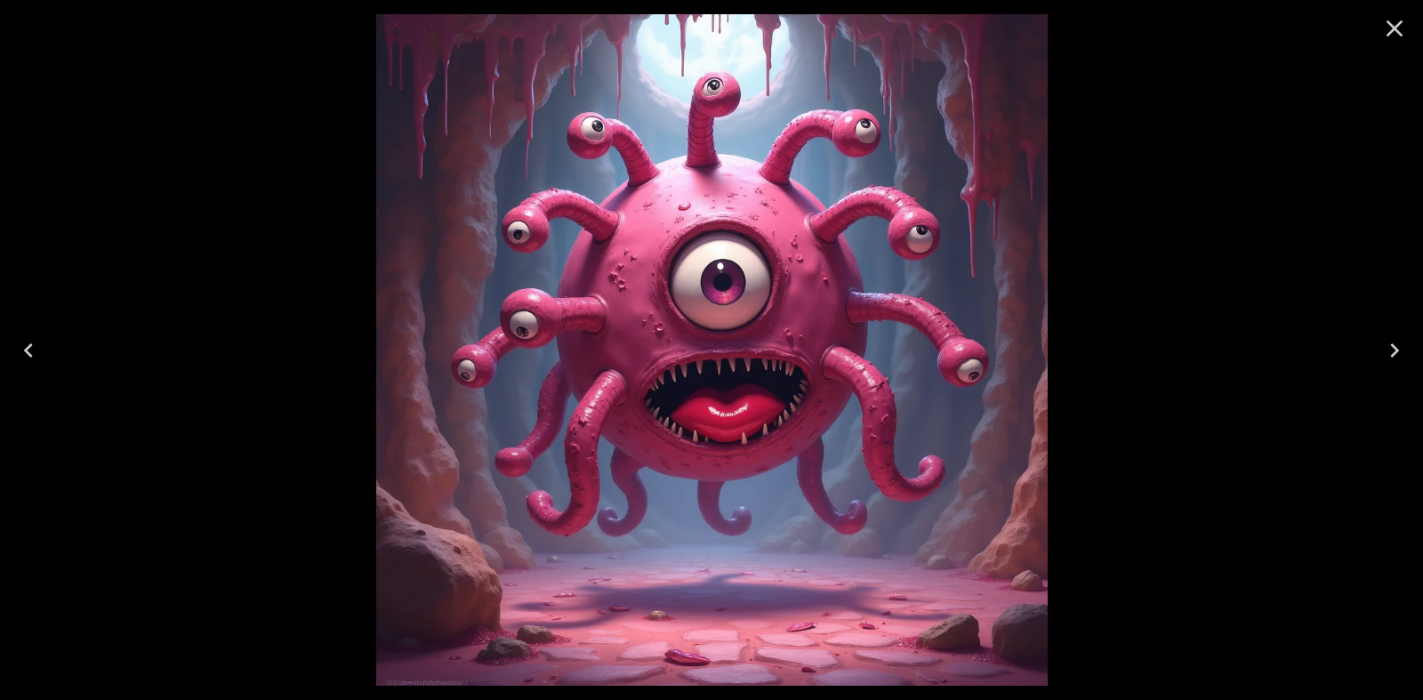
click at [1389, 23] on icon "Close" at bounding box center [1394, 28] width 17 height 17
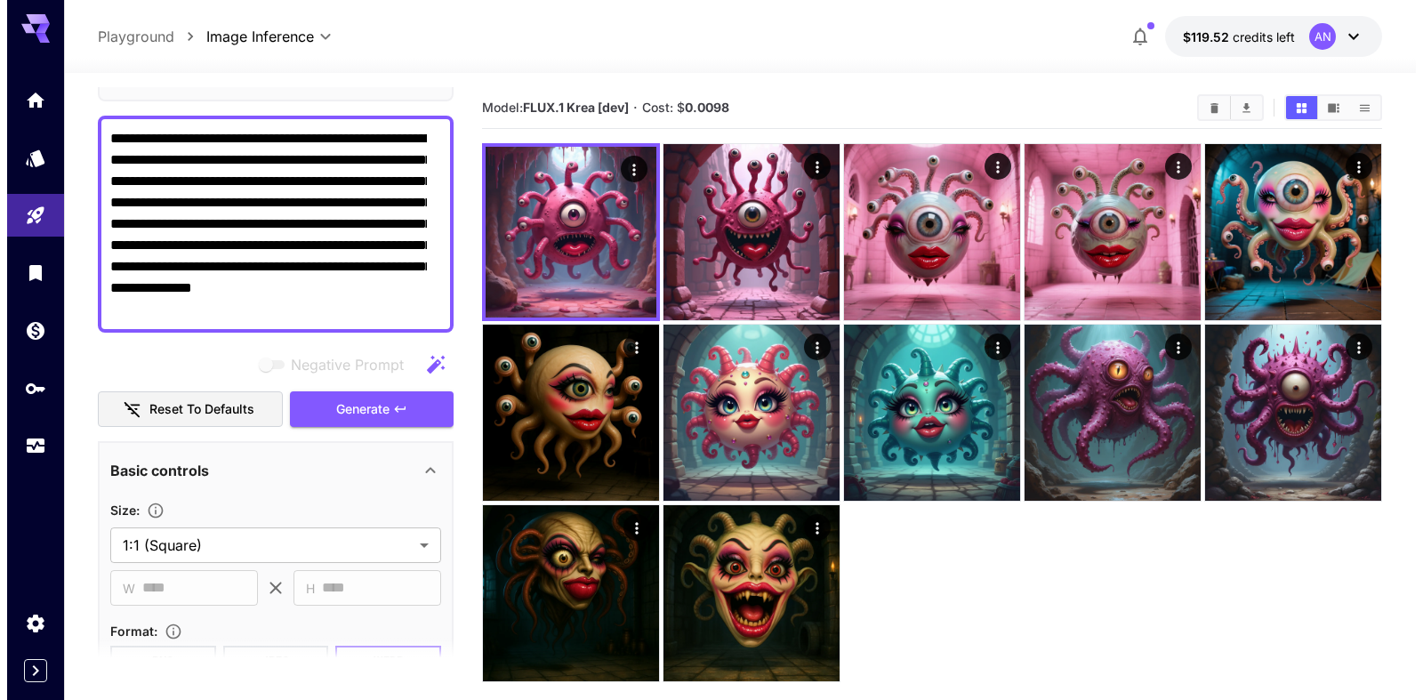
scroll to position [0, 0]
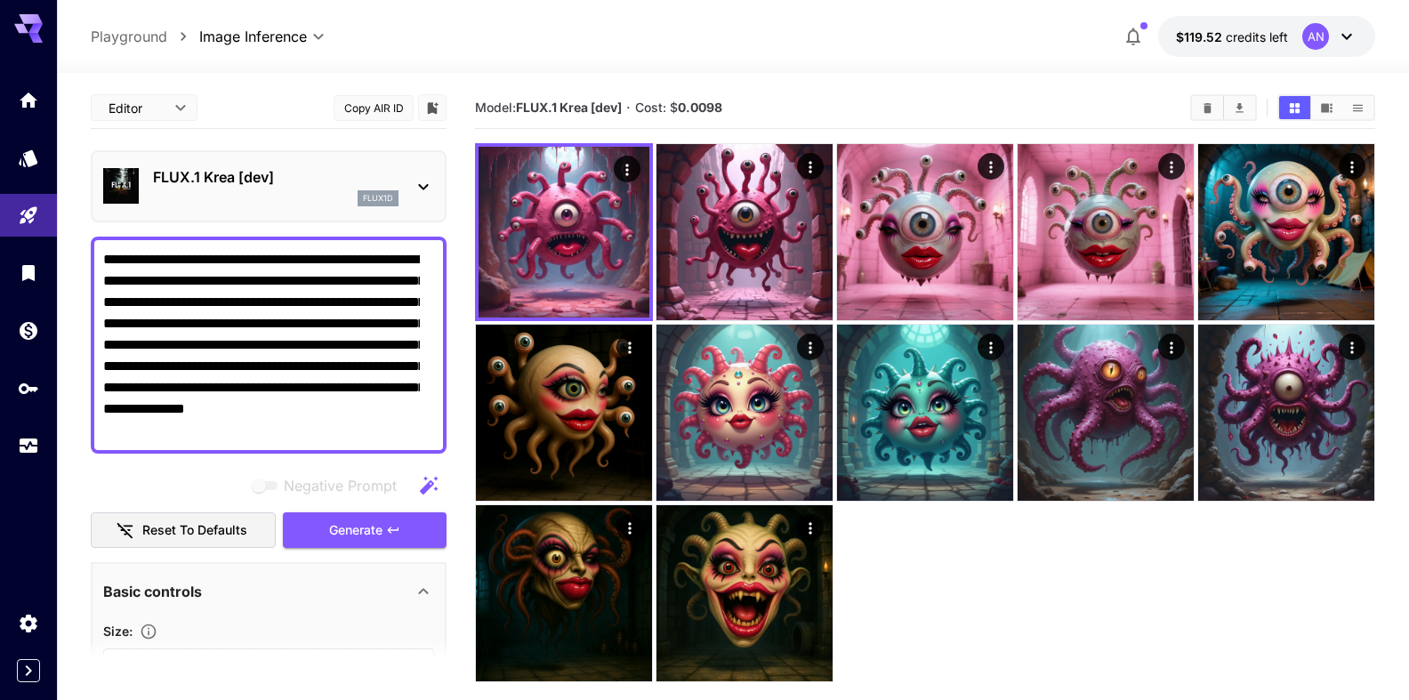
click at [212, 165] on div "FLUX.1 Krea [dev] flux1d" at bounding box center [268, 186] width 331 height 54
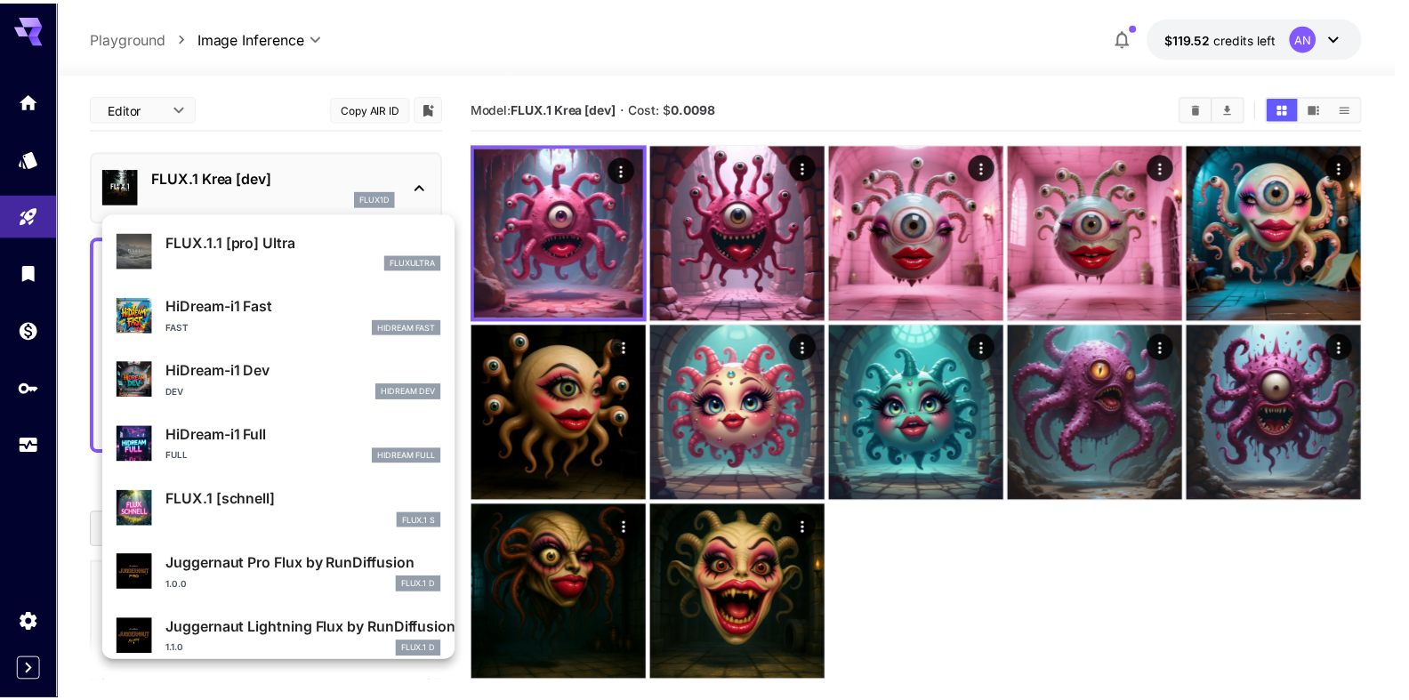
scroll to position [1439, 0]
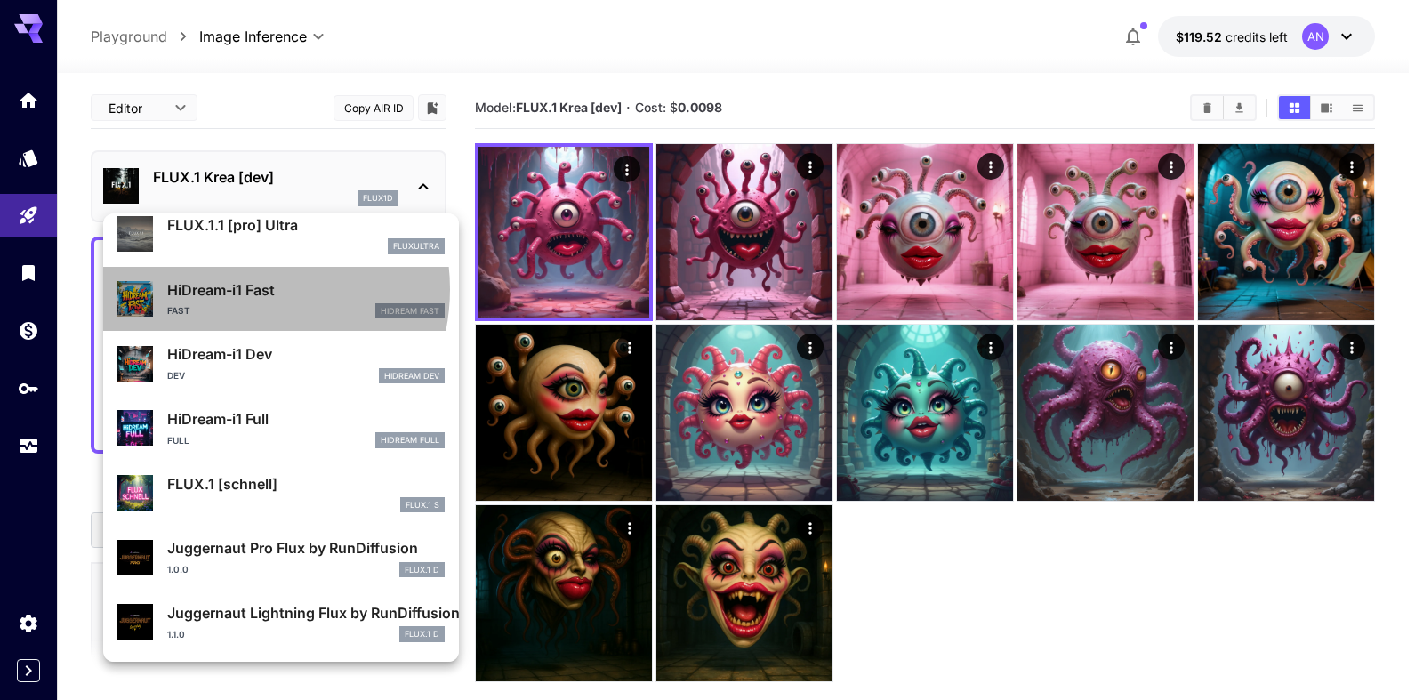
click at [239, 289] on p "HiDream-i1 Fast" at bounding box center [305, 289] width 277 height 21
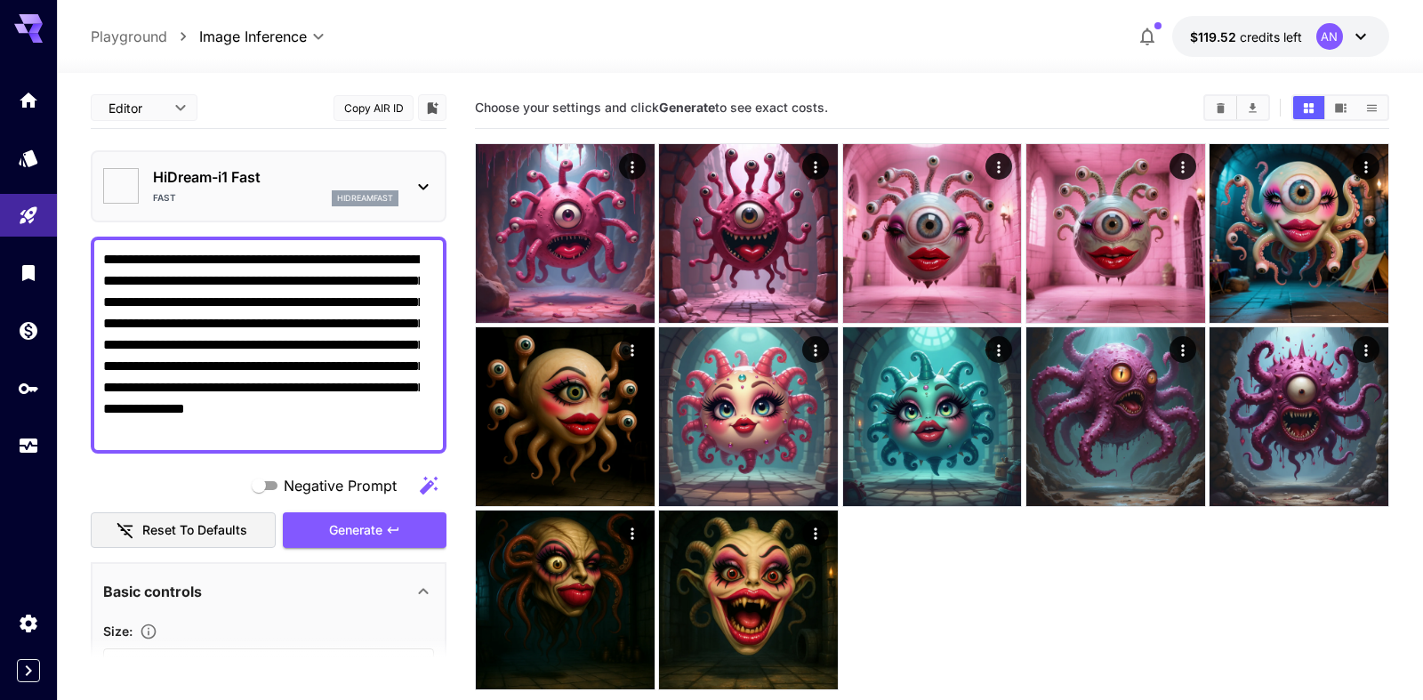
type input "**"
type input "*"
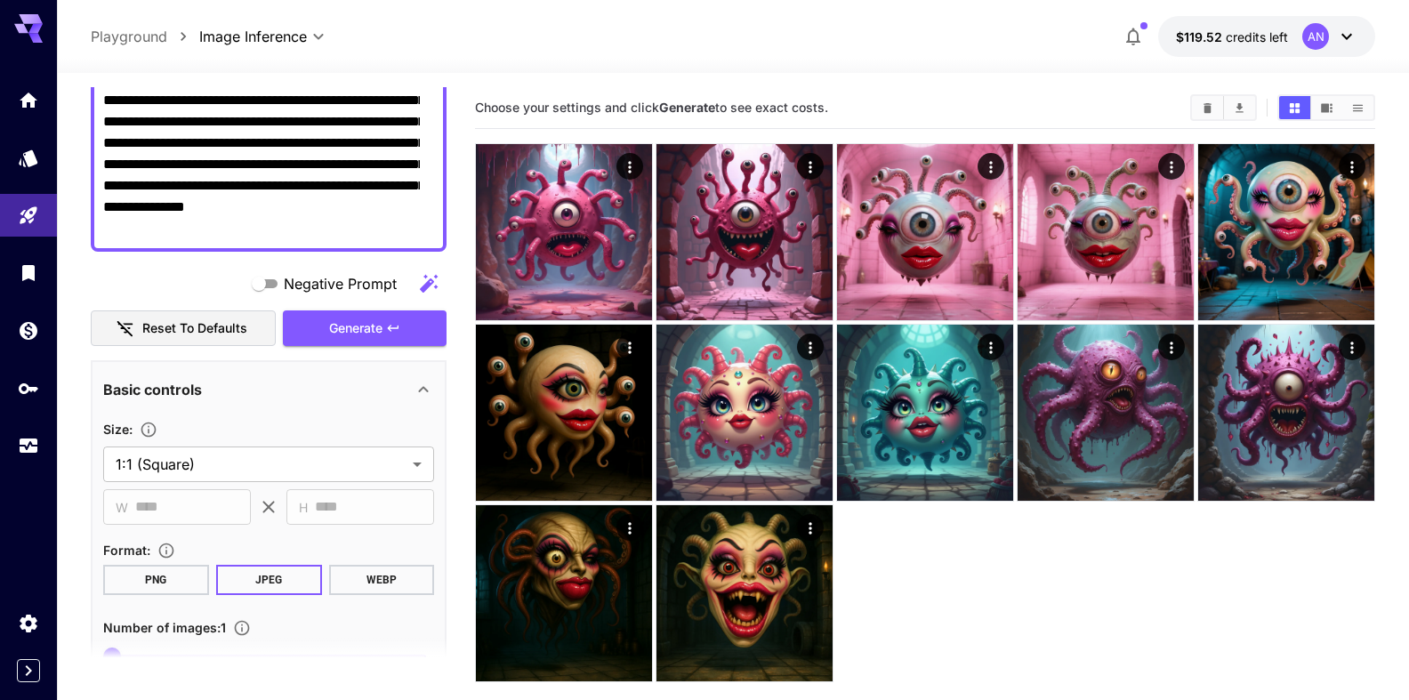
scroll to position [203, 0]
click at [354, 581] on button "WEBP" at bounding box center [381, 579] width 106 height 30
click at [354, 326] on span "Generate" at bounding box center [355, 328] width 53 height 22
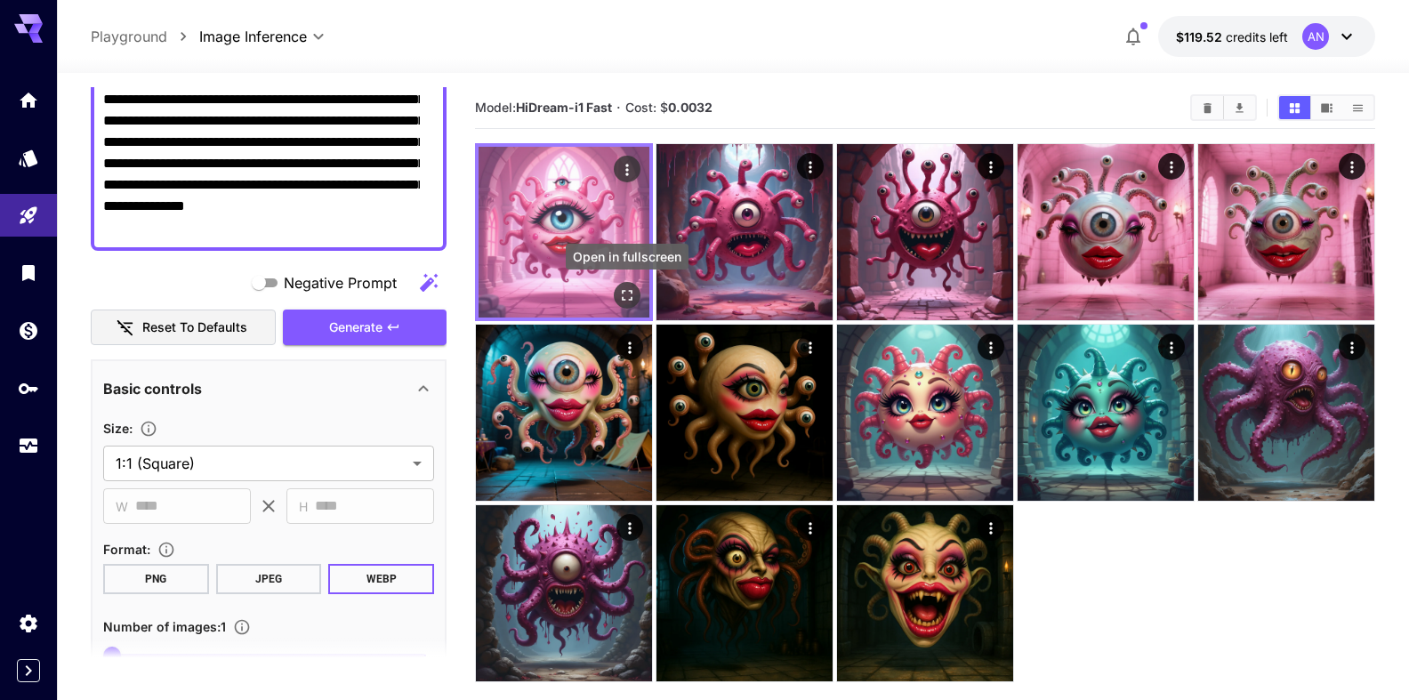
click at [627, 302] on icon "Open in fullscreen" at bounding box center [627, 295] width 18 height 18
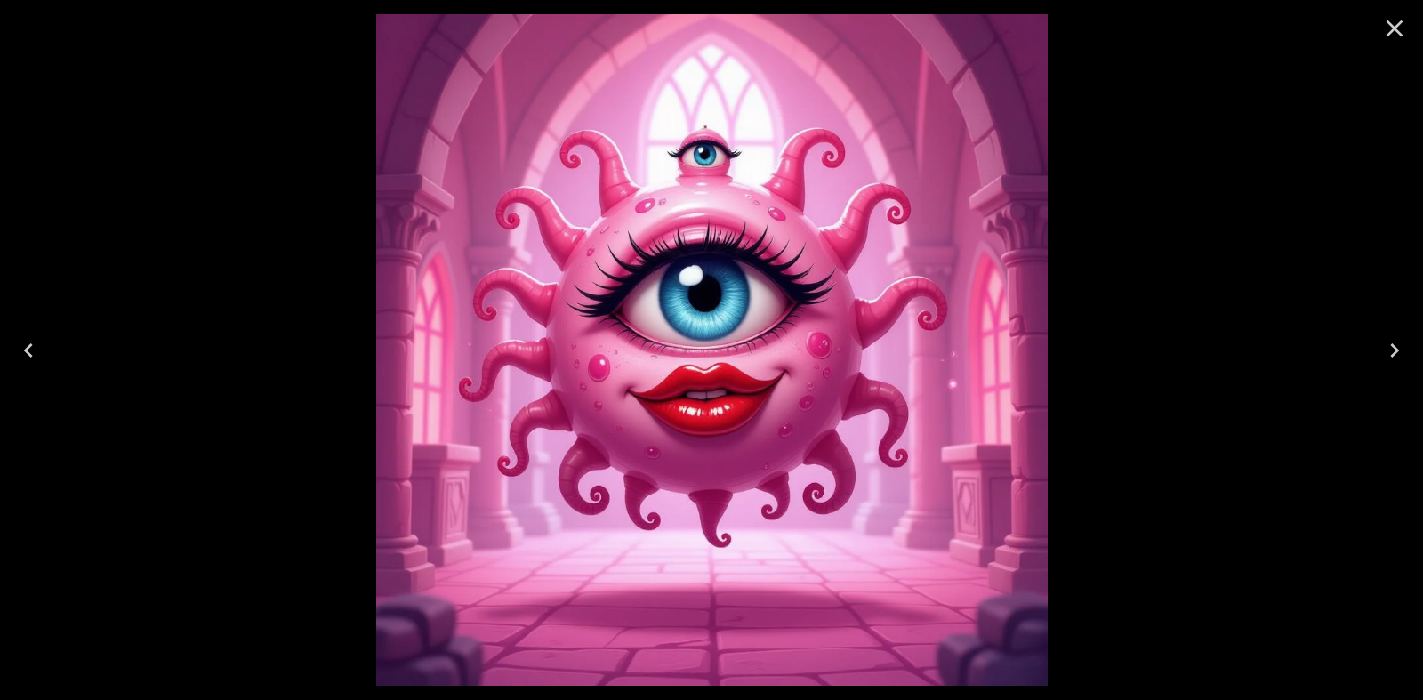
click at [1391, 30] on icon "Close" at bounding box center [1394, 28] width 28 height 28
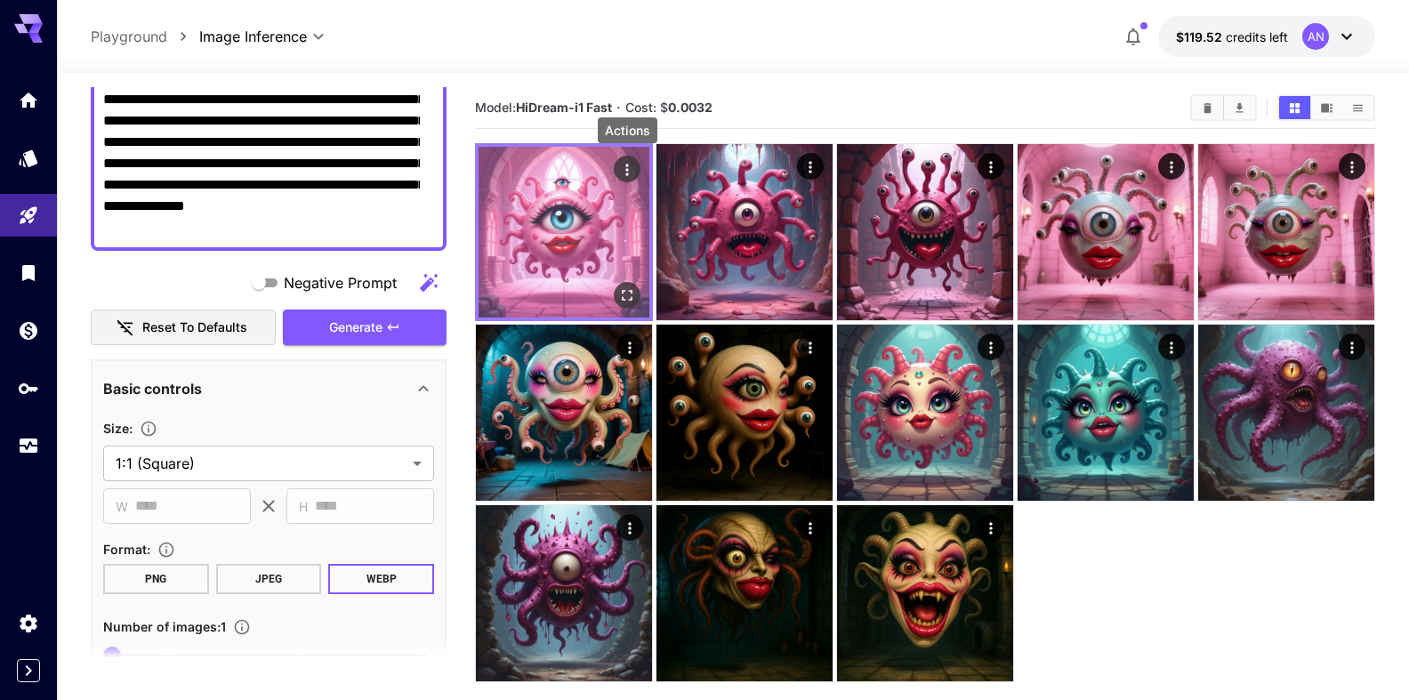
click at [624, 167] on icon "Actions" at bounding box center [627, 170] width 18 height 18
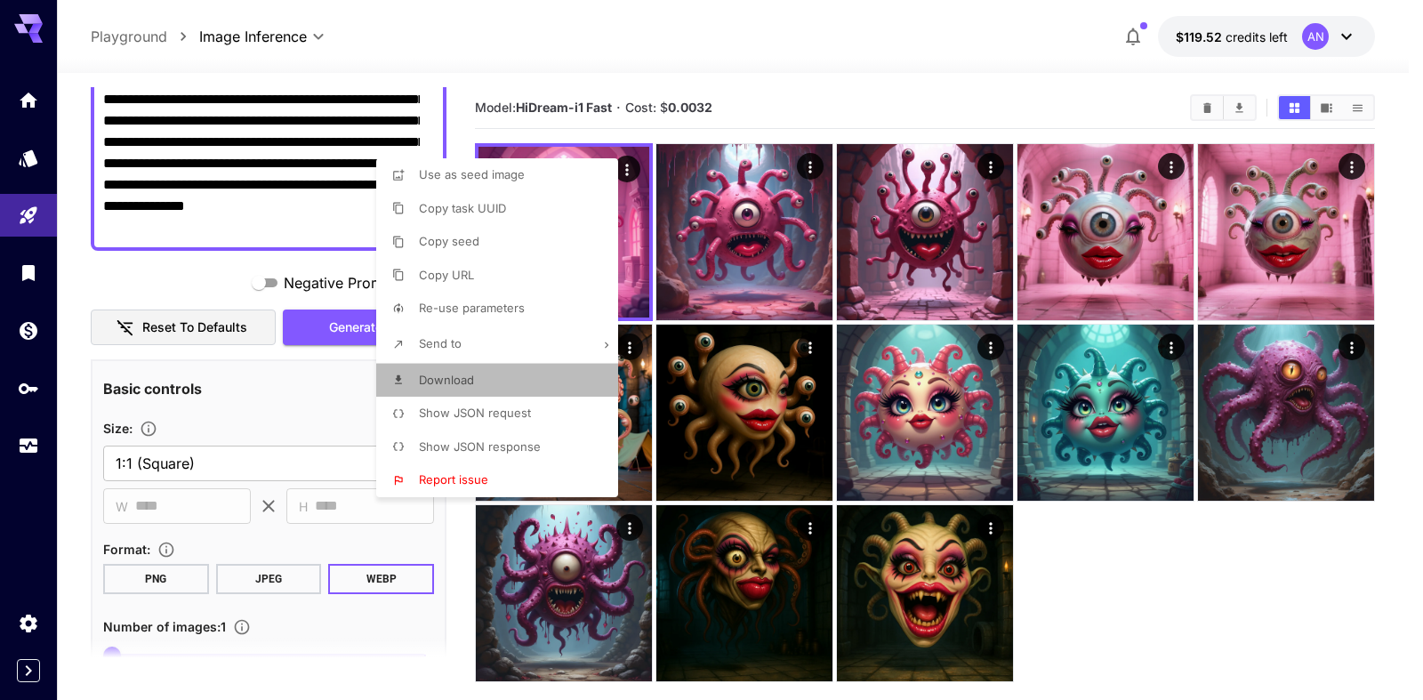
click at [454, 383] on span "Download" at bounding box center [446, 380] width 55 height 14
click at [298, 283] on div at bounding box center [711, 350] width 1423 height 700
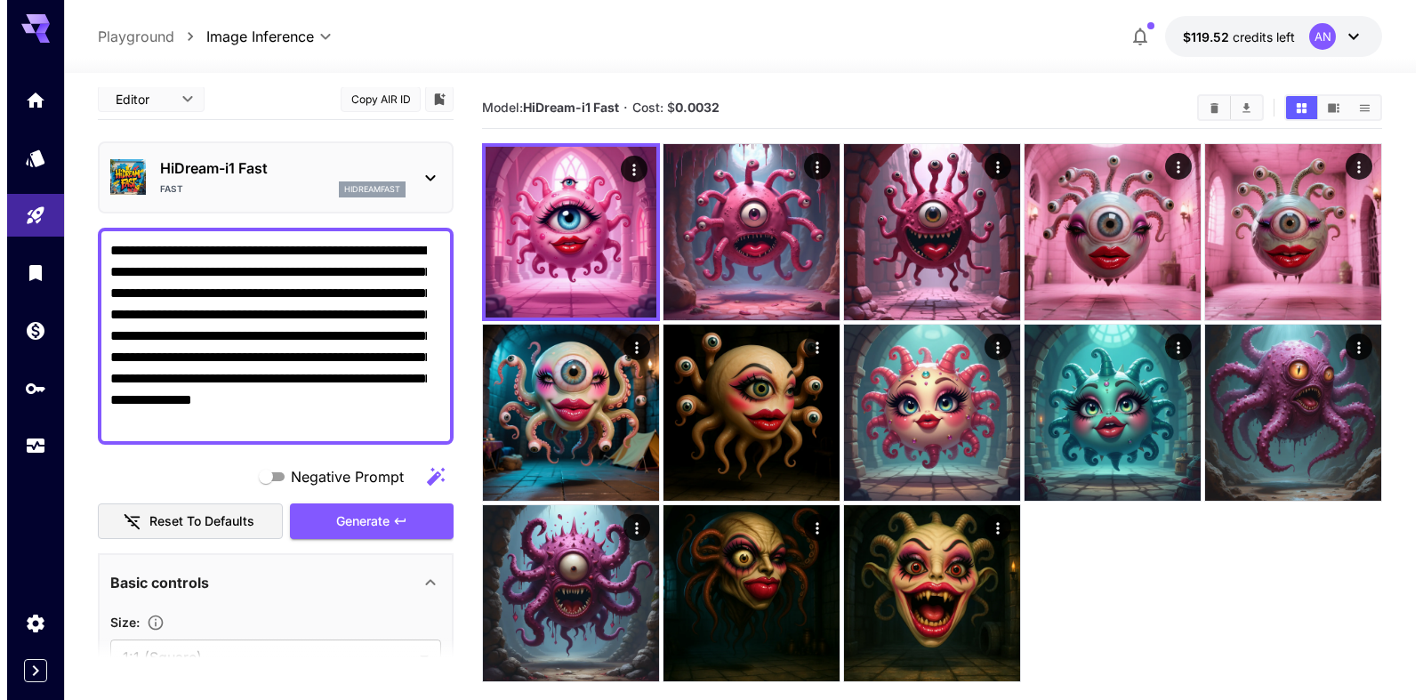
scroll to position [0, 0]
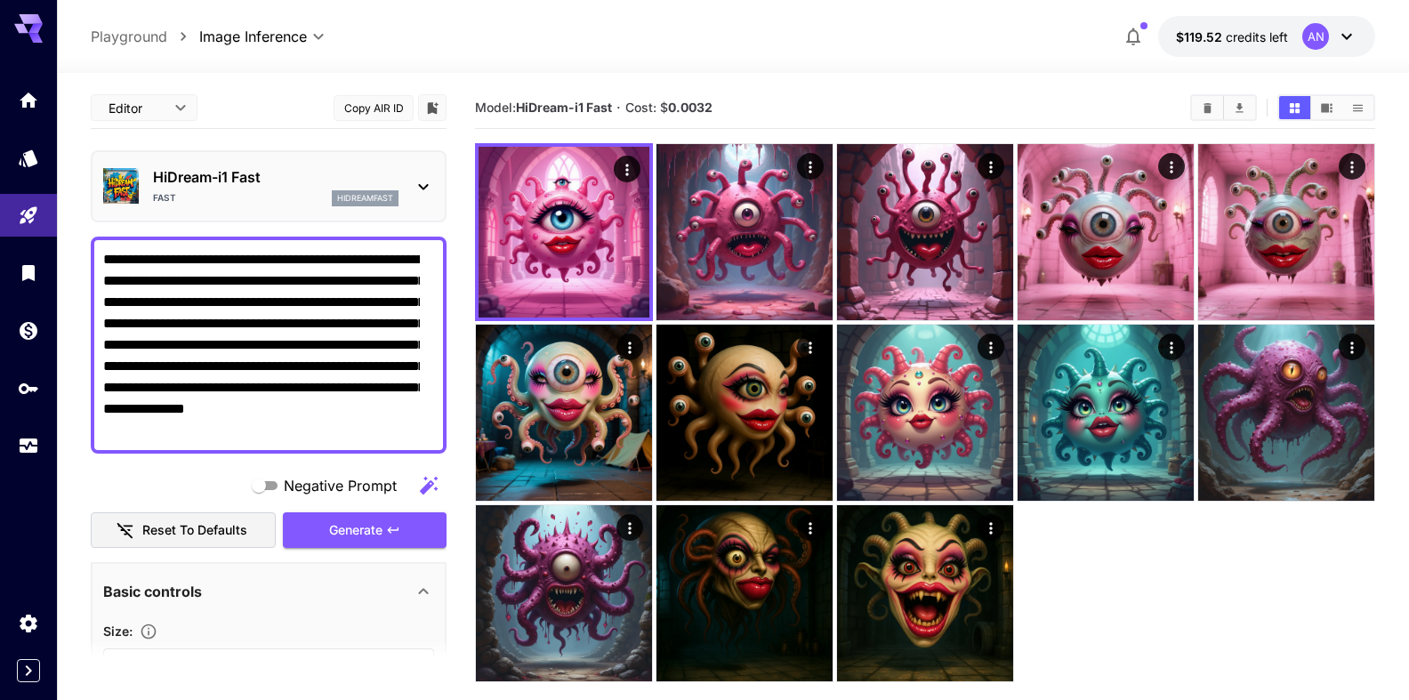
click at [244, 190] on div "HiDream-i1 Fast Fast hidreamfast" at bounding box center [275, 186] width 245 height 40
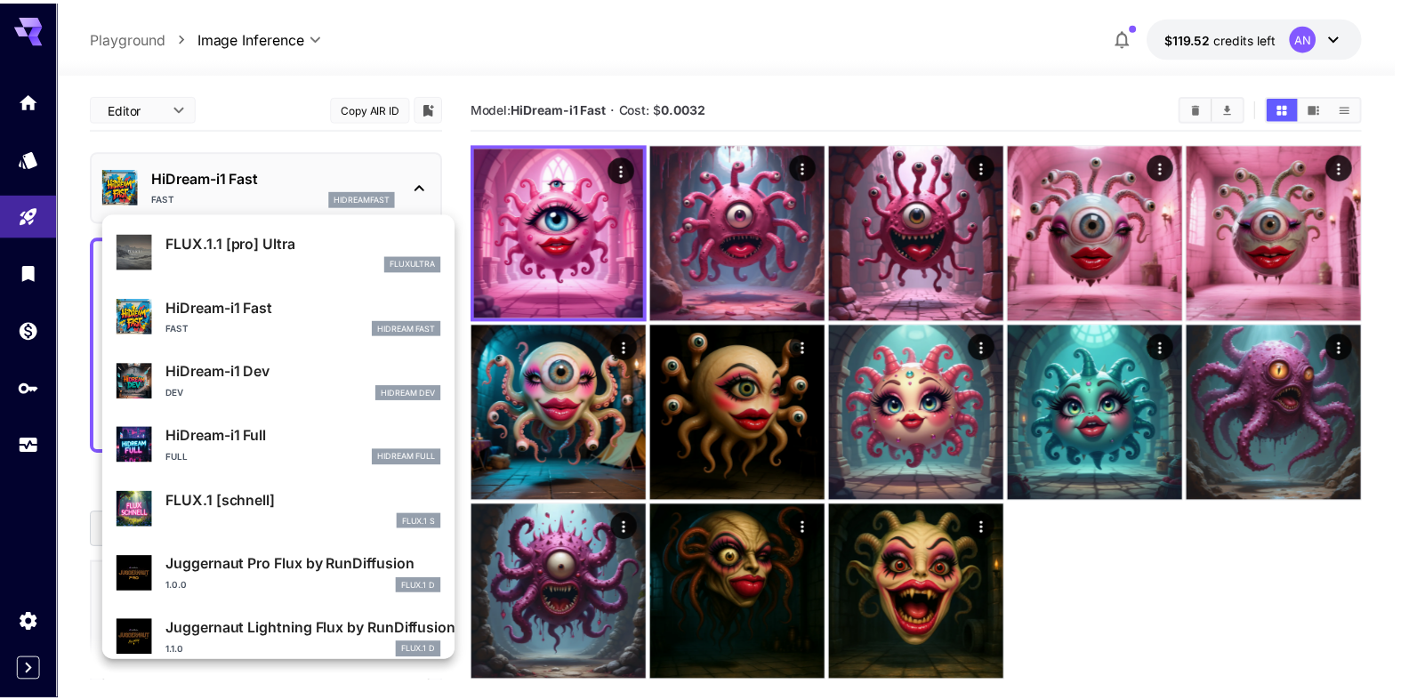
scroll to position [1439, 0]
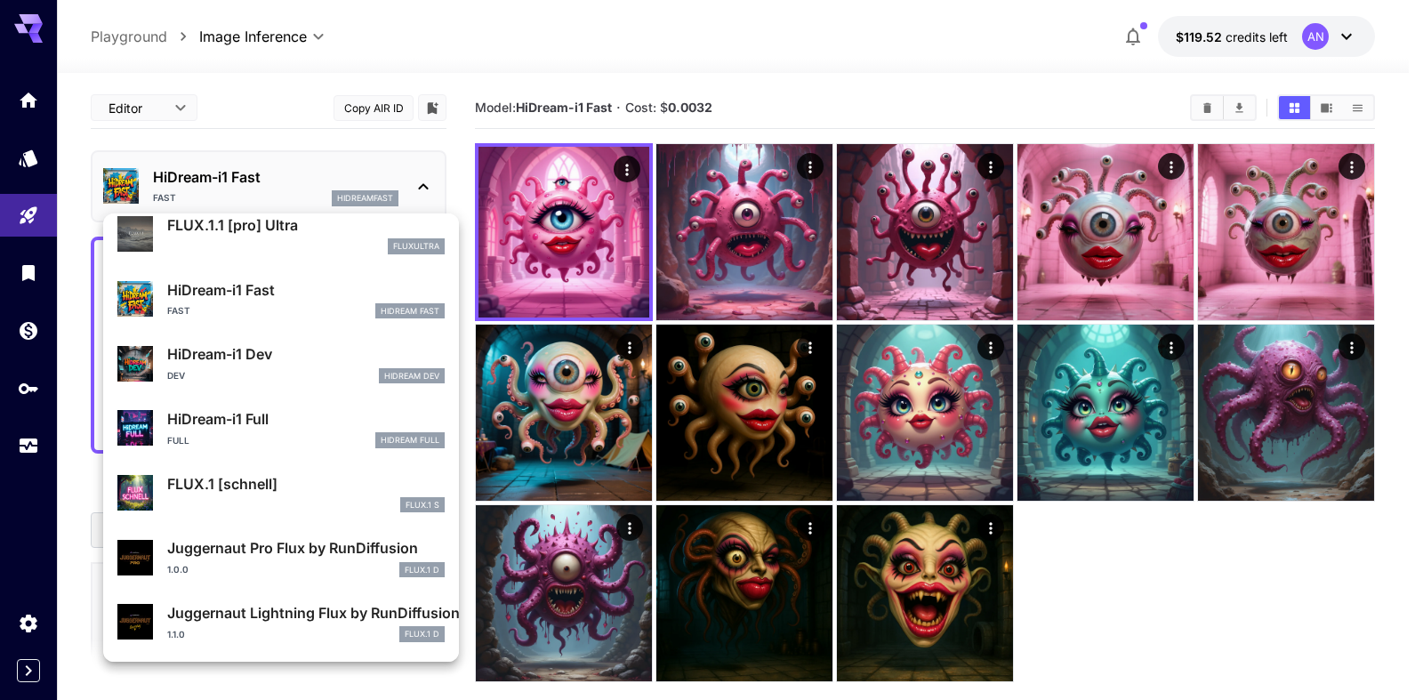
click at [263, 409] on p "HiDream-i1 Full" at bounding box center [305, 418] width 277 height 21
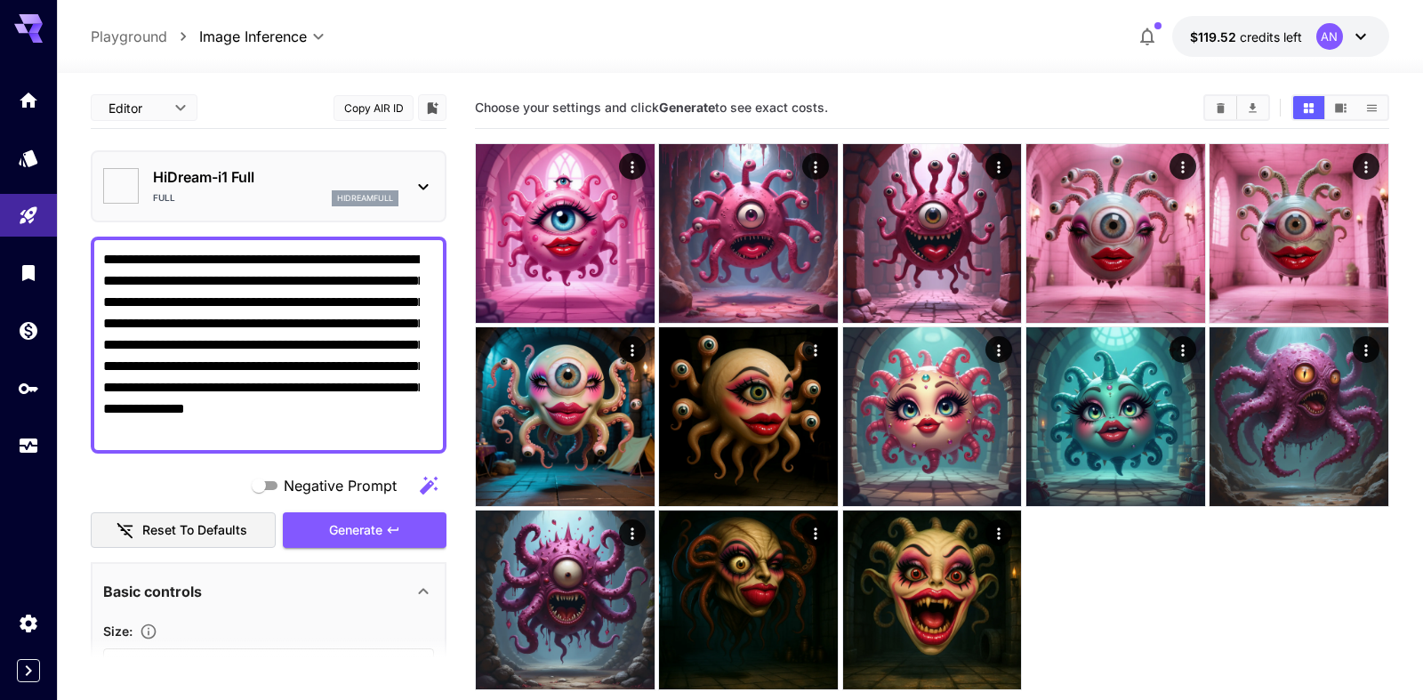
type input "**"
type input "***"
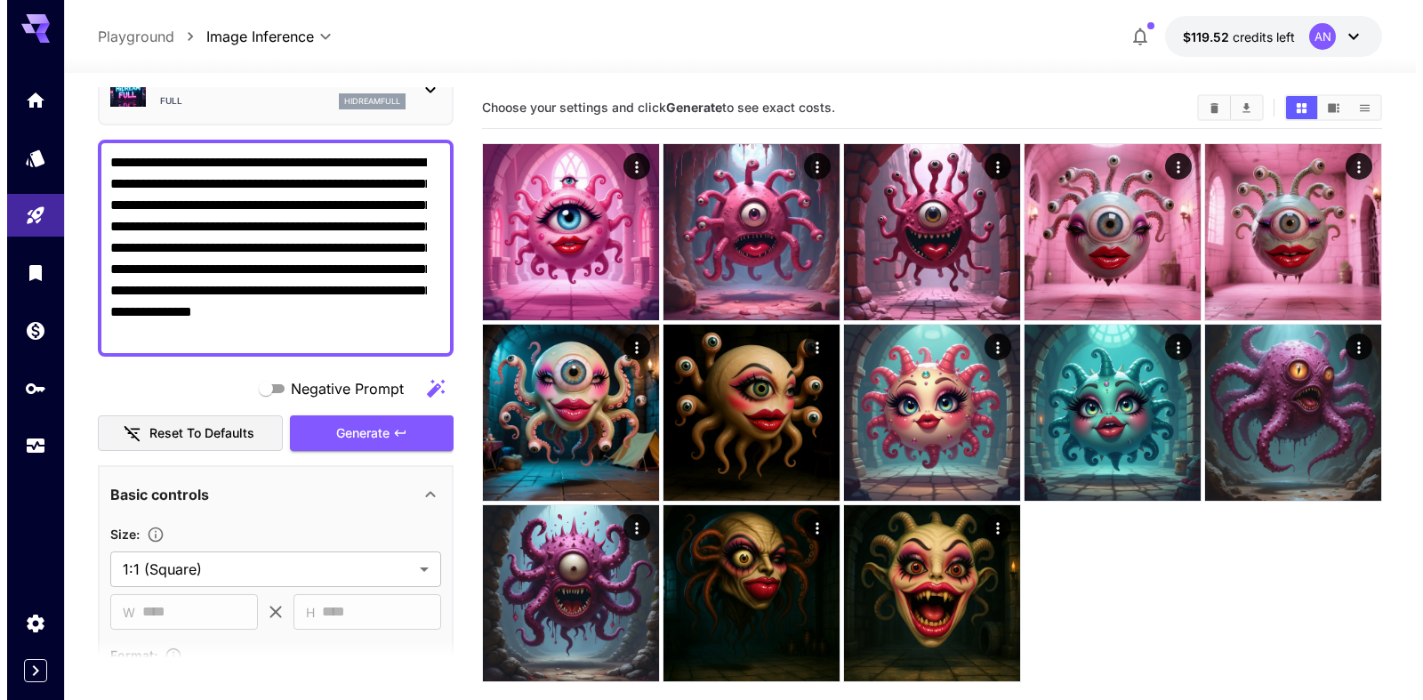
scroll to position [203, 0]
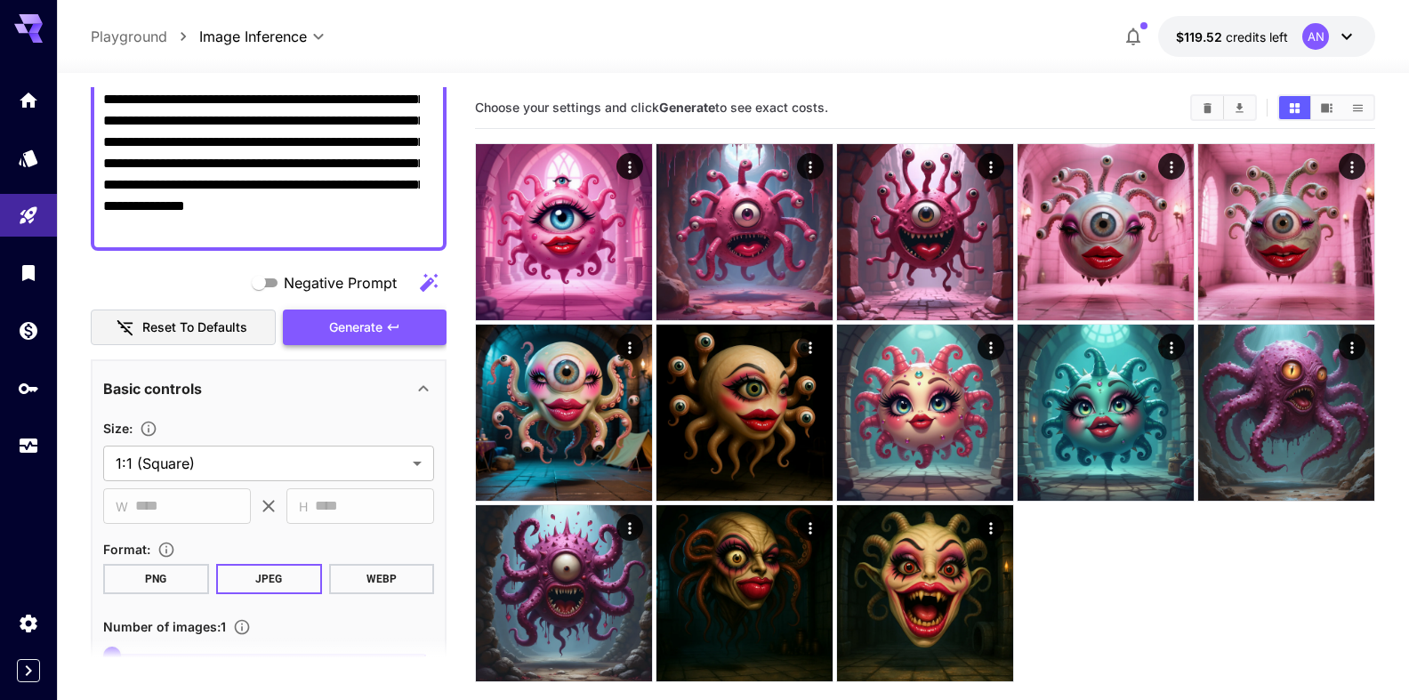
click at [349, 325] on span "Generate" at bounding box center [355, 328] width 53 height 22
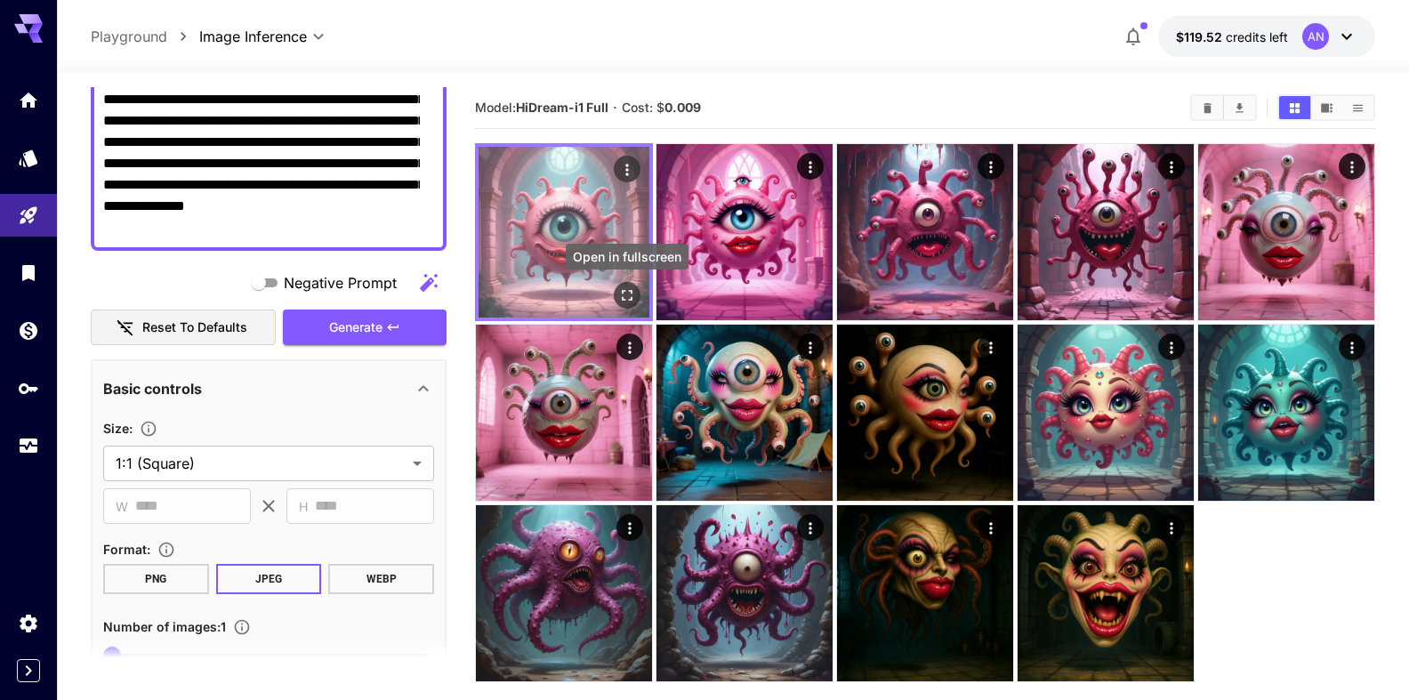
click at [624, 290] on icon "Open in fullscreen" at bounding box center [627, 295] width 18 height 18
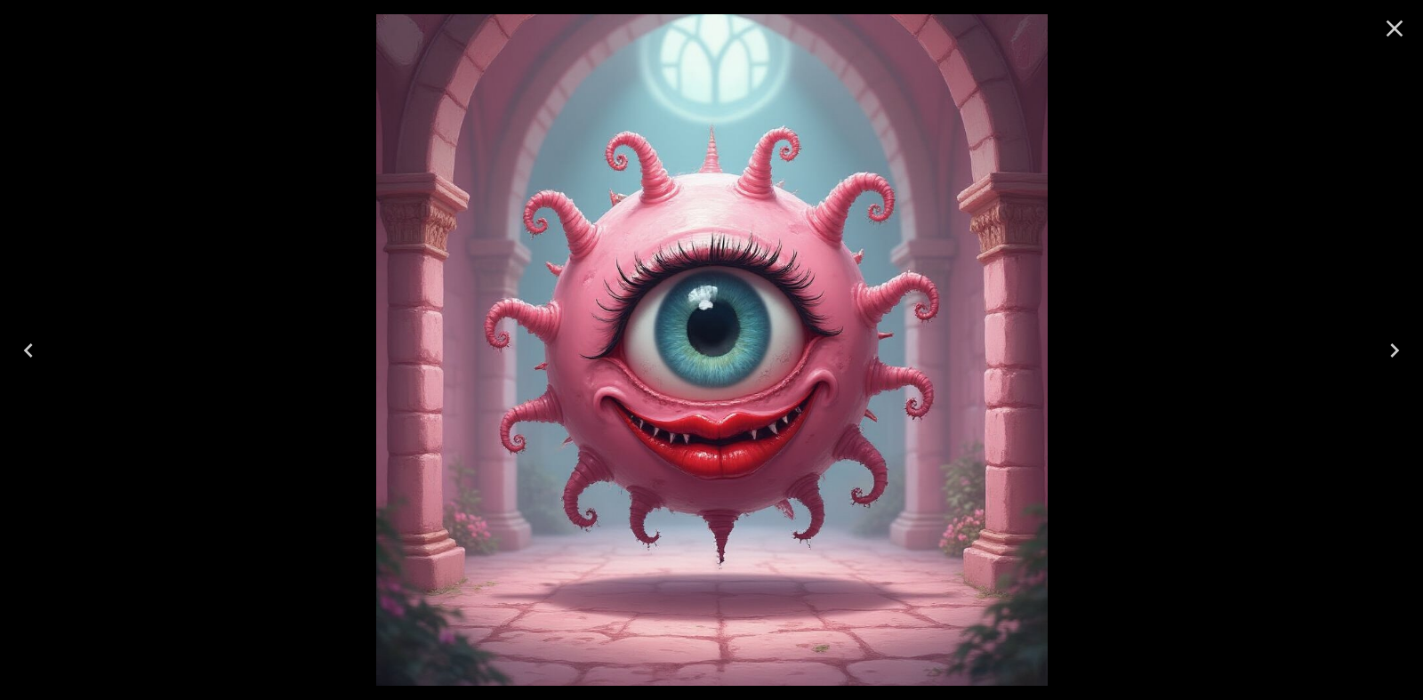
click at [1388, 33] on icon "Close" at bounding box center [1394, 28] width 28 height 28
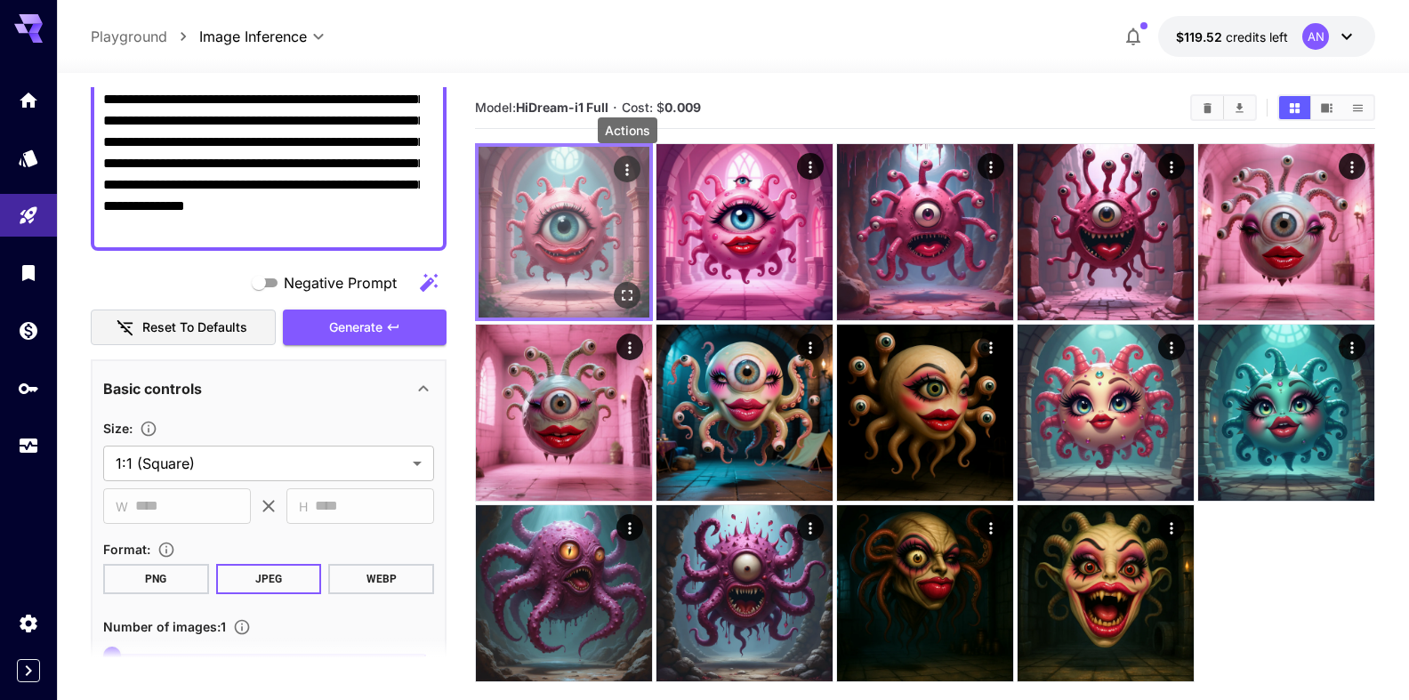
click at [622, 166] on icon "Actions" at bounding box center [627, 170] width 18 height 18
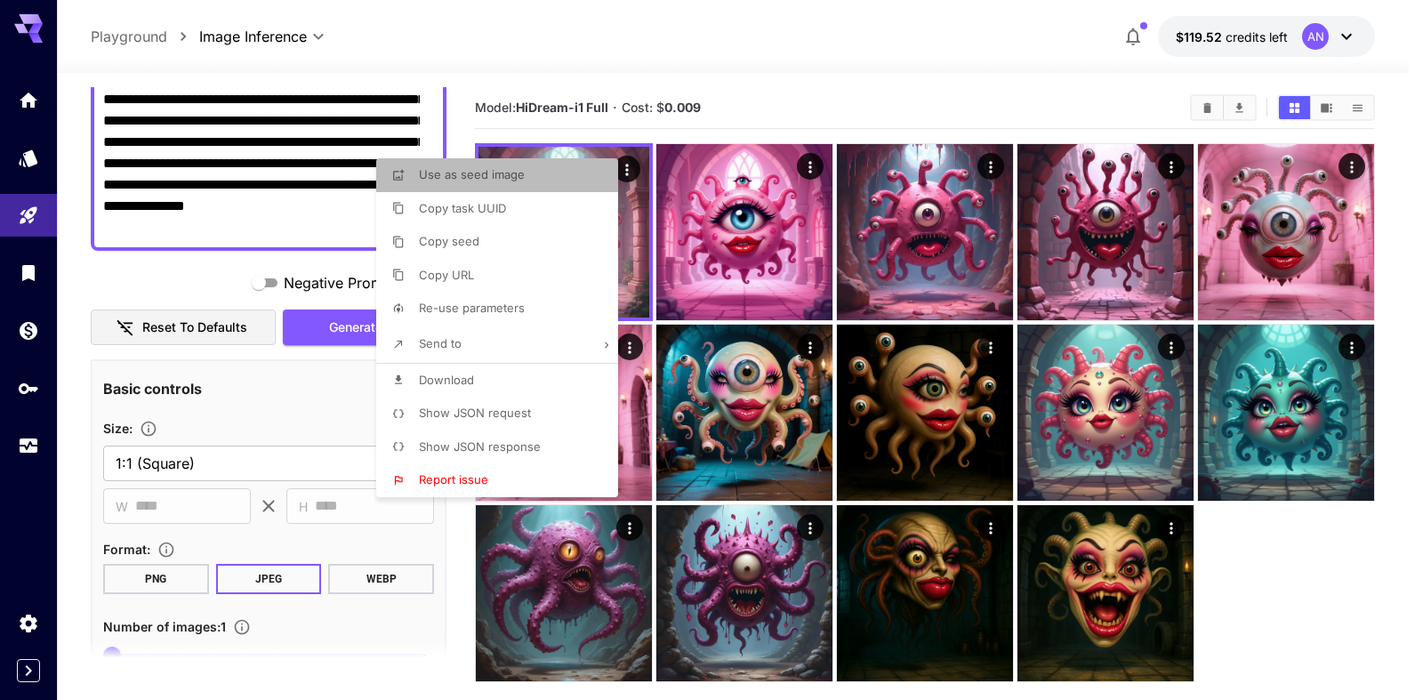
click at [481, 176] on span "Use as seed image" at bounding box center [472, 174] width 106 height 14
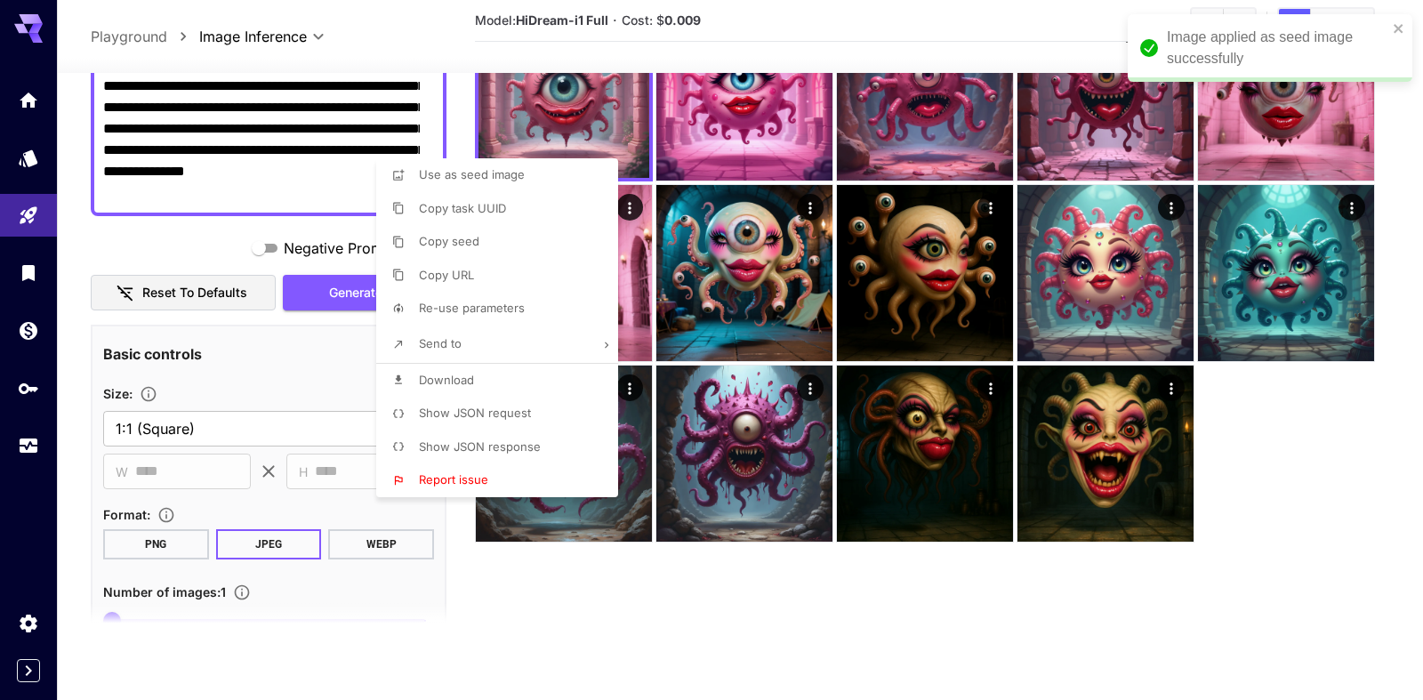
type input "**********"
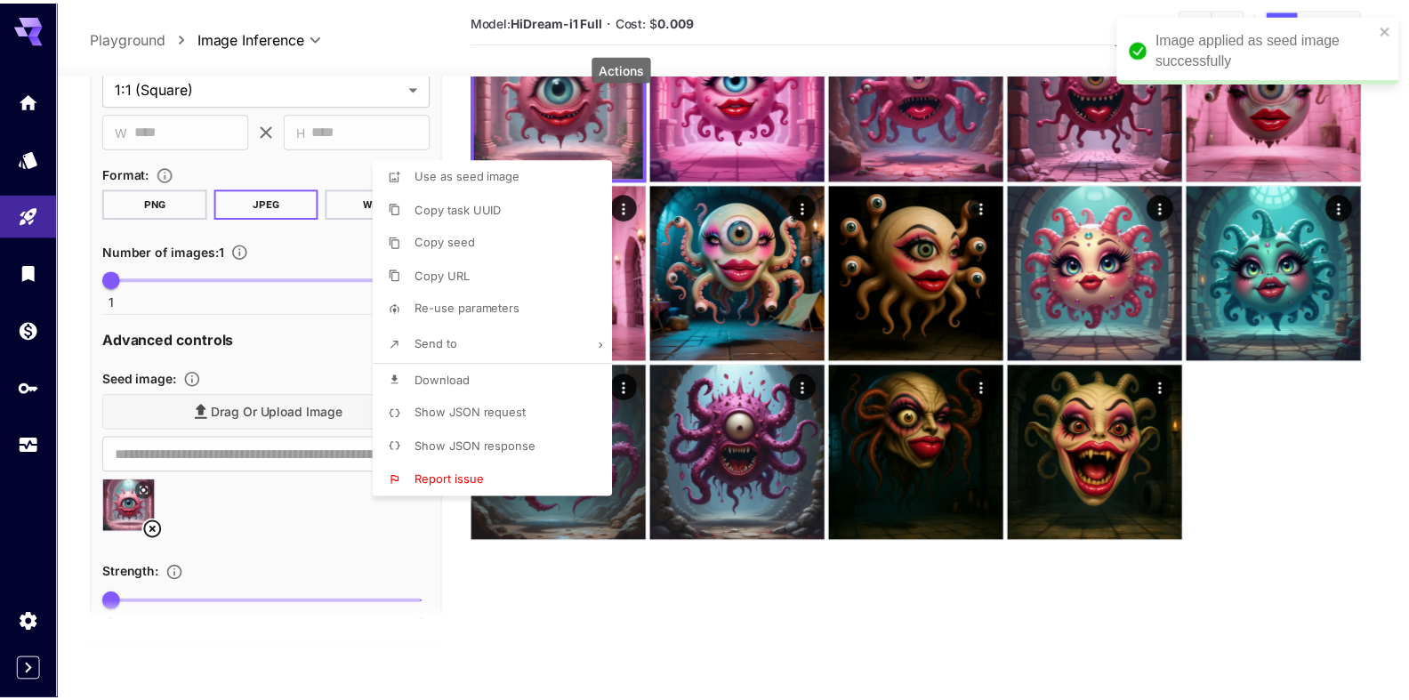
scroll to position [544, 0]
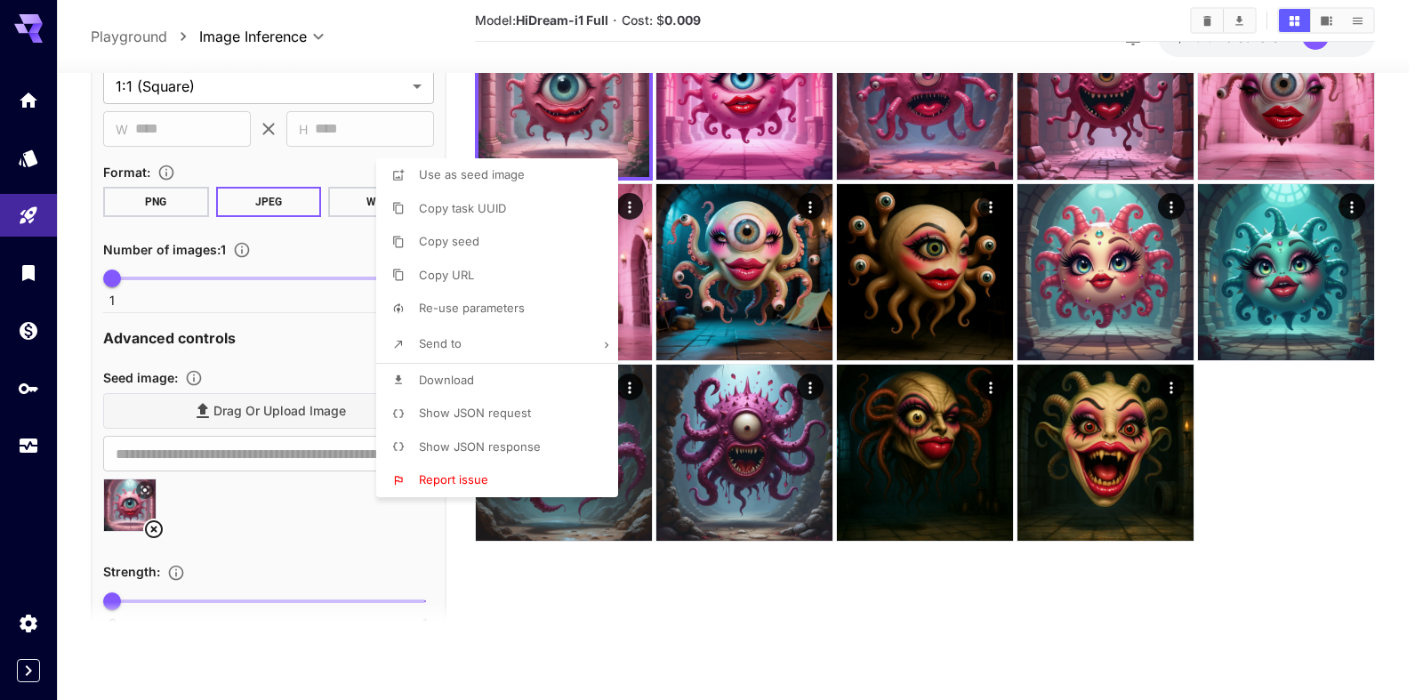
click at [320, 333] on div at bounding box center [711, 350] width 1423 height 700
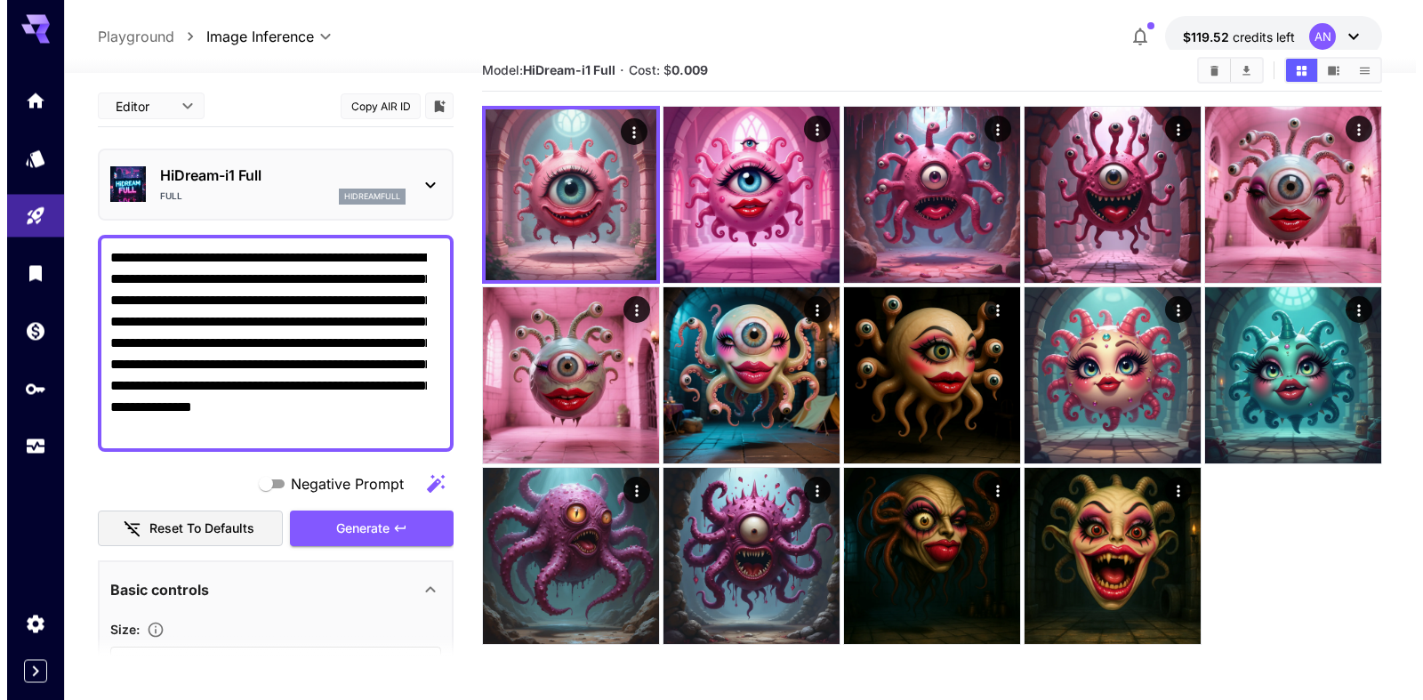
scroll to position [0, 0]
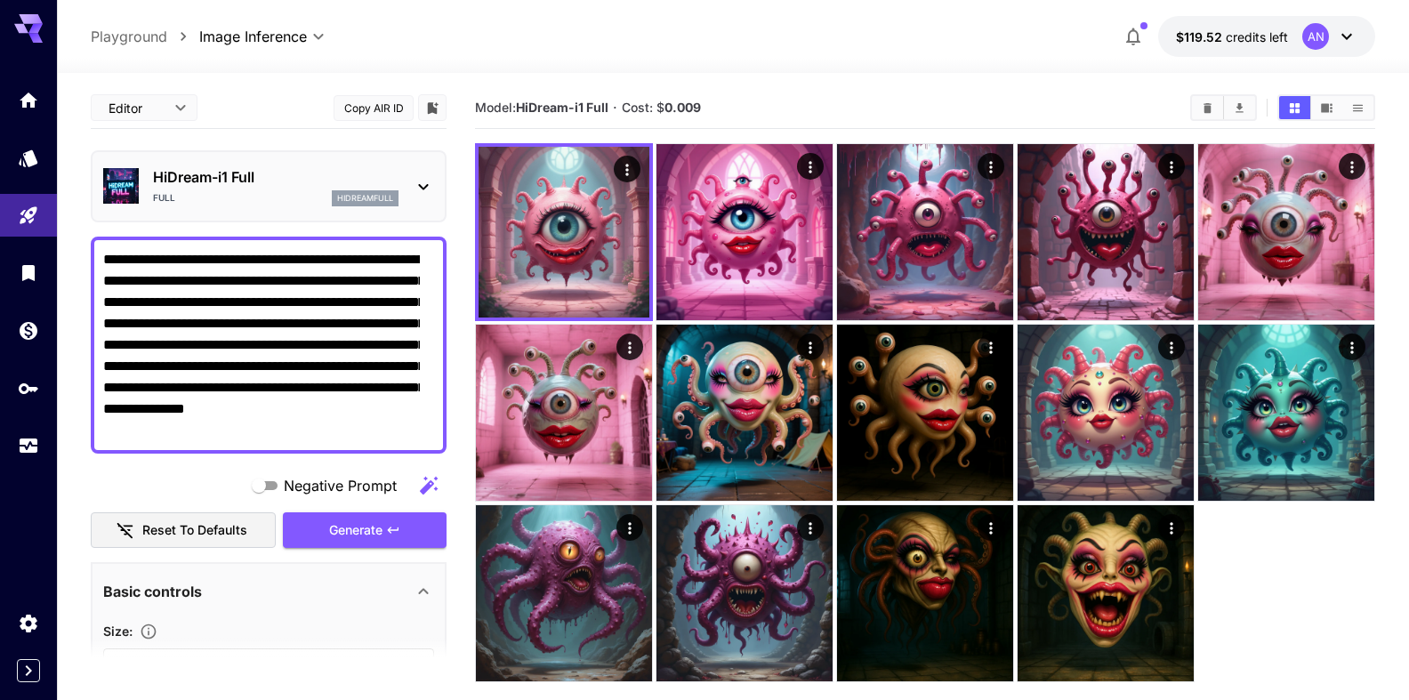
click at [223, 186] on p "HiDream-i1 Full" at bounding box center [275, 176] width 245 height 21
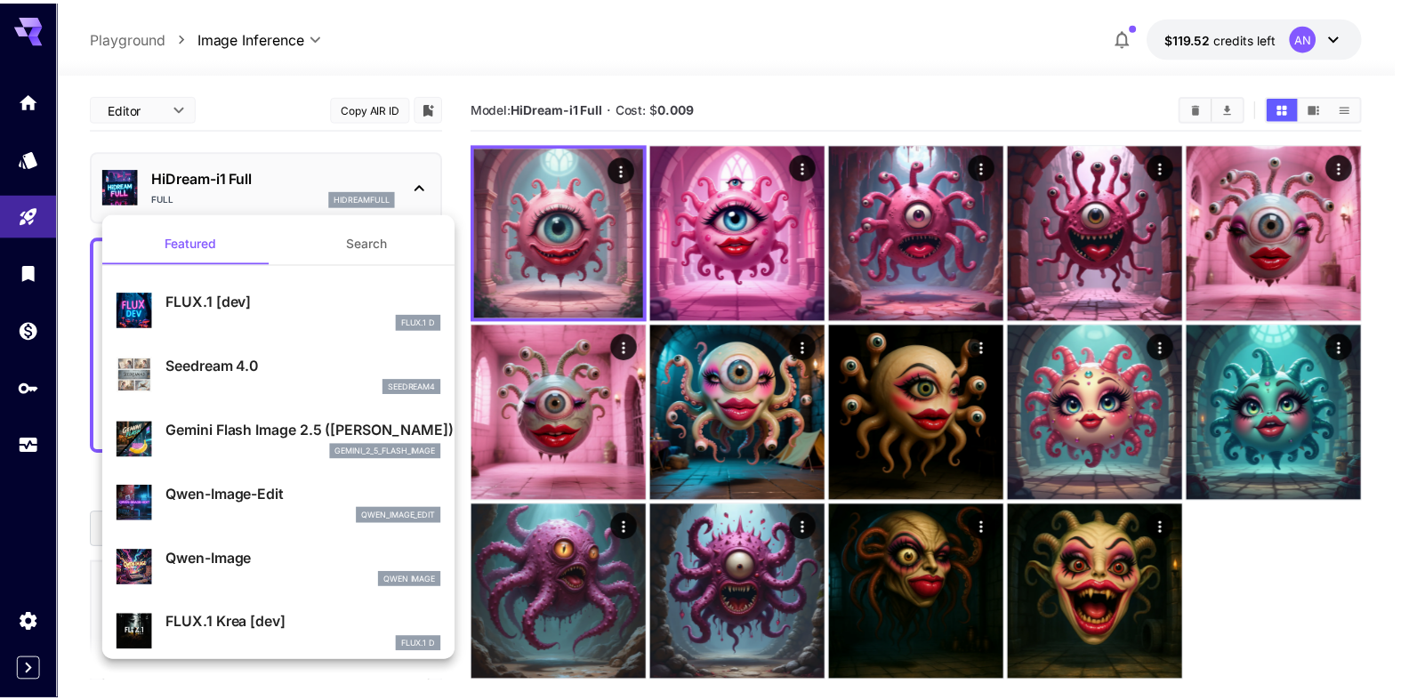
scroll to position [101, 0]
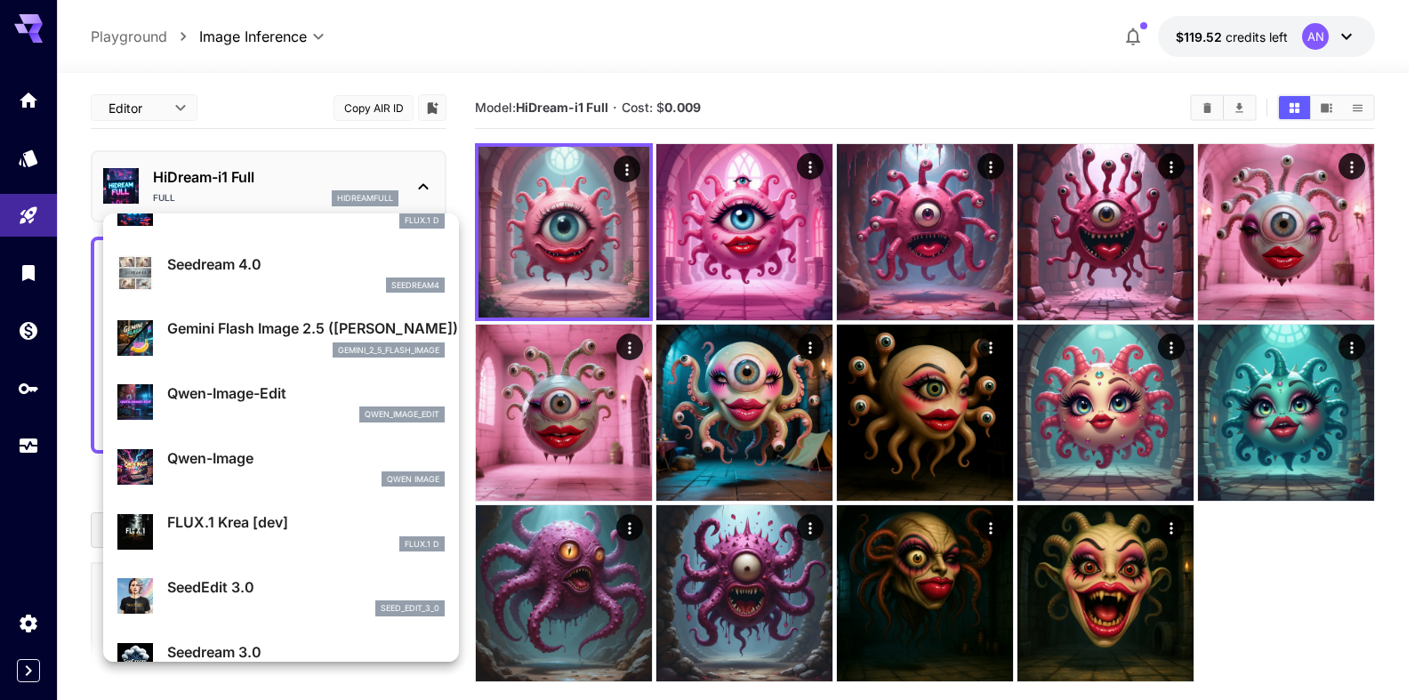
click at [240, 397] on p "Qwen-Image-Edit" at bounding box center [305, 392] width 277 height 21
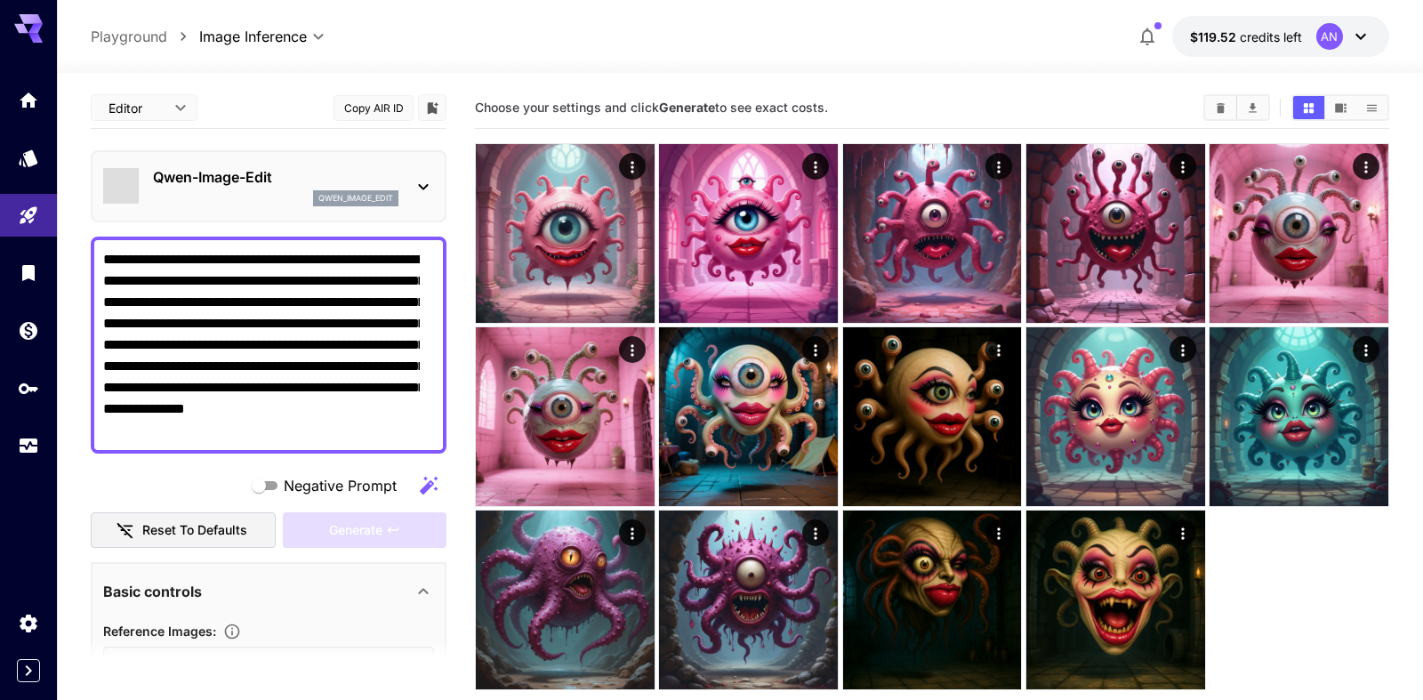
type input "*"
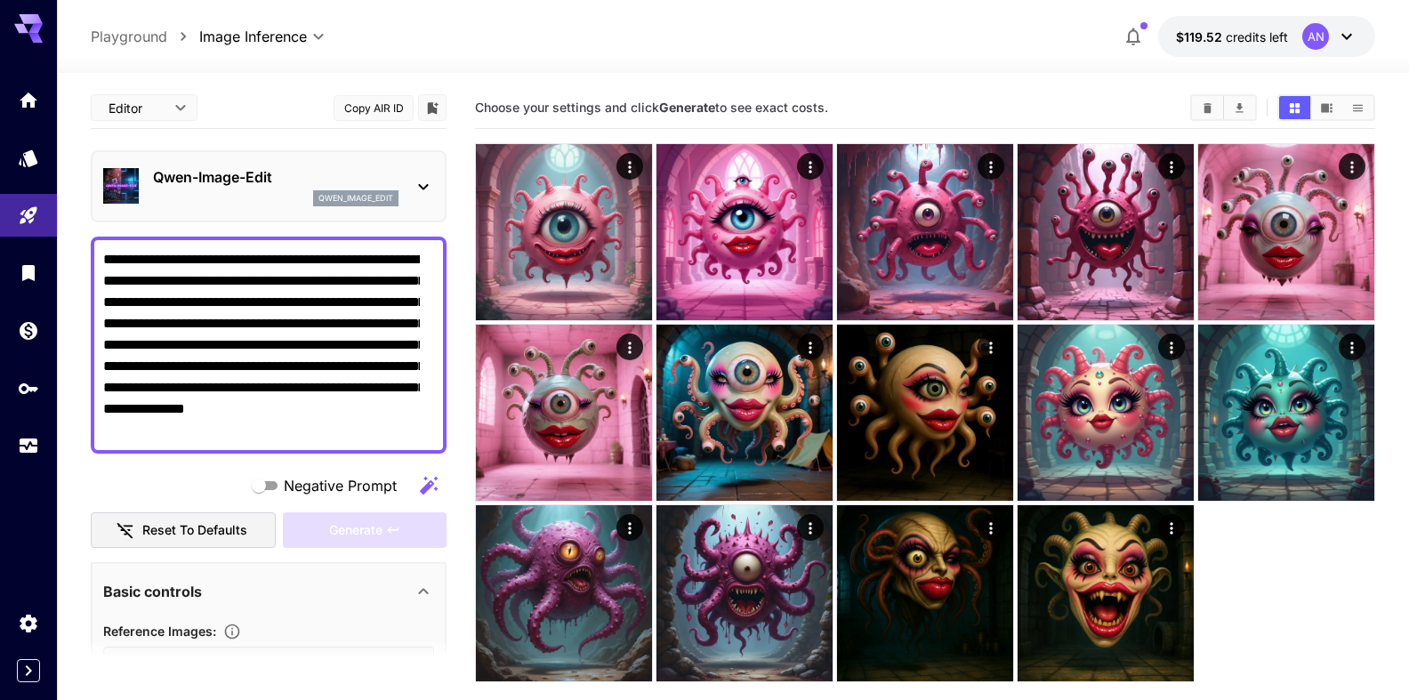
drag, startPoint x: 405, startPoint y: 431, endPoint x: 4, endPoint y: 246, distance: 441.7
click at [103, 249] on textarea "**********" at bounding box center [261, 345] width 317 height 192
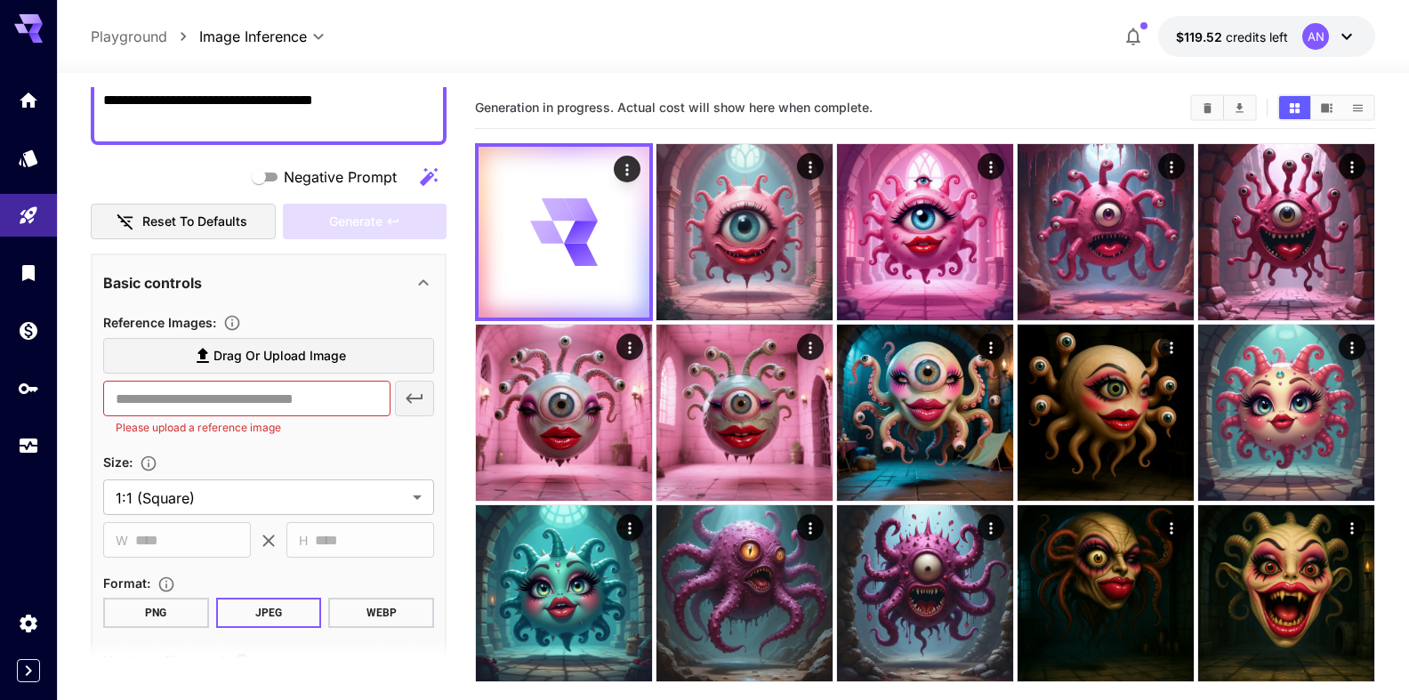
scroll to position [203, 0]
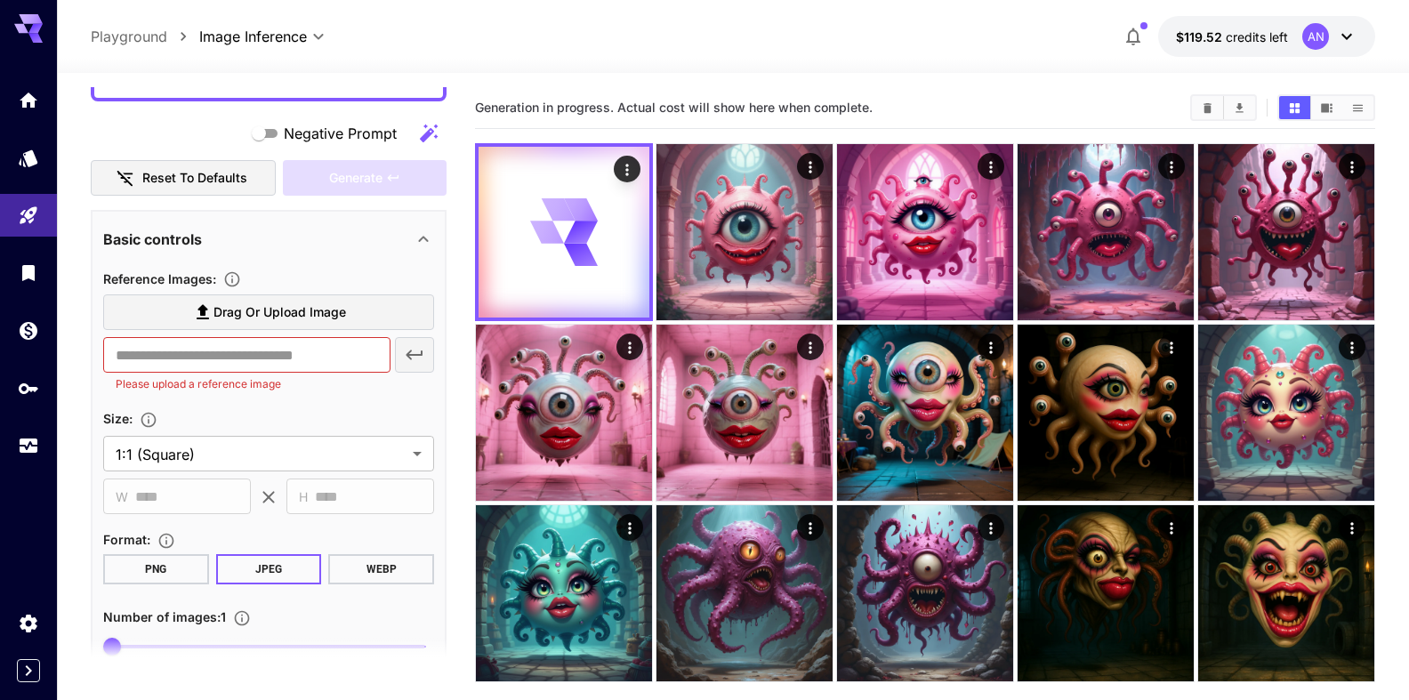
type textarea "**********"
click at [365, 574] on button "WEBP" at bounding box center [381, 569] width 106 height 30
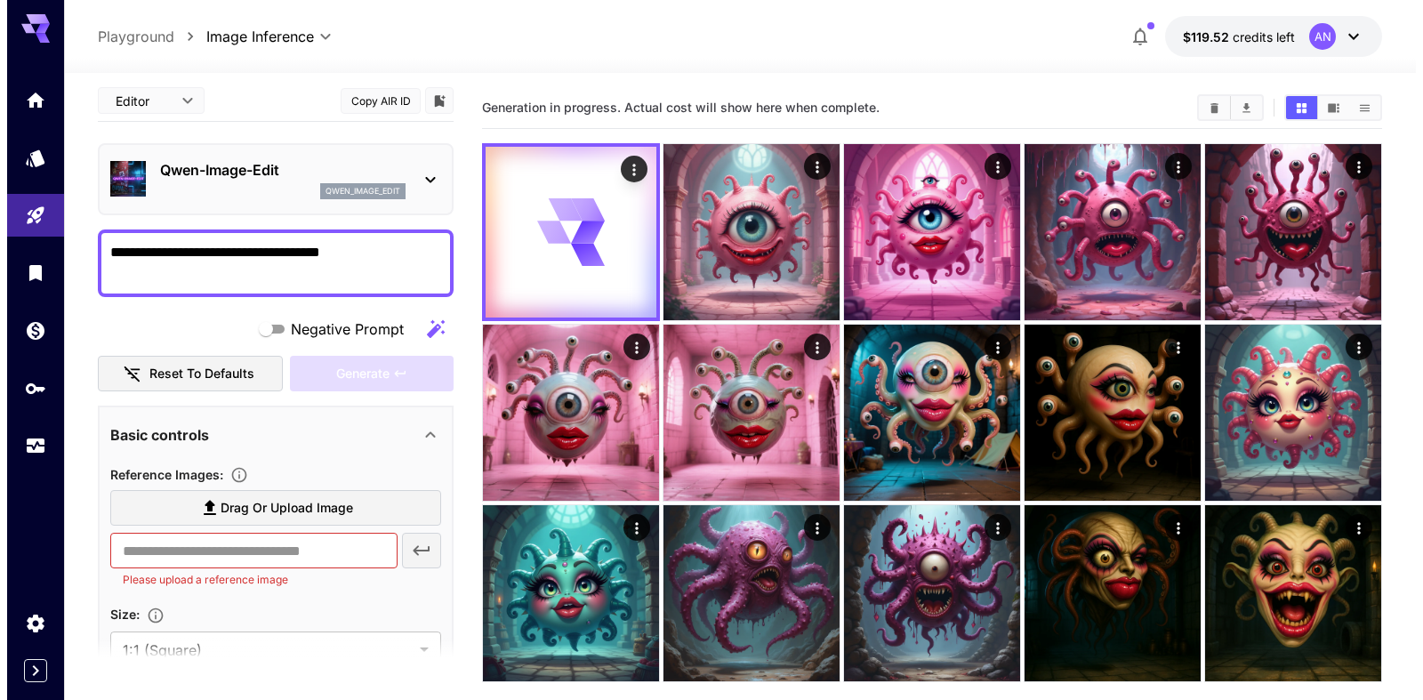
scroll to position [0, 0]
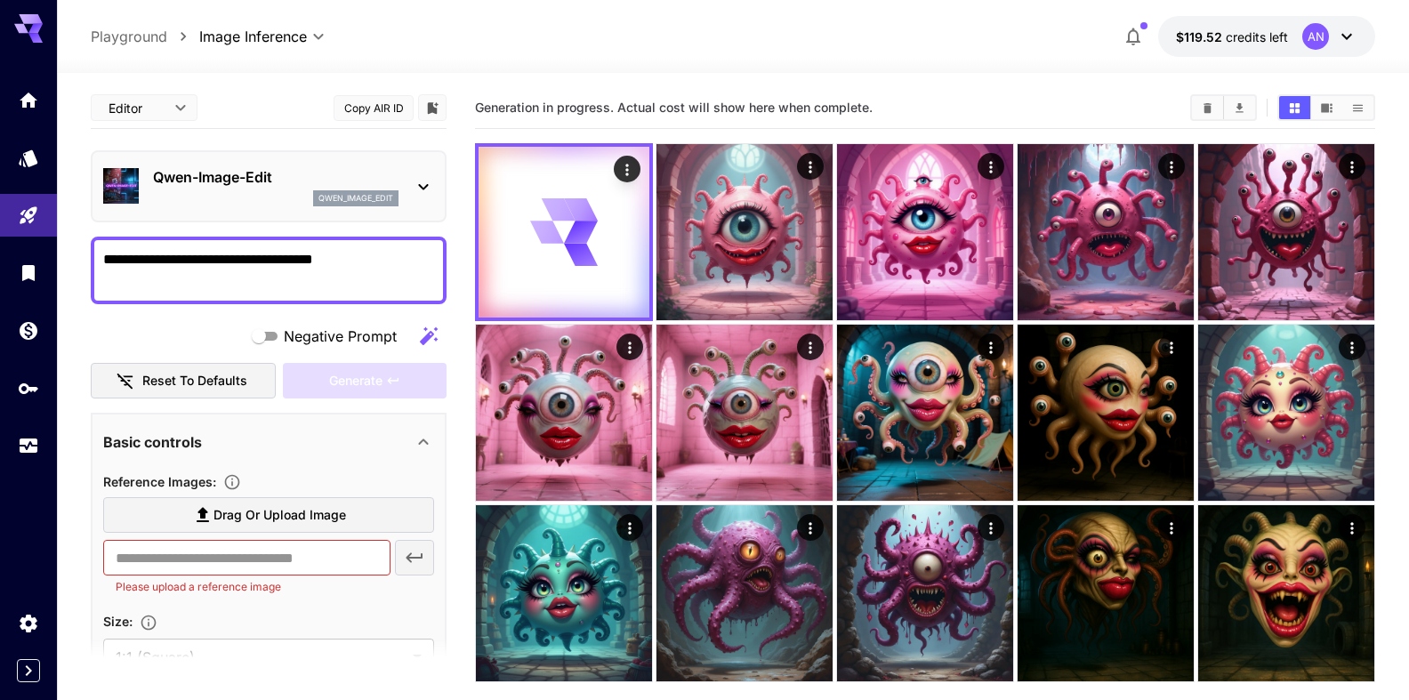
click at [248, 168] on p "Qwen-Image-Edit" at bounding box center [275, 176] width 245 height 21
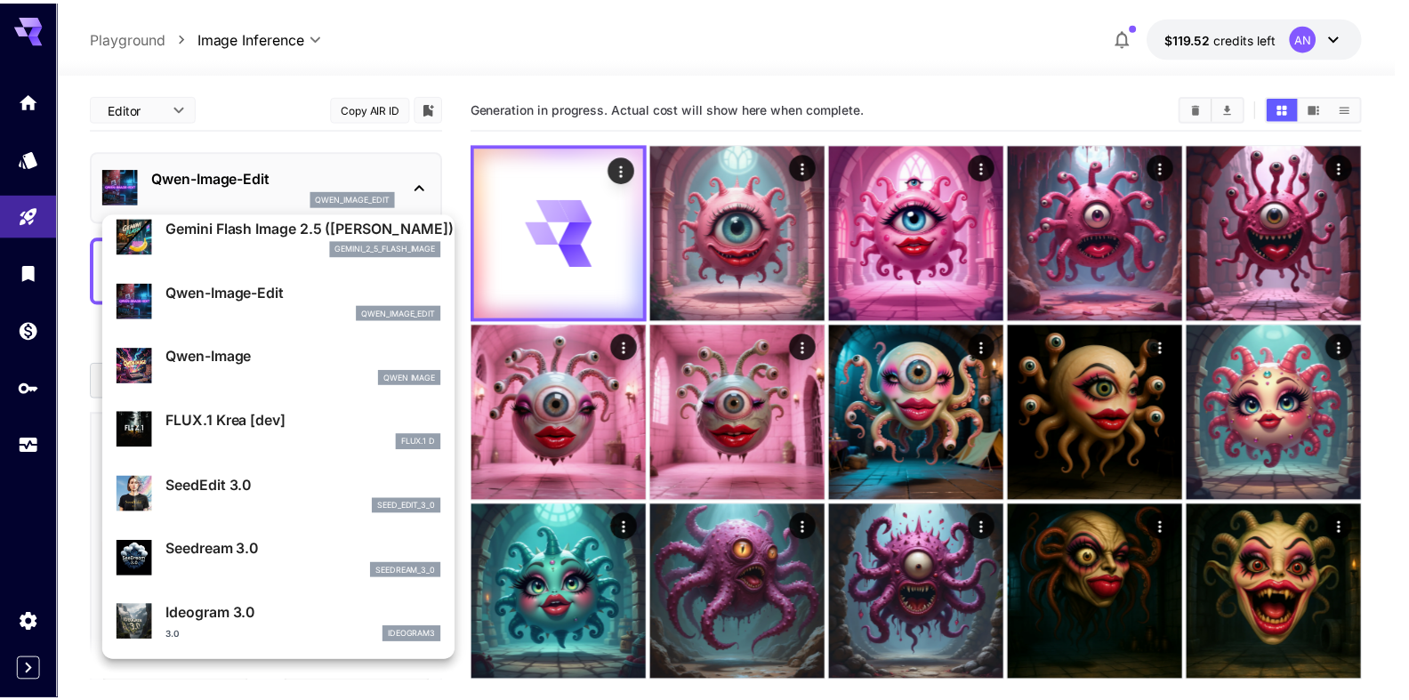
scroll to position [305, 0]
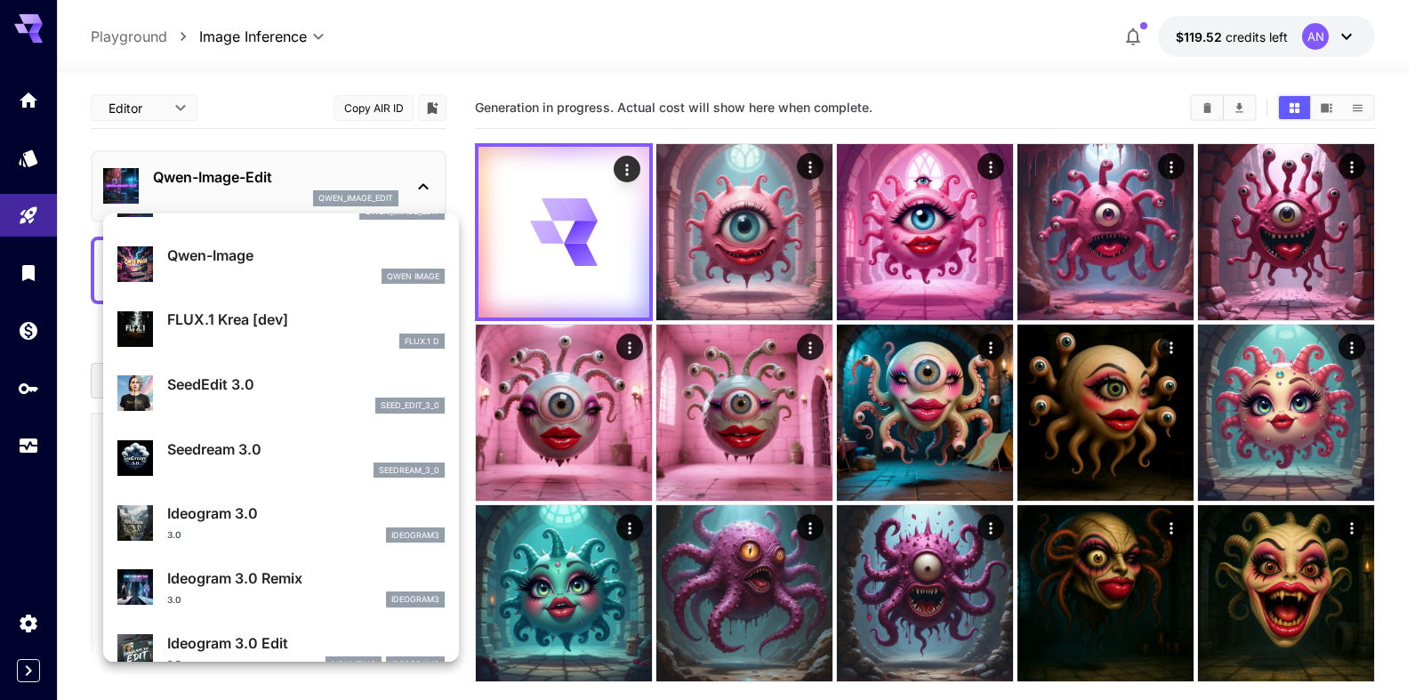
click at [227, 387] on p "SeedEdit 3.0" at bounding box center [305, 383] width 277 height 21
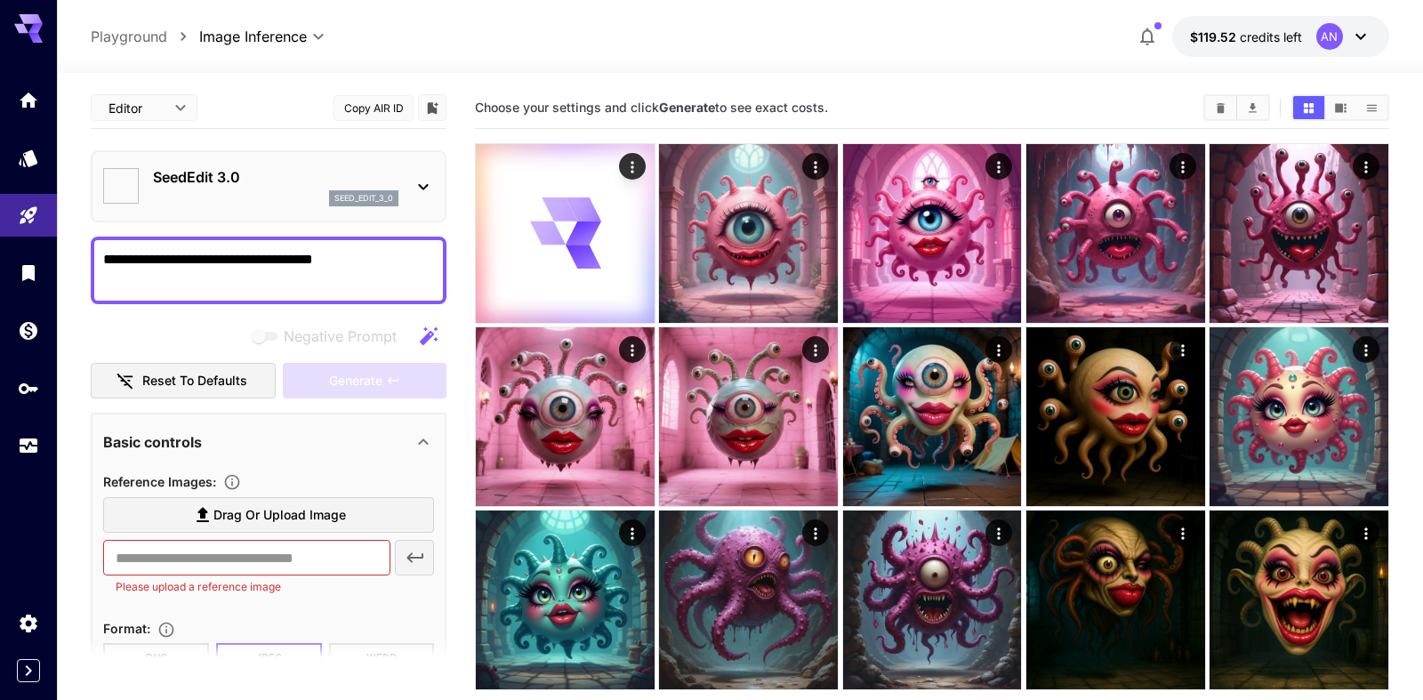
type input "***"
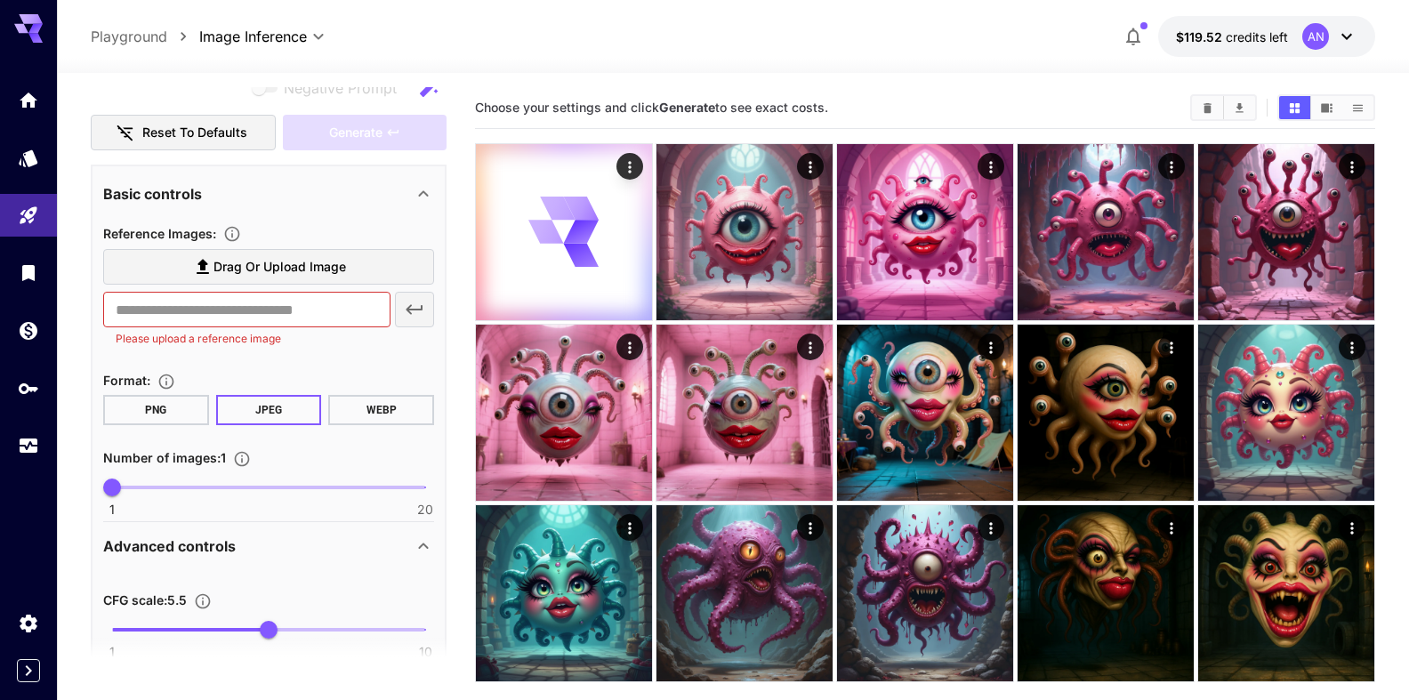
scroll to position [304, 0]
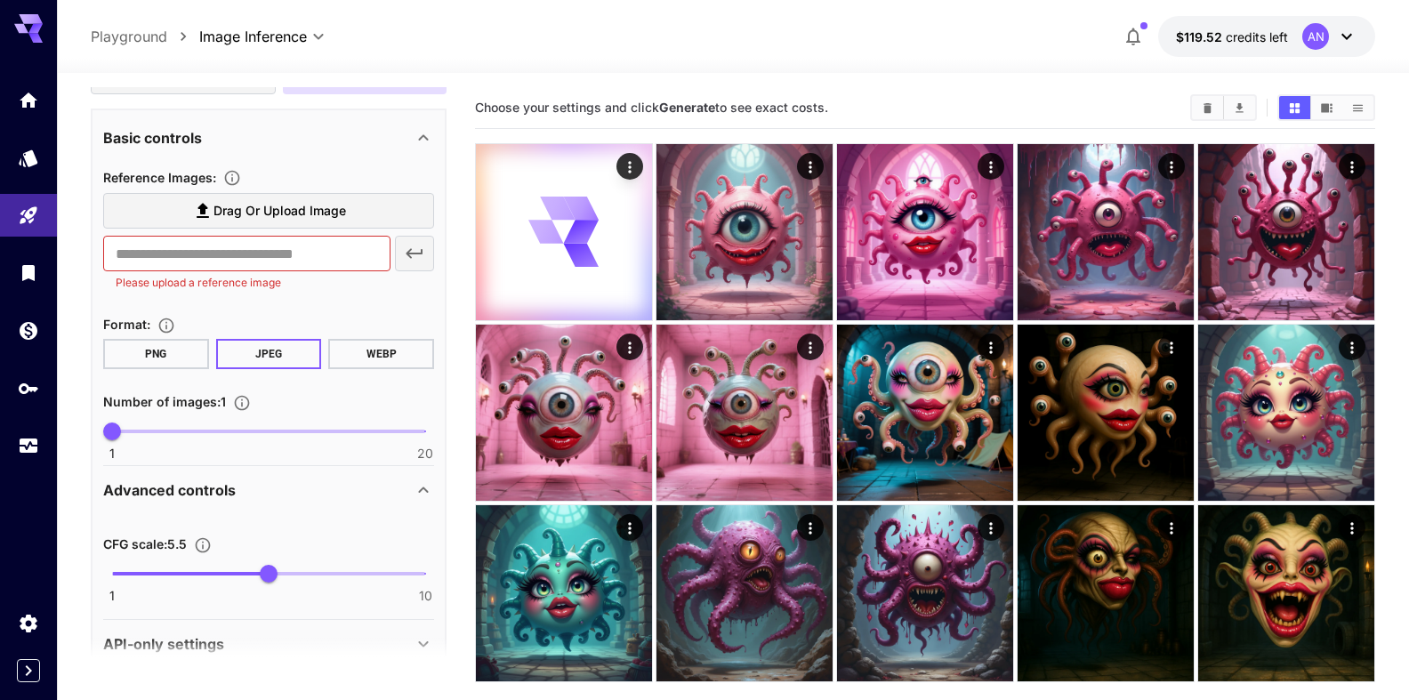
click at [350, 365] on button "WEBP" at bounding box center [381, 354] width 106 height 30
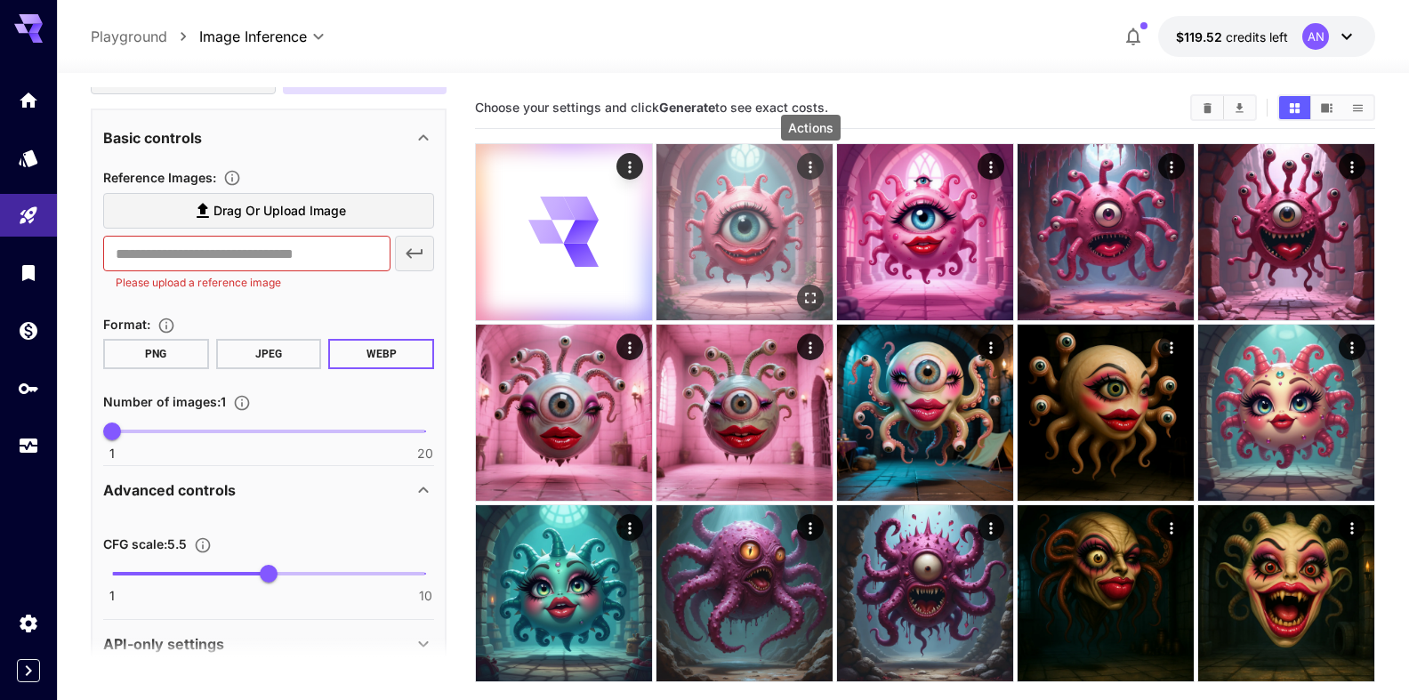
click at [818, 166] on icon "Actions" at bounding box center [810, 167] width 18 height 18
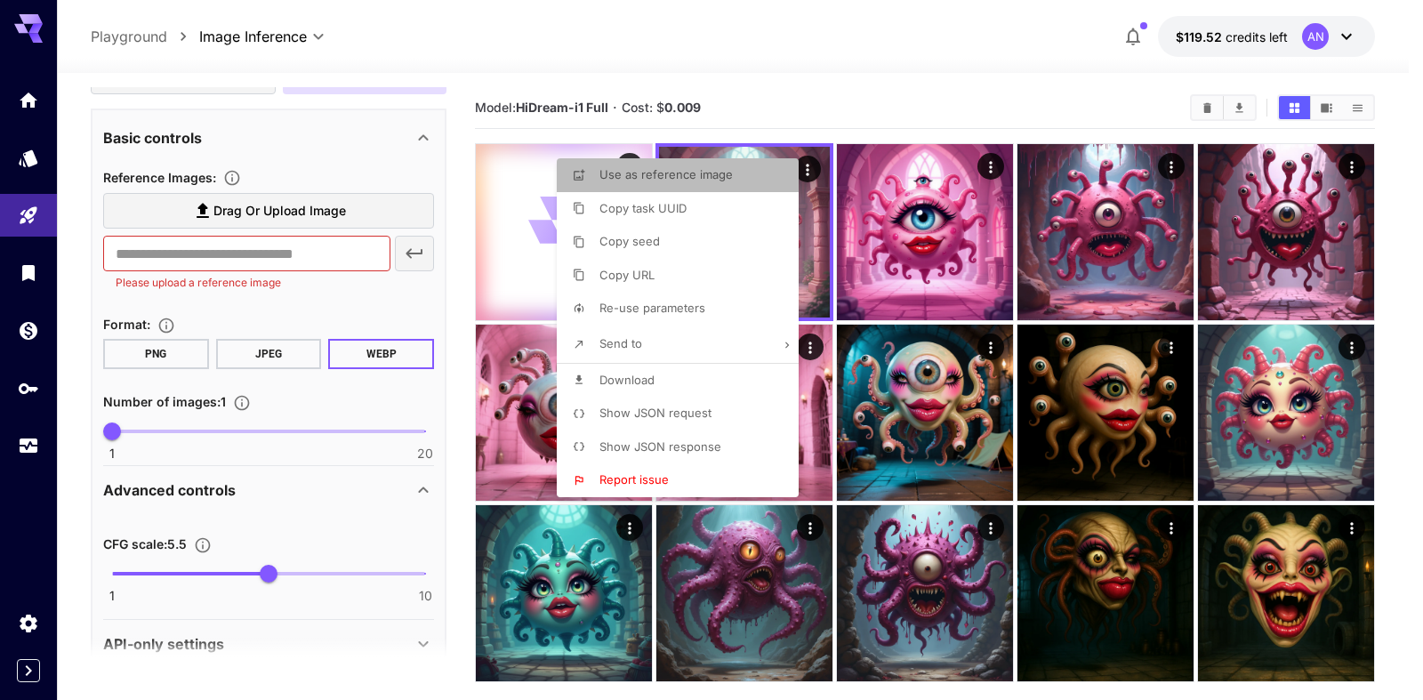
click at [695, 184] on li "Use as reference image" at bounding box center [683, 175] width 253 height 34
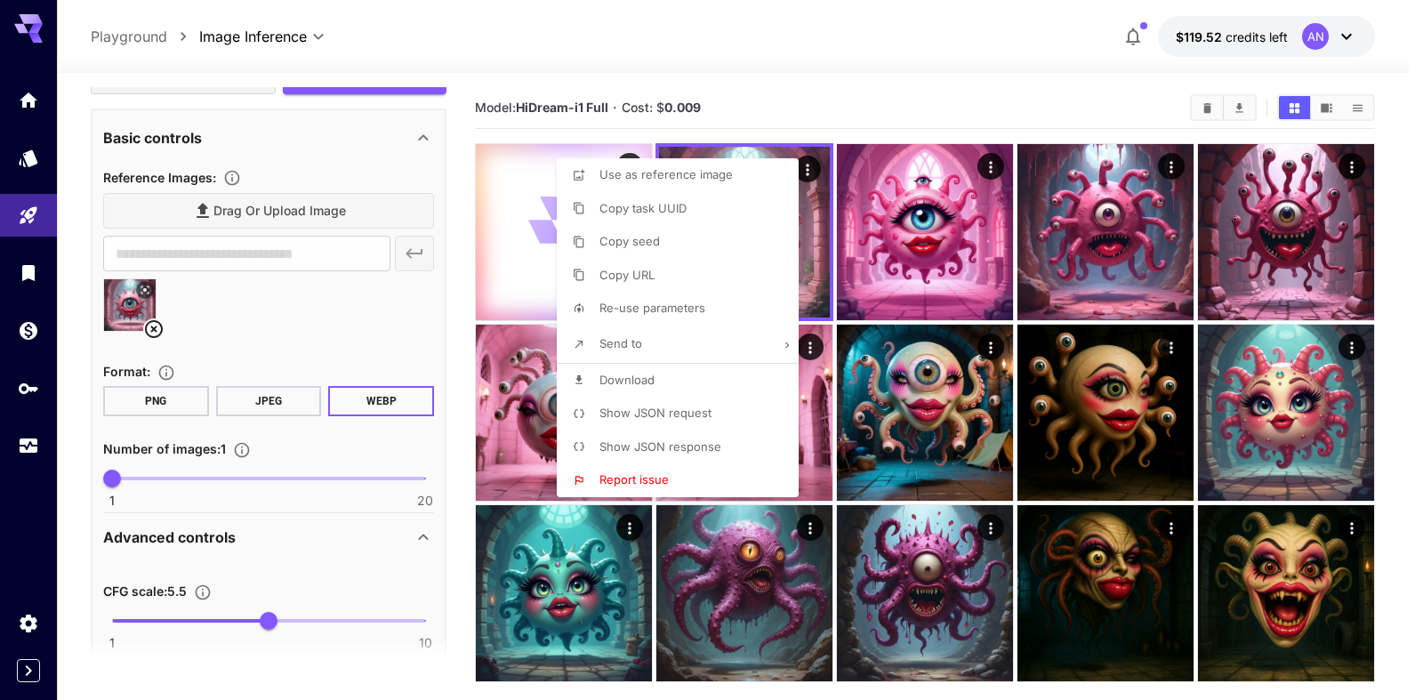
click at [831, 86] on div at bounding box center [711, 350] width 1423 height 700
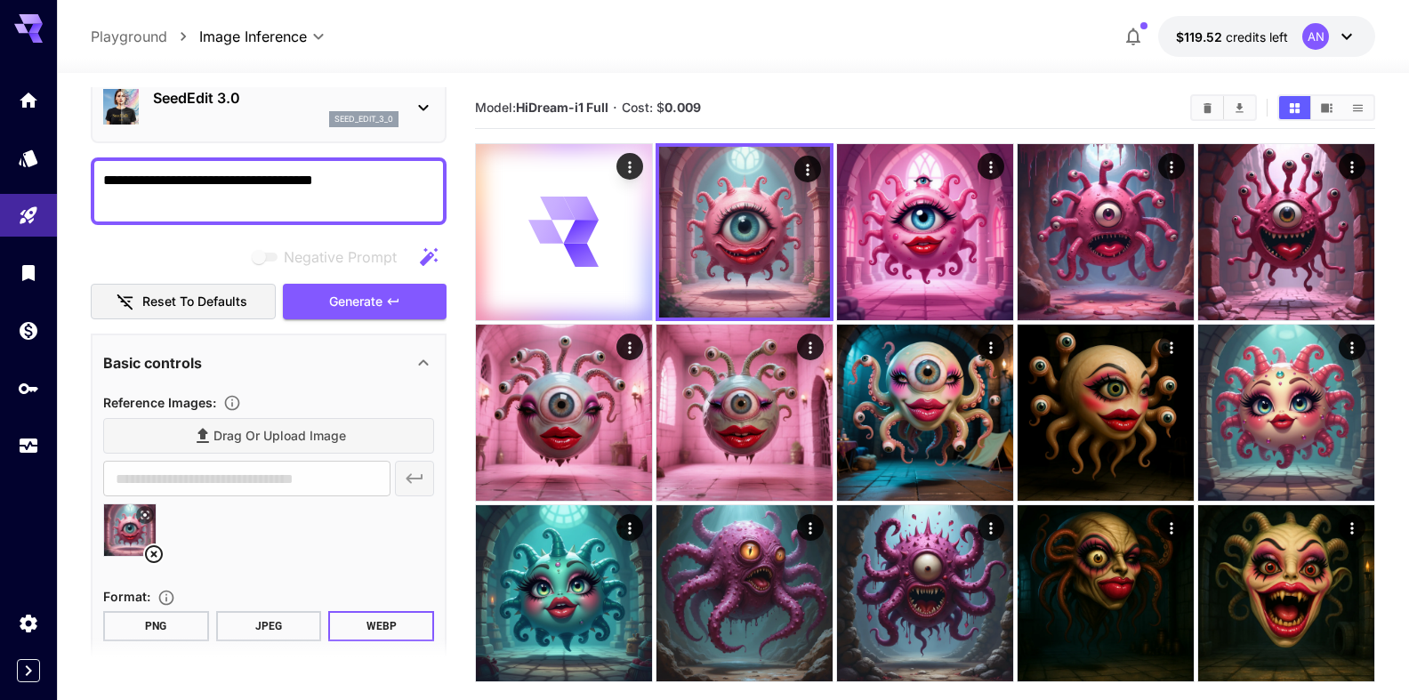
scroll to position [0, 0]
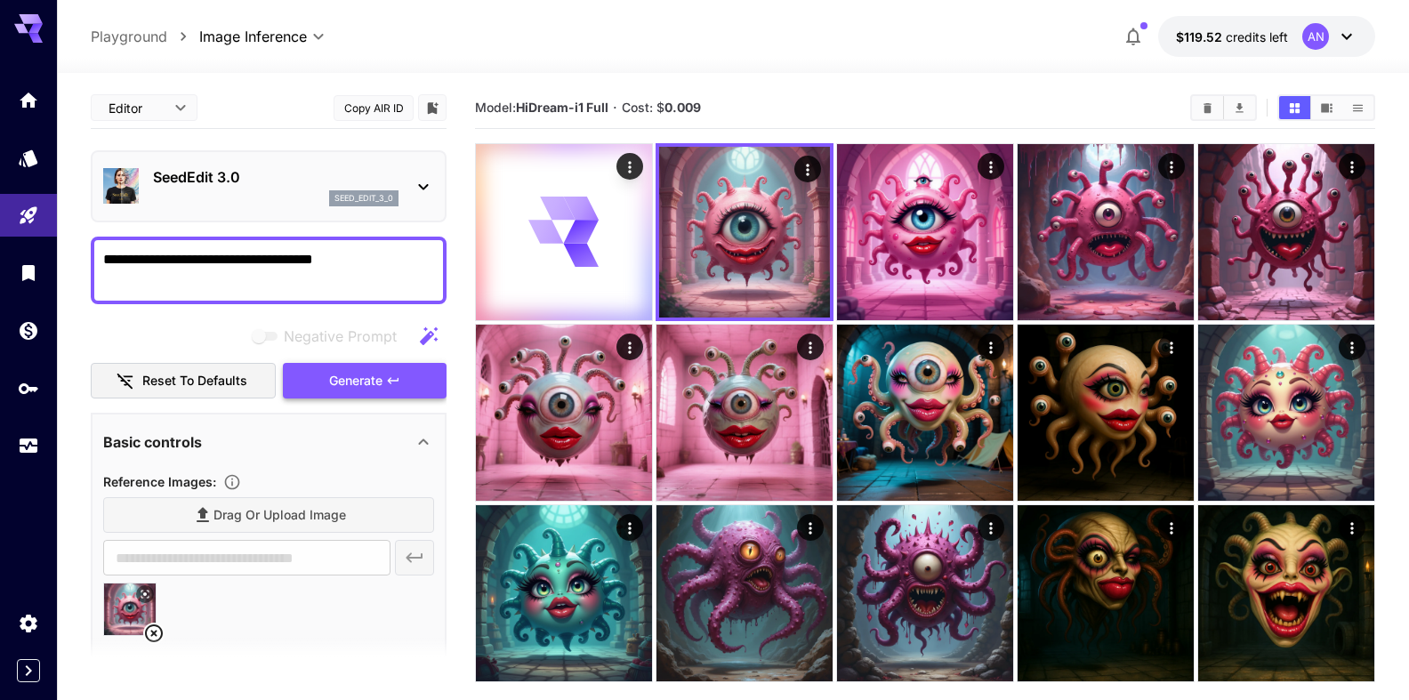
click at [351, 385] on span "Generate" at bounding box center [355, 381] width 53 height 22
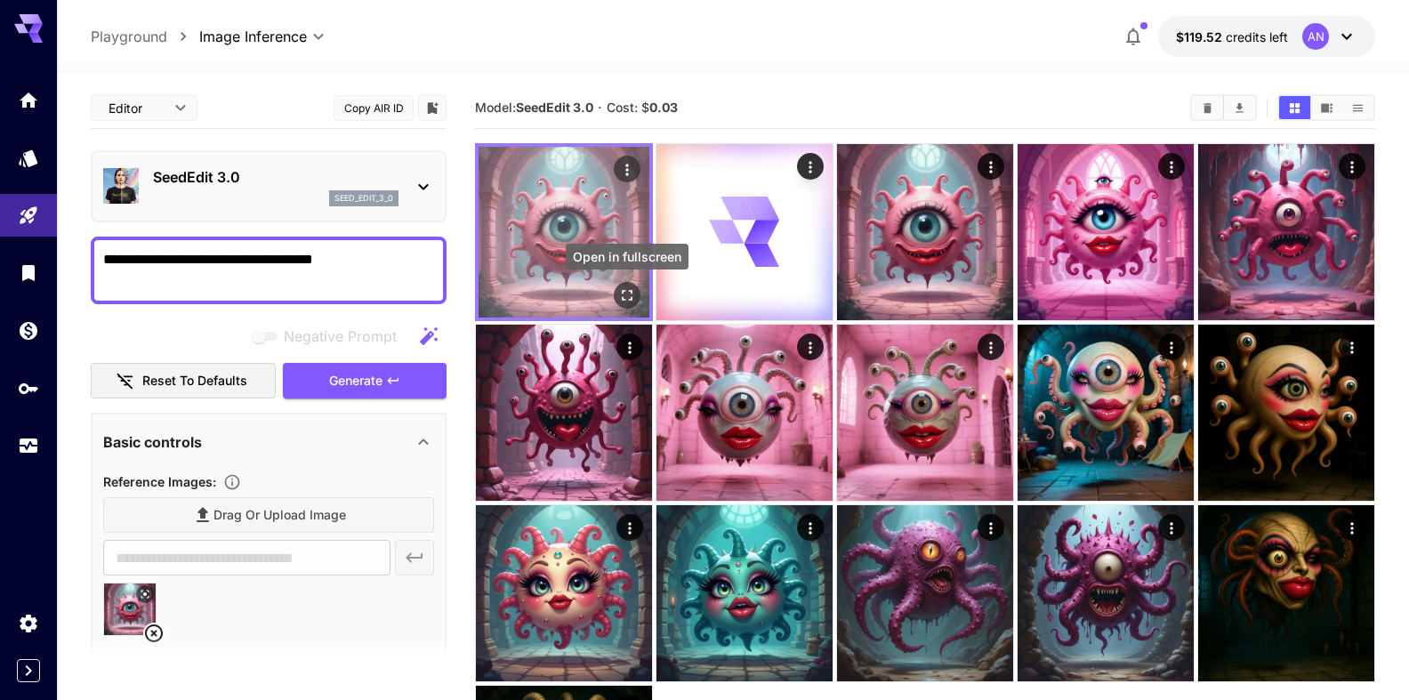
click at [631, 303] on icon "Open in fullscreen" at bounding box center [627, 295] width 18 height 18
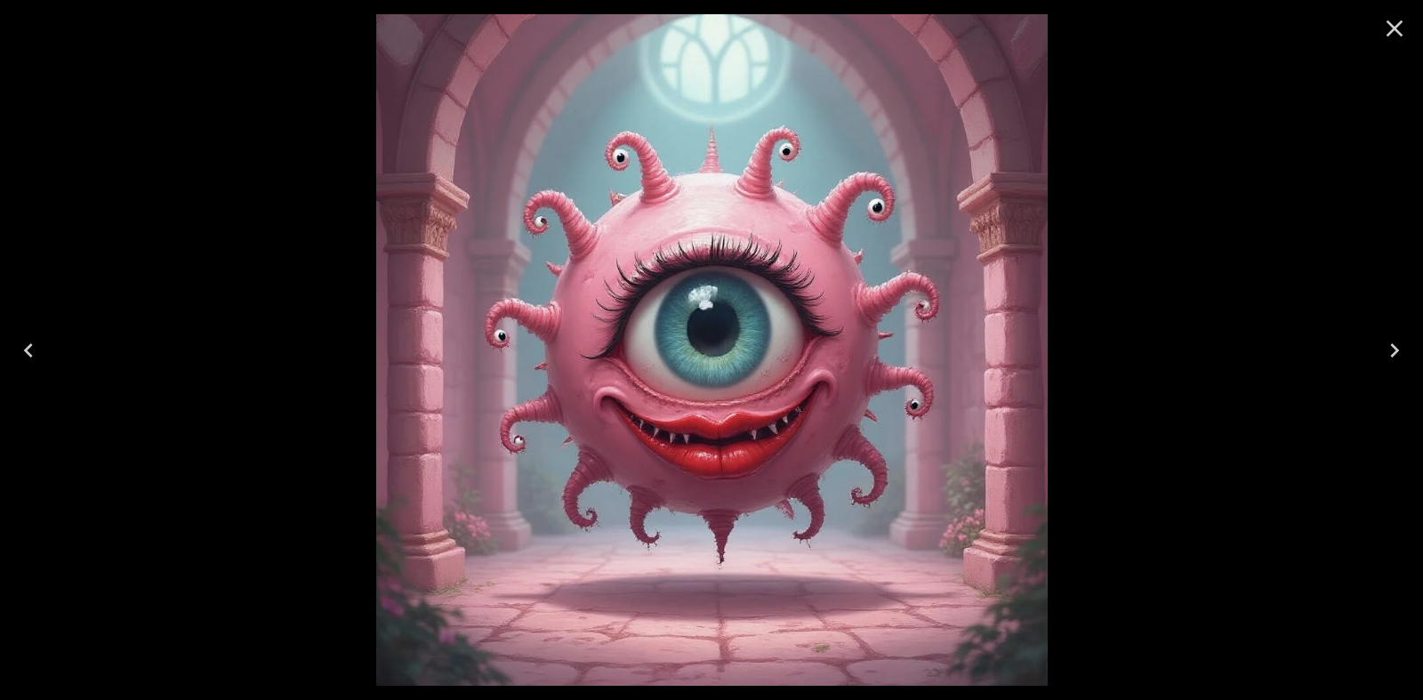
click at [1402, 27] on icon "Close" at bounding box center [1394, 28] width 28 height 28
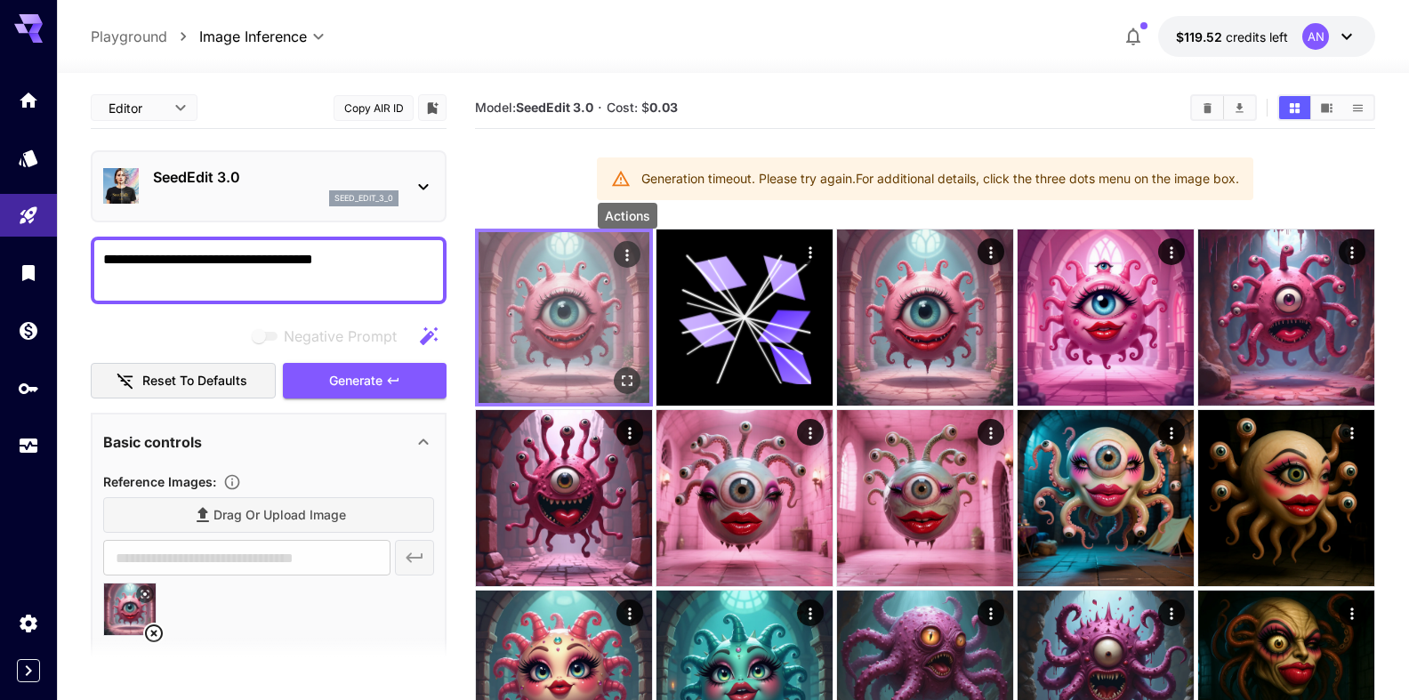
click at [621, 254] on icon "Actions" at bounding box center [627, 255] width 18 height 18
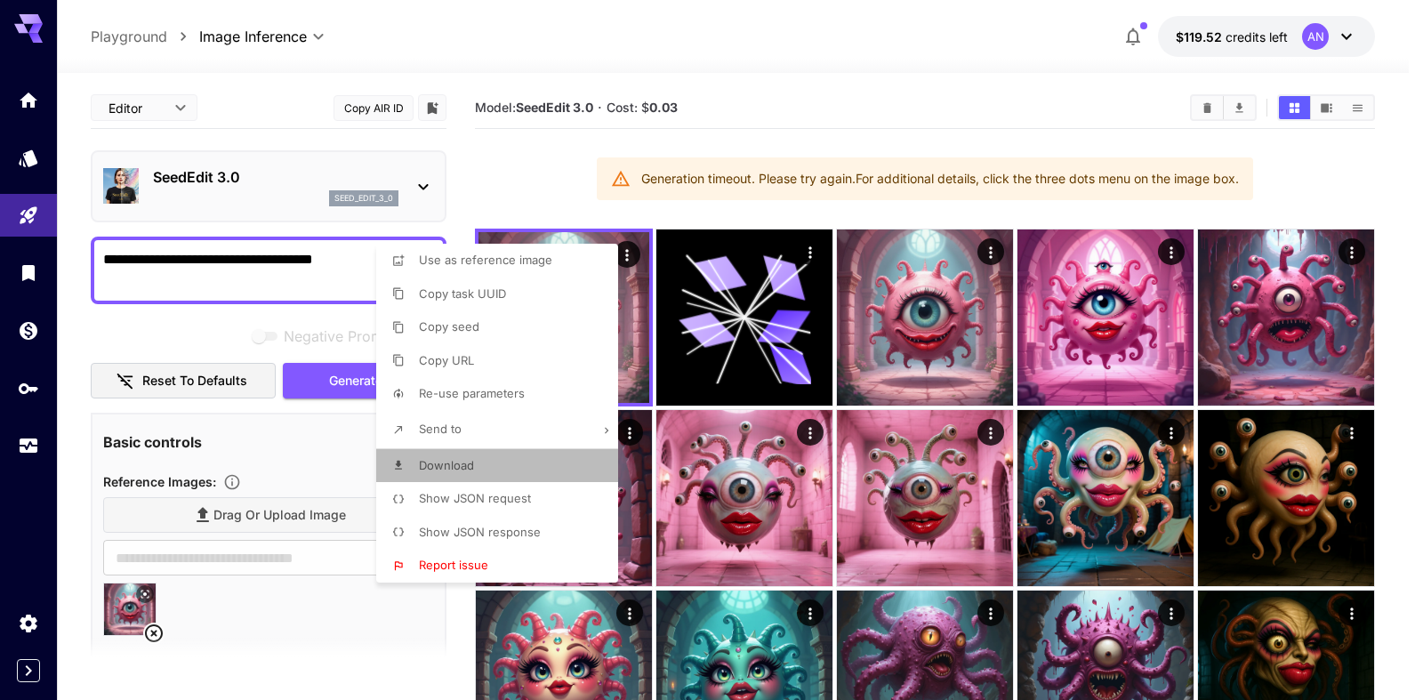
click at [448, 470] on span "Download" at bounding box center [446, 465] width 55 height 14
click at [874, 103] on div at bounding box center [711, 350] width 1423 height 700
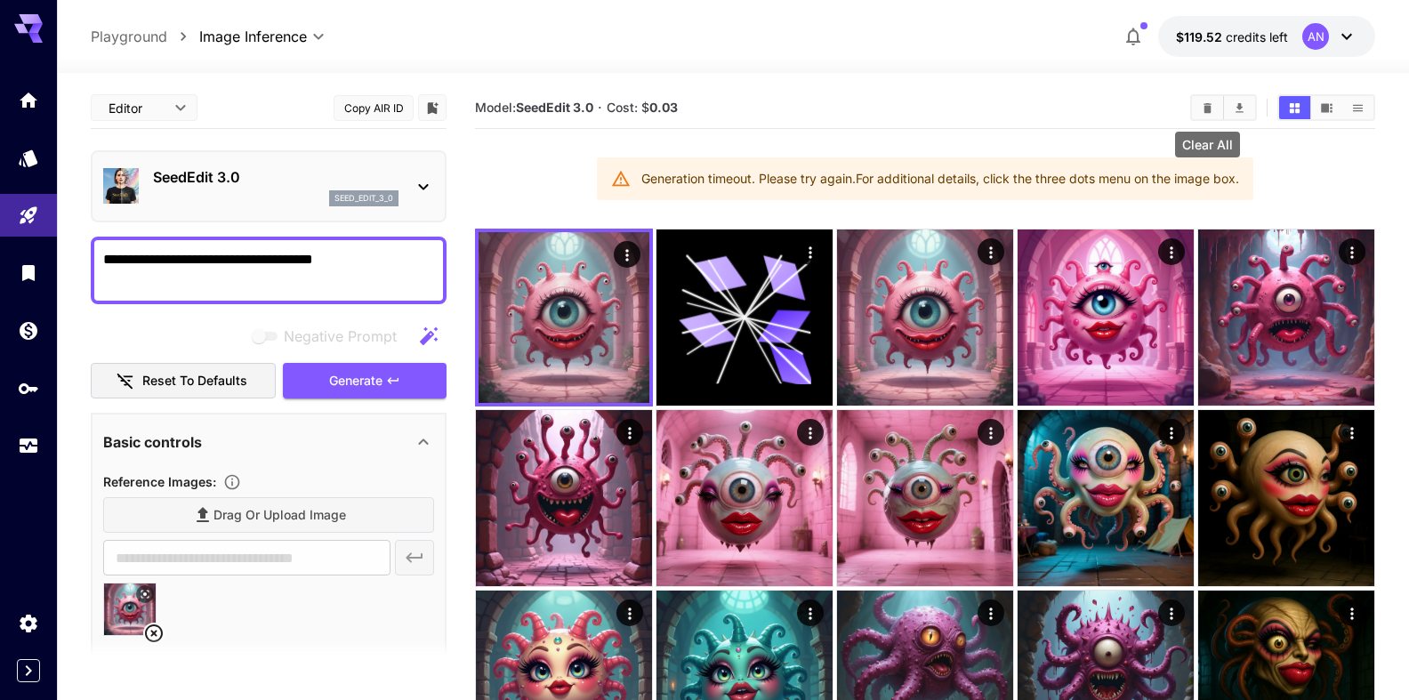
click at [1209, 108] on icon "Clear All" at bounding box center [1207, 107] width 8 height 10
